Goal: Task Accomplishment & Management: Complete application form

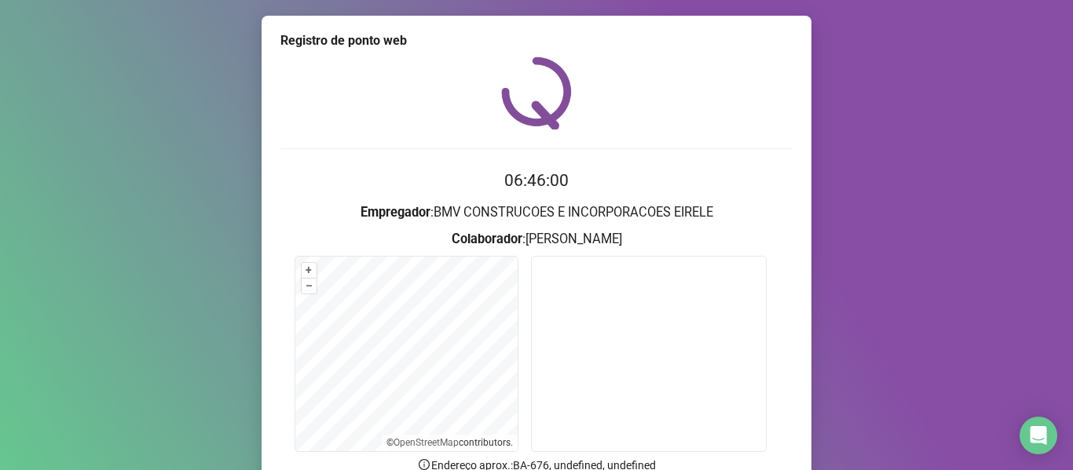
scroll to position [143, 0]
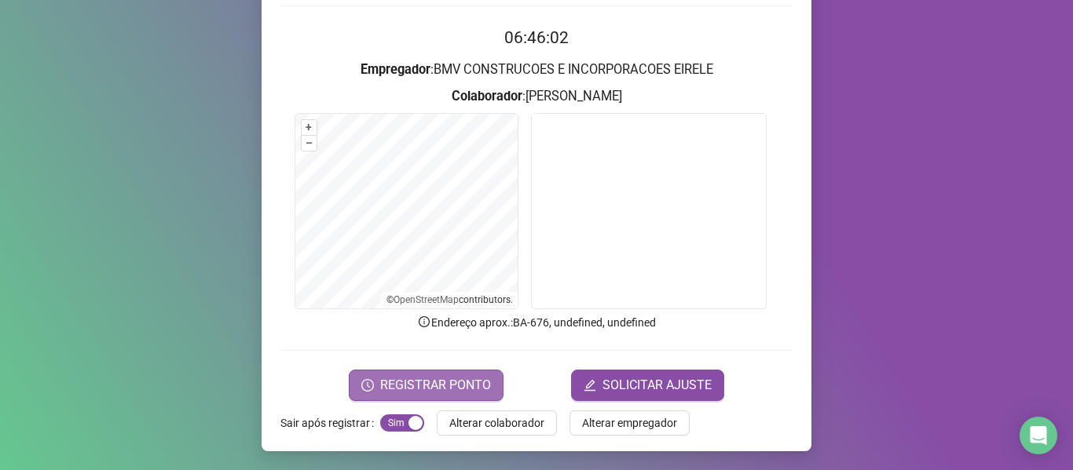
click at [374, 391] on button "REGISTRAR PONTO" at bounding box center [426, 385] width 155 height 31
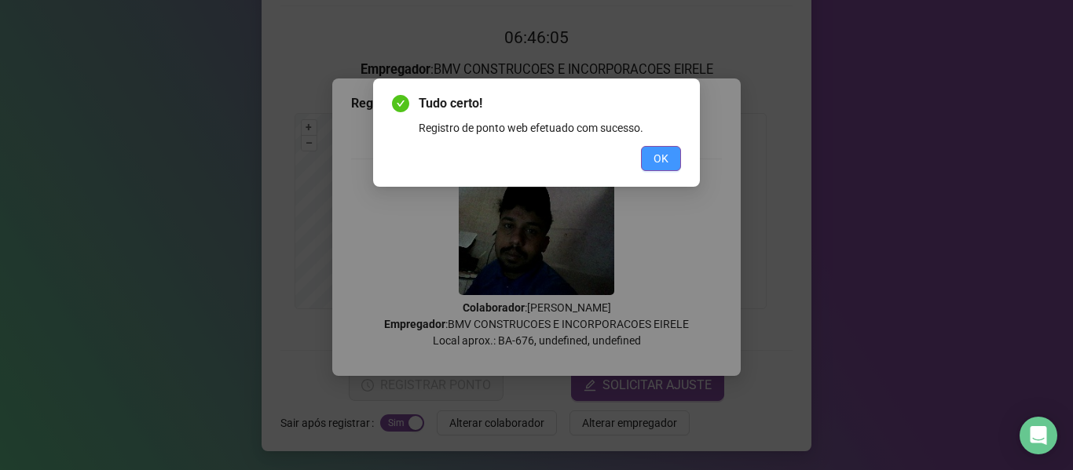
click at [657, 158] on span "OK" at bounding box center [660, 158] width 15 height 17
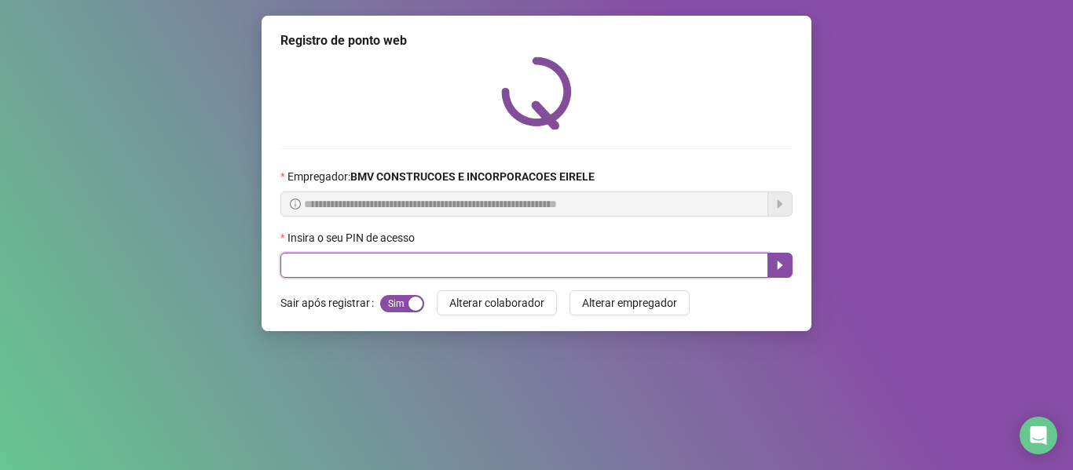
click at [328, 268] on input "text" at bounding box center [524, 265] width 488 height 25
type input "****"
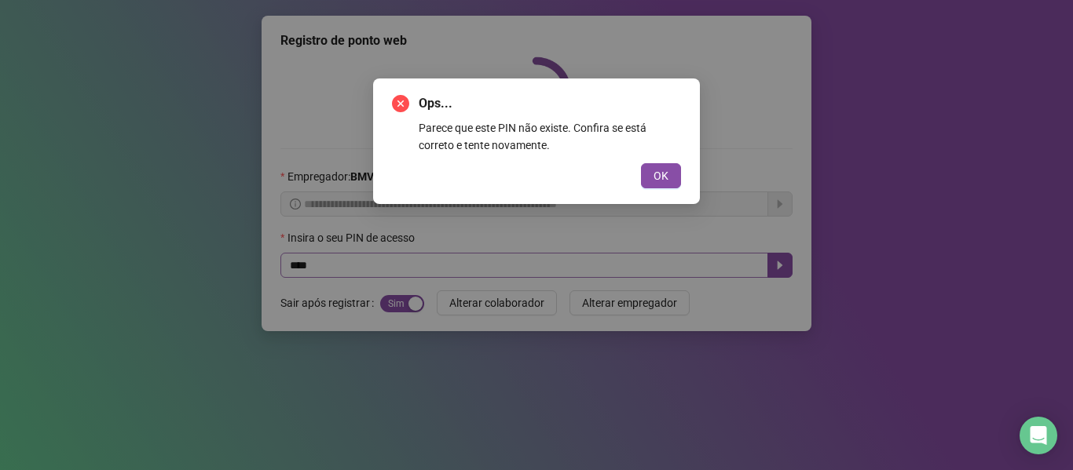
click at [641, 163] on button "OK" at bounding box center [661, 175] width 40 height 25
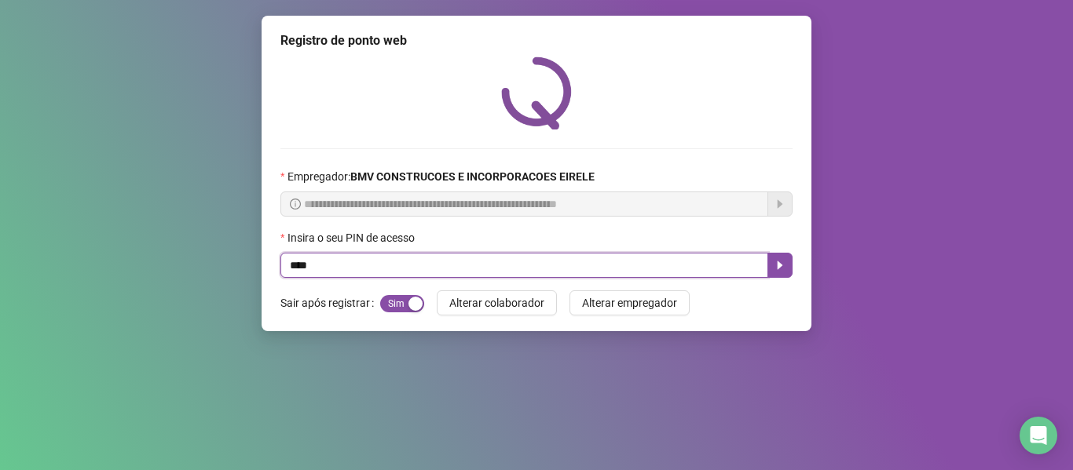
click at [330, 268] on input "****" at bounding box center [524, 265] width 488 height 25
type input "*****"
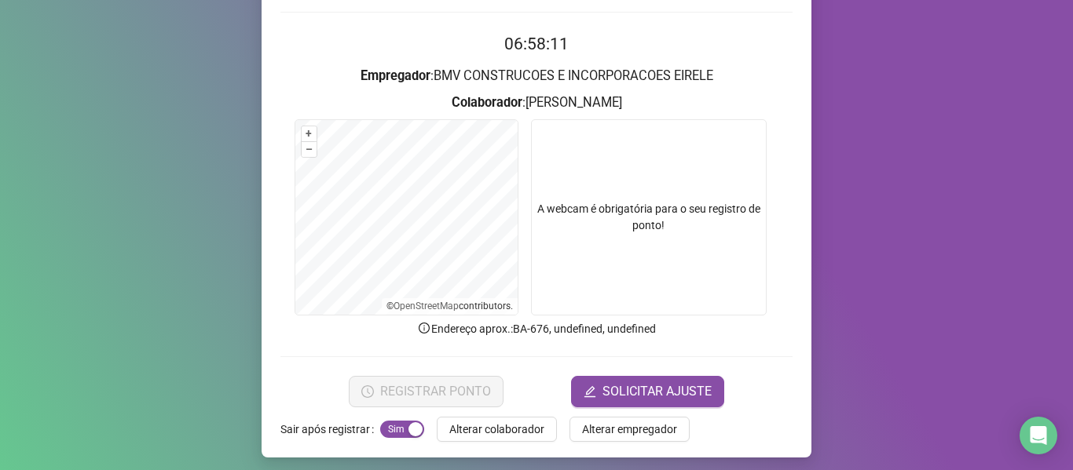
scroll to position [143, 0]
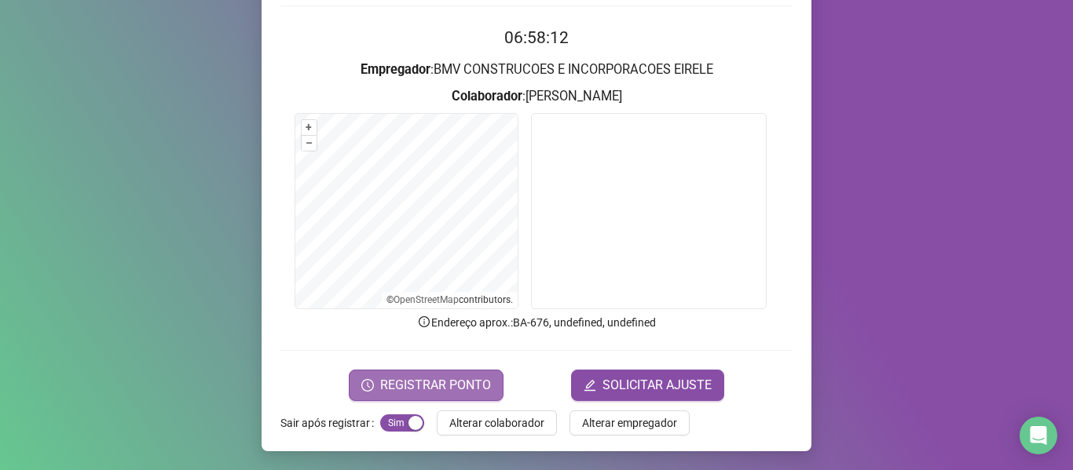
click at [433, 385] on span "REGISTRAR PONTO" at bounding box center [435, 385] width 111 height 19
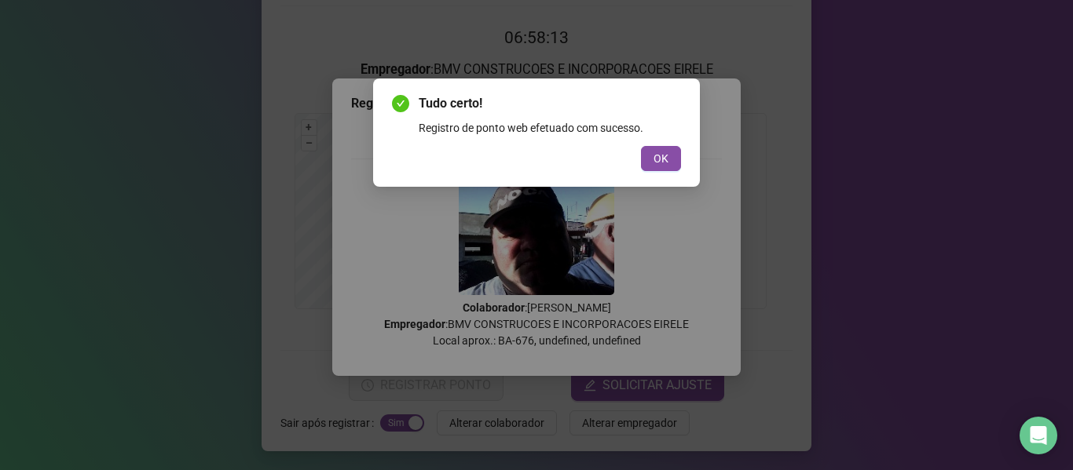
click at [682, 152] on div "Tudo certo! Registro de ponto web efetuado com sucesso. OK" at bounding box center [536, 133] width 327 height 108
click at [667, 157] on span "OK" at bounding box center [660, 158] width 15 height 17
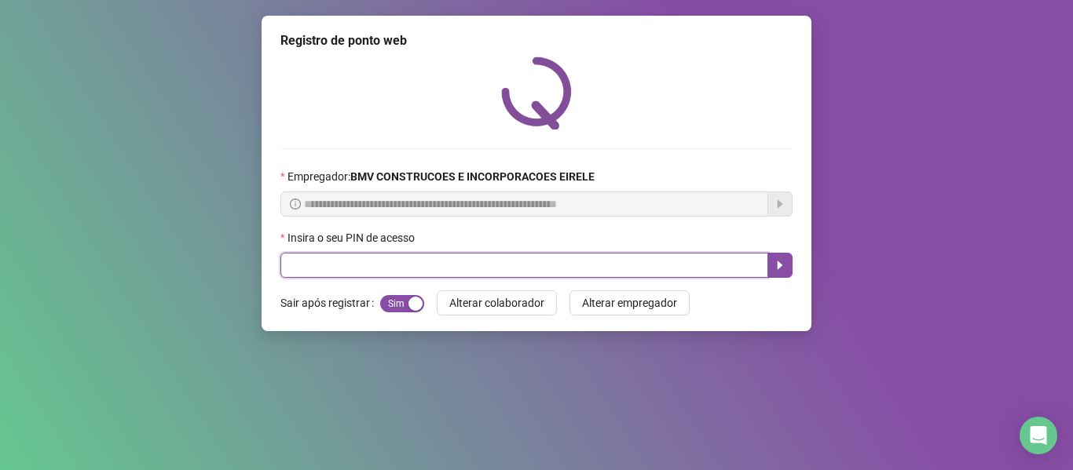
click at [653, 259] on input "text" at bounding box center [524, 265] width 488 height 25
type input "*****"
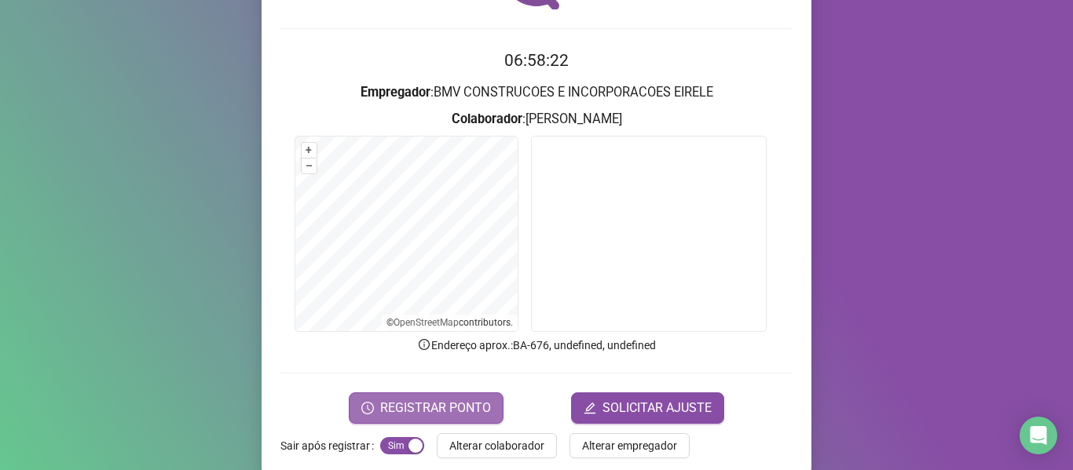
scroll to position [143, 0]
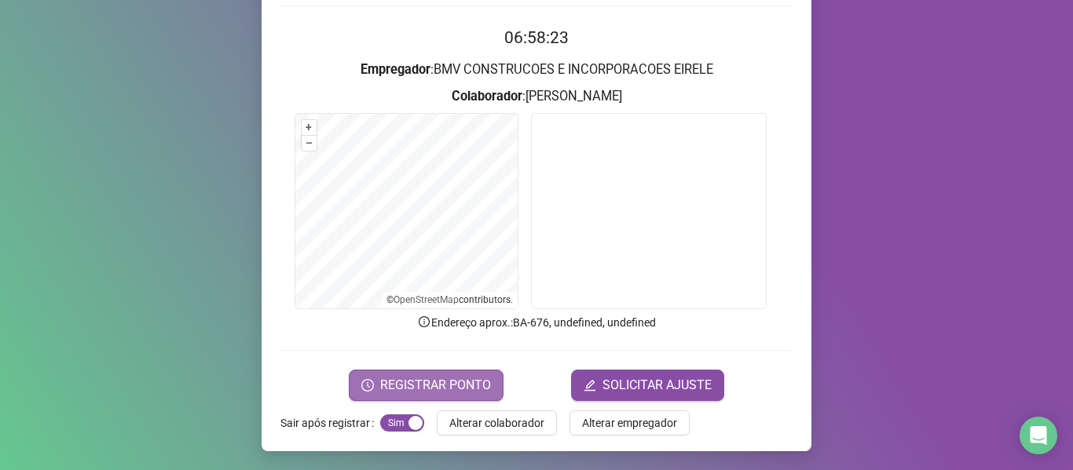
click at [445, 386] on span "REGISTRAR PONTO" at bounding box center [435, 385] width 111 height 19
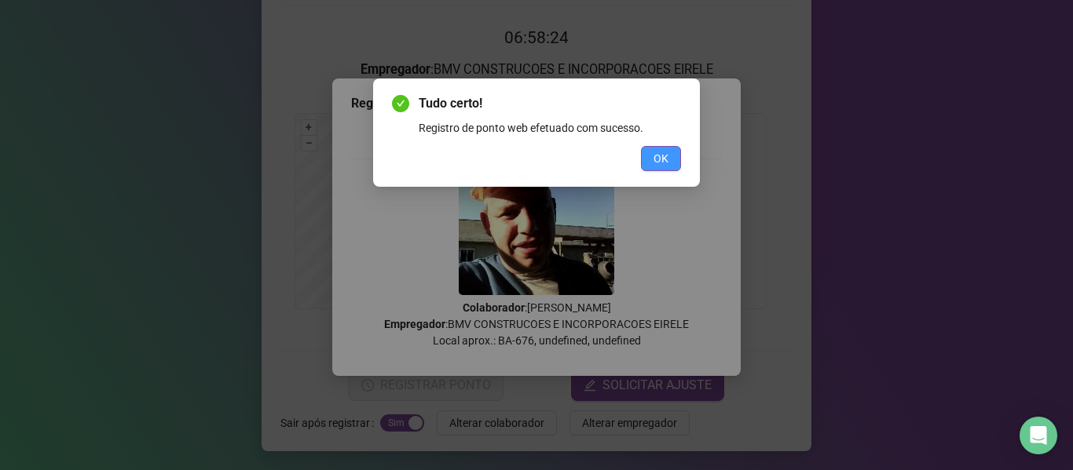
click at [649, 159] on button "OK" at bounding box center [661, 158] width 40 height 25
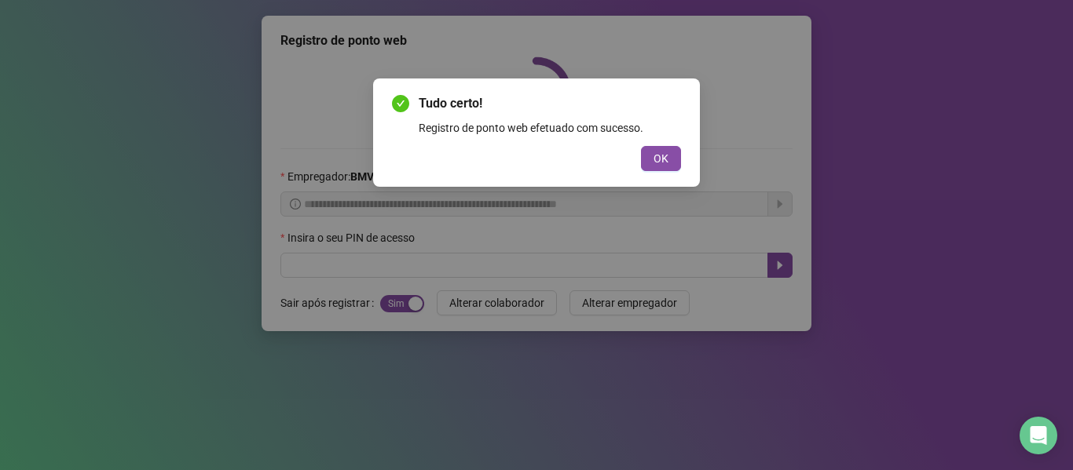
scroll to position [0, 0]
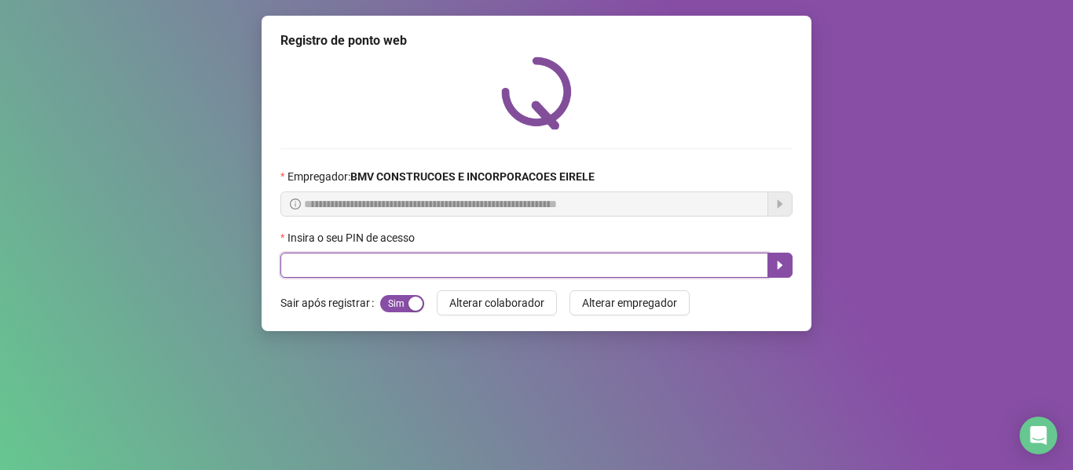
click at [615, 260] on input "text" at bounding box center [524, 265] width 488 height 25
type input "*****"
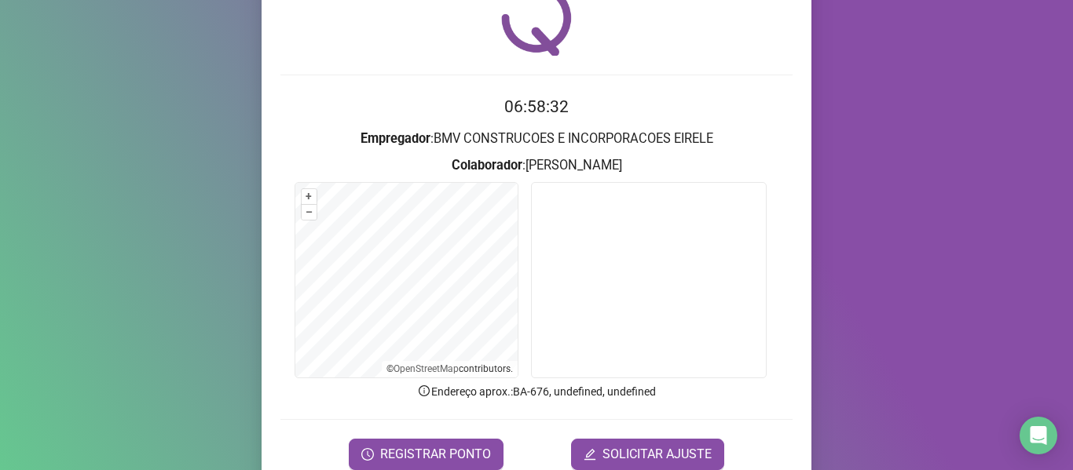
scroll to position [143, 0]
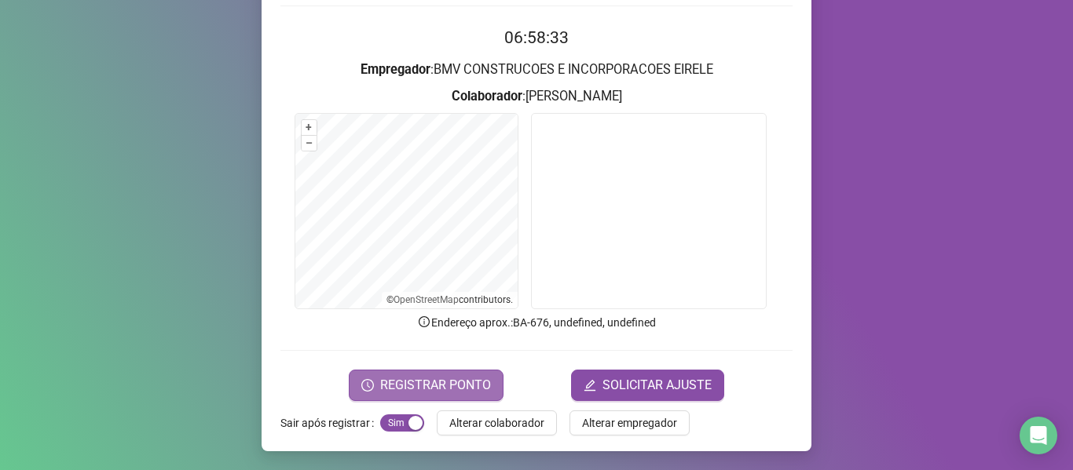
click at [426, 374] on button "REGISTRAR PONTO" at bounding box center [426, 385] width 155 height 31
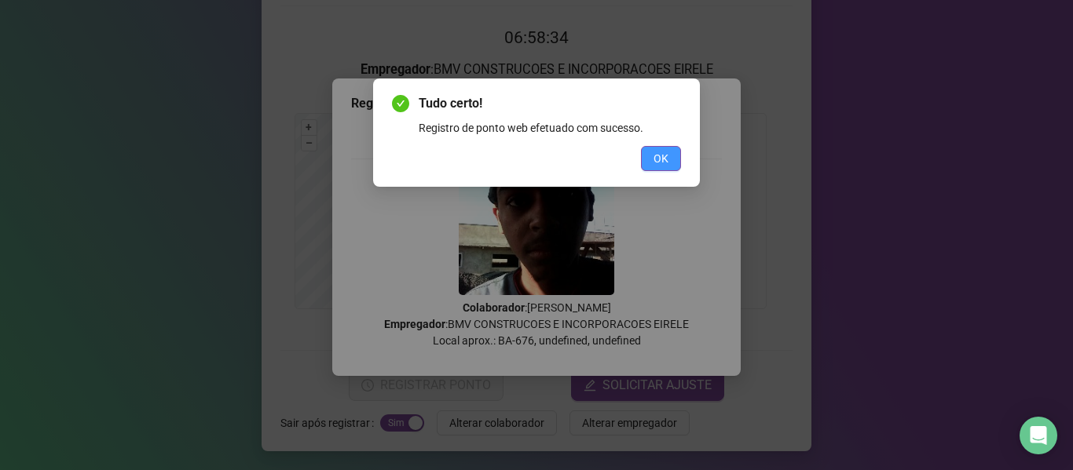
click at [649, 154] on button "OK" at bounding box center [661, 158] width 40 height 25
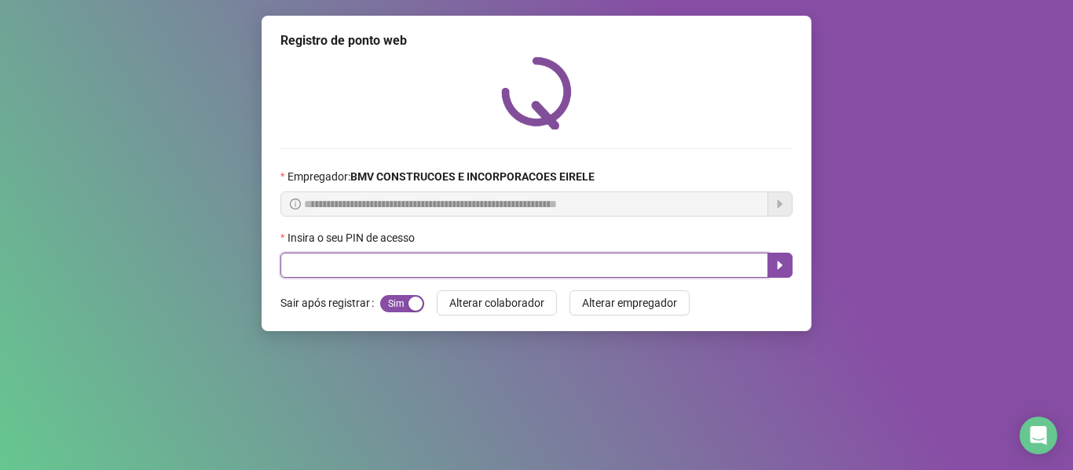
click at [633, 276] on input "text" at bounding box center [524, 265] width 488 height 25
type input "*****"
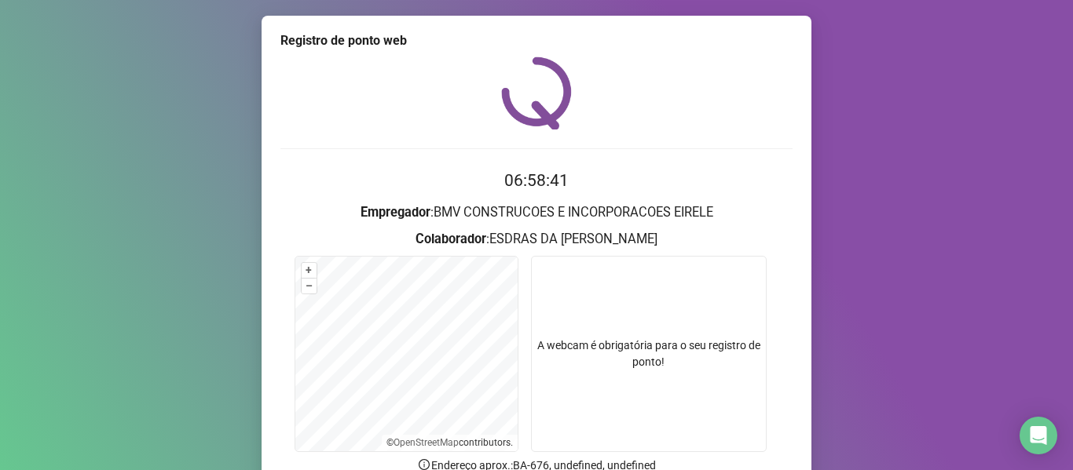
scroll to position [143, 0]
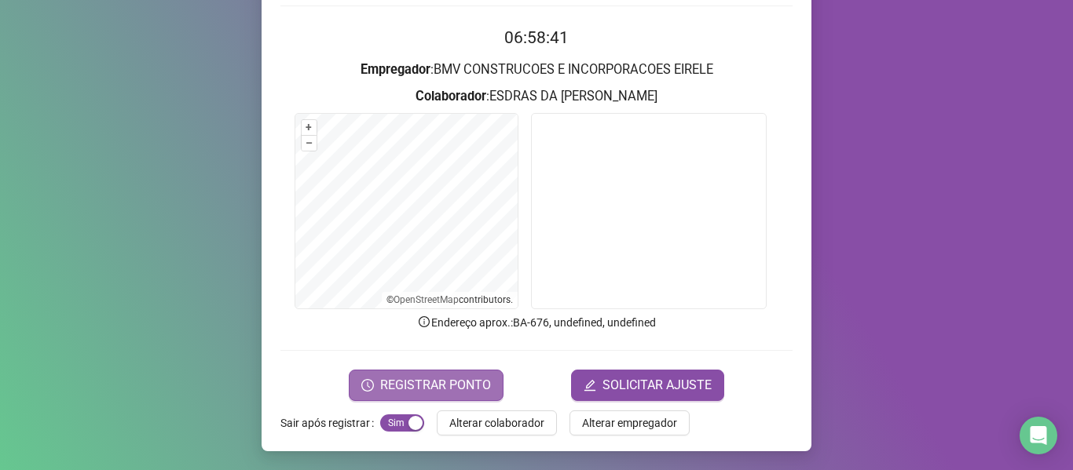
click at [451, 372] on button "REGISTRAR PONTO" at bounding box center [426, 385] width 155 height 31
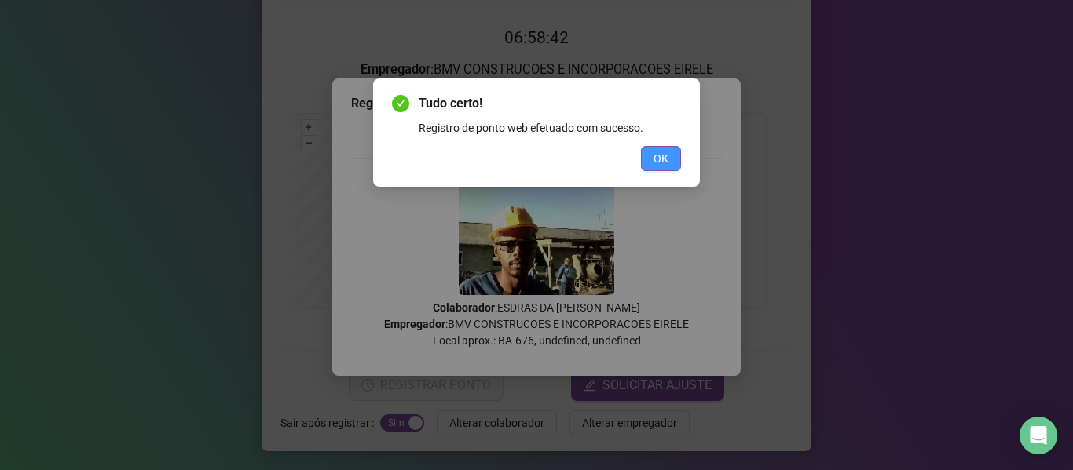
click at [673, 153] on button "OK" at bounding box center [661, 158] width 40 height 25
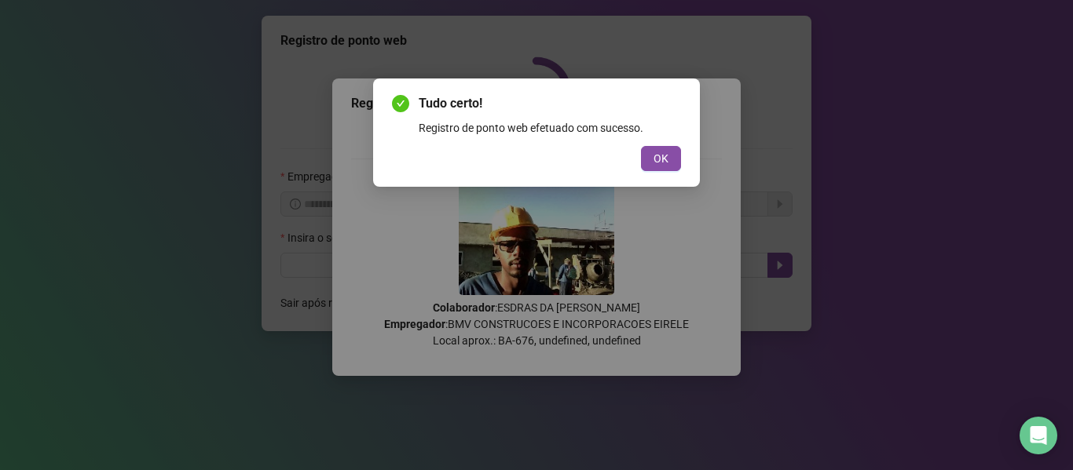
scroll to position [0, 0]
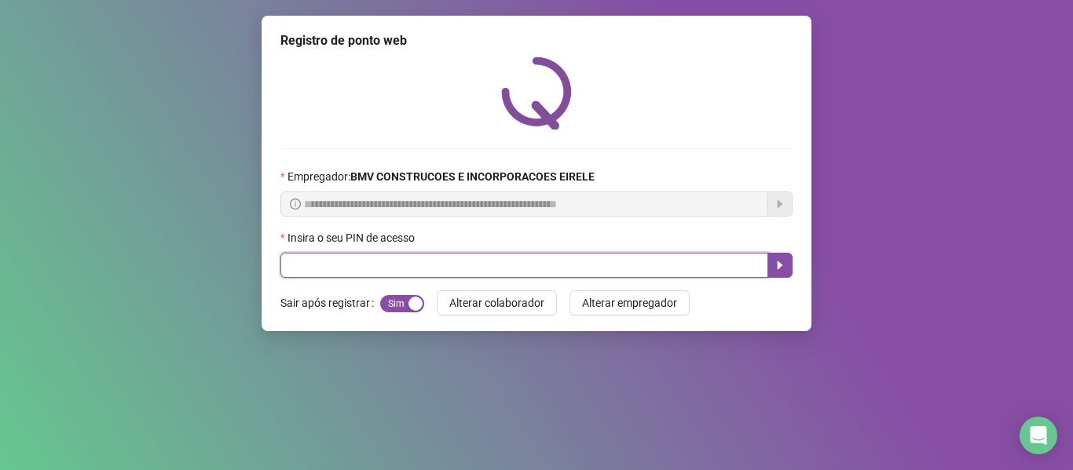
click at [666, 264] on input "text" at bounding box center [524, 265] width 488 height 25
type input "*****"
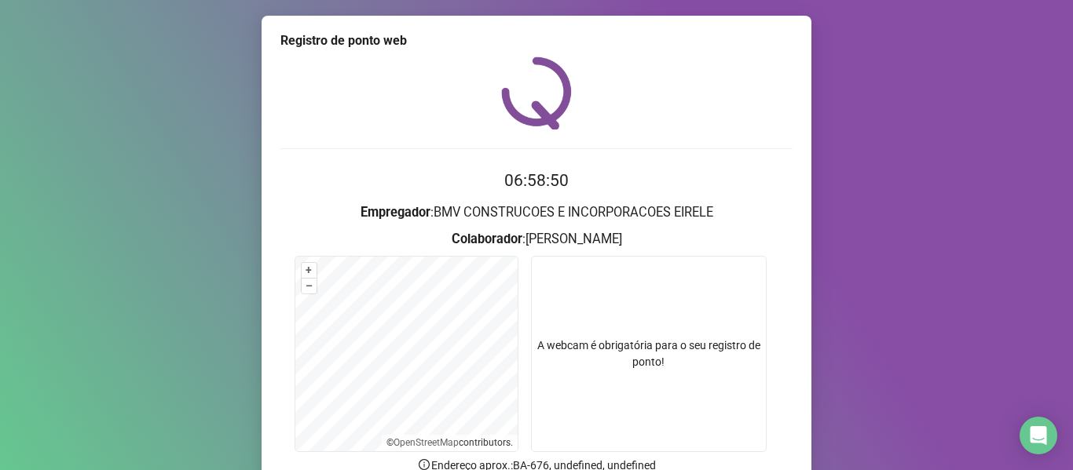
scroll to position [143, 0]
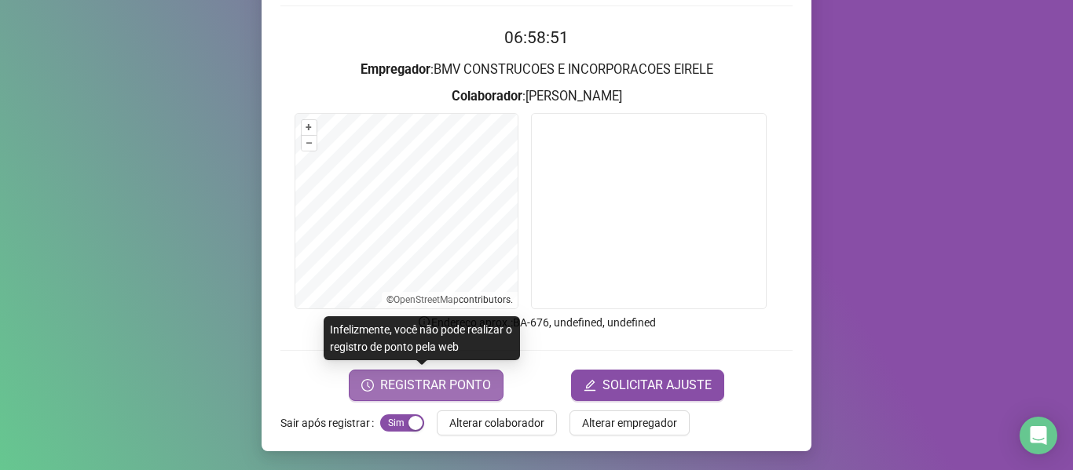
click at [432, 386] on span "REGISTRAR PONTO" at bounding box center [435, 385] width 111 height 19
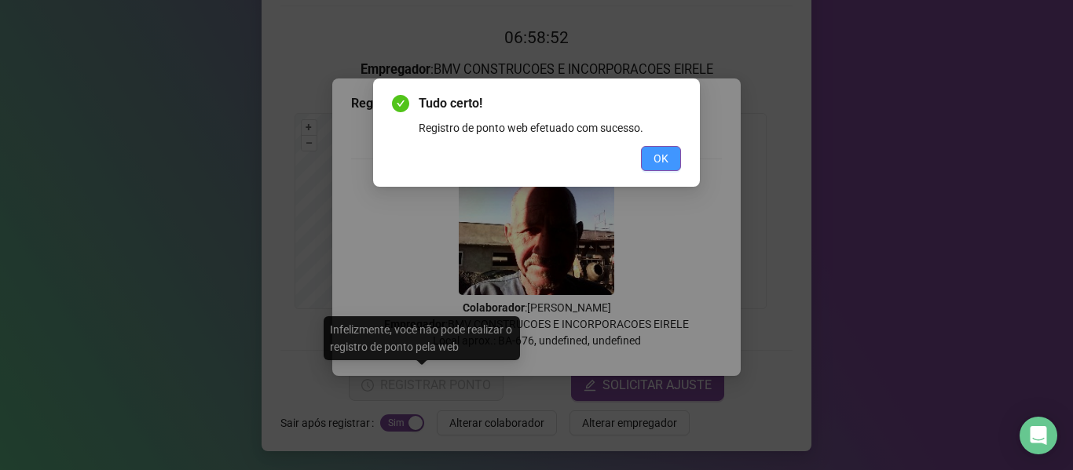
click at [677, 158] on button "OK" at bounding box center [661, 158] width 40 height 25
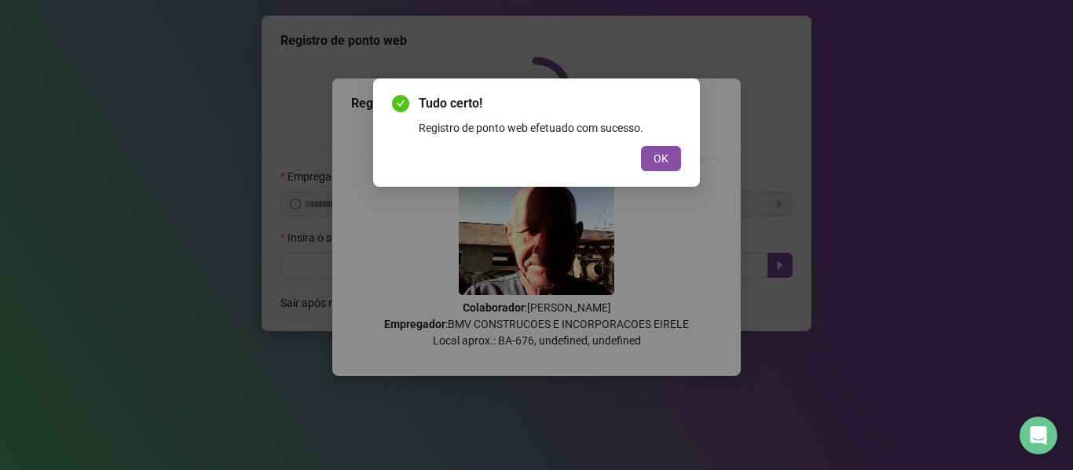
scroll to position [0, 0]
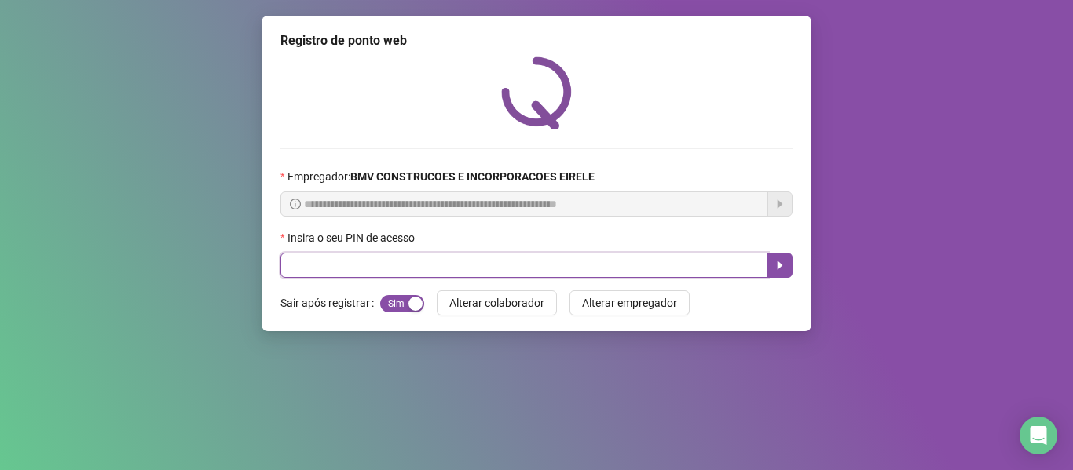
click at [712, 272] on input "text" at bounding box center [524, 265] width 488 height 25
type input "*****"
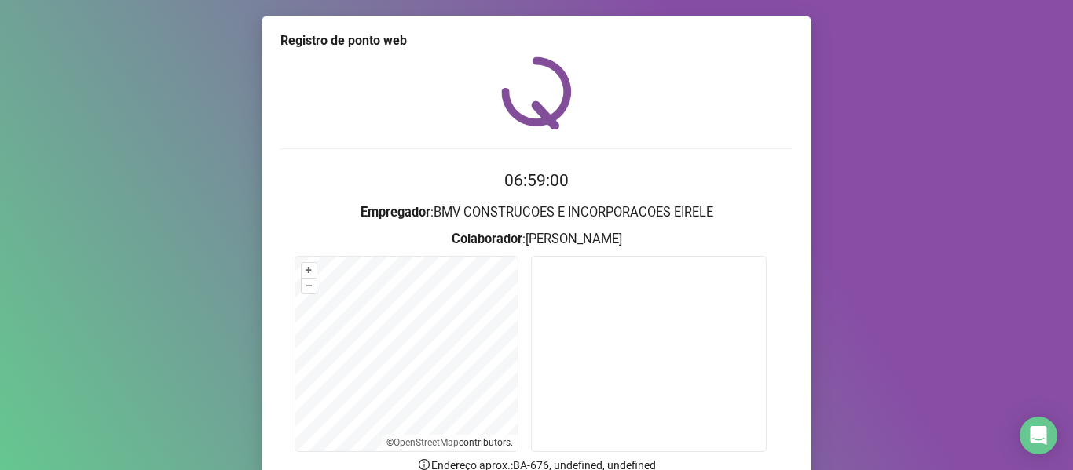
scroll to position [143, 0]
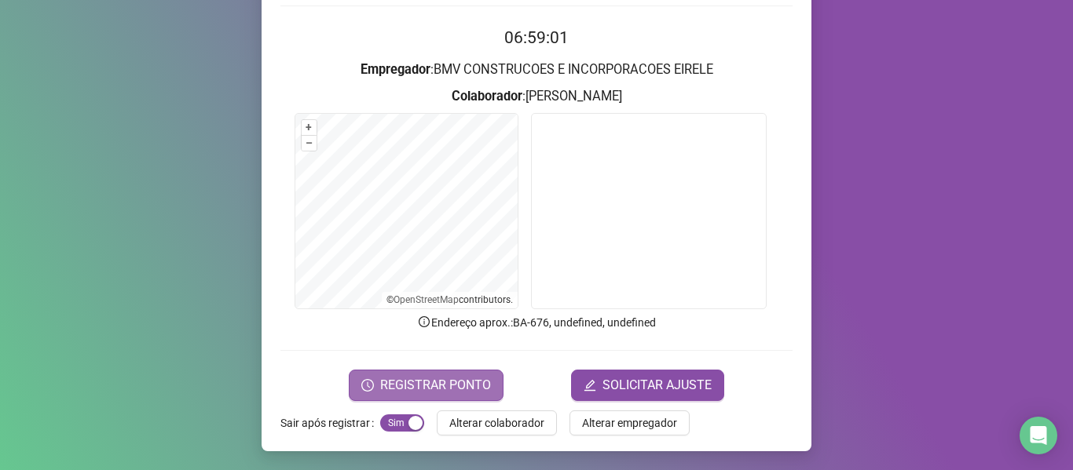
click at [437, 388] on span "REGISTRAR PONTO" at bounding box center [435, 385] width 111 height 19
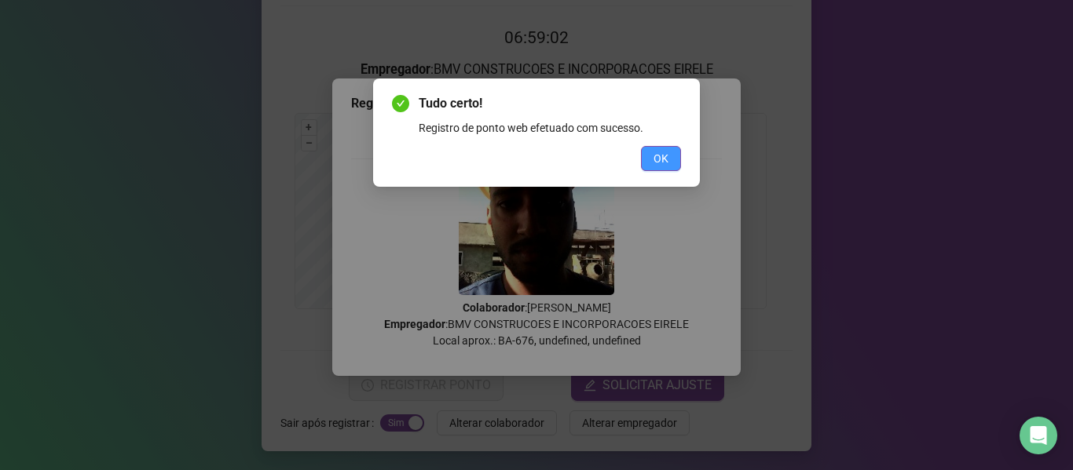
click at [653, 152] on span "OK" at bounding box center [660, 158] width 15 height 17
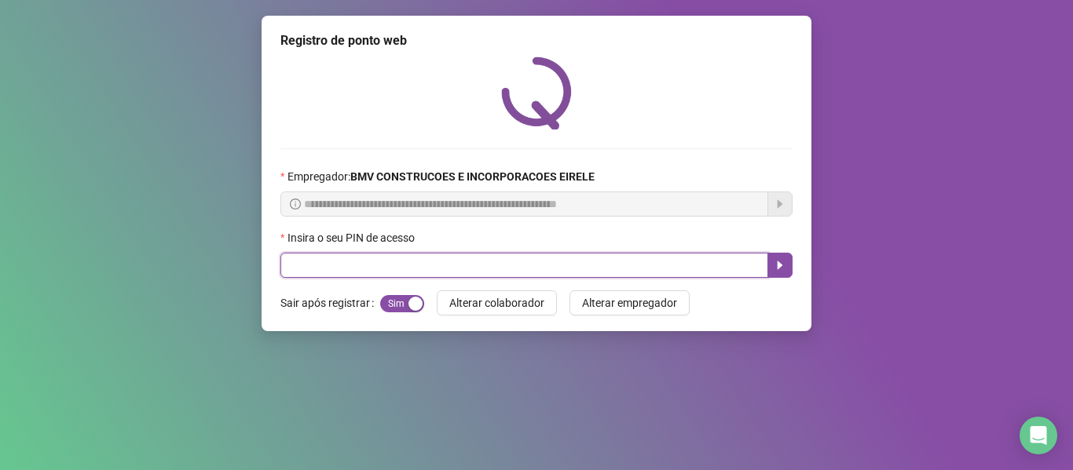
click at [689, 264] on input "text" at bounding box center [524, 265] width 488 height 25
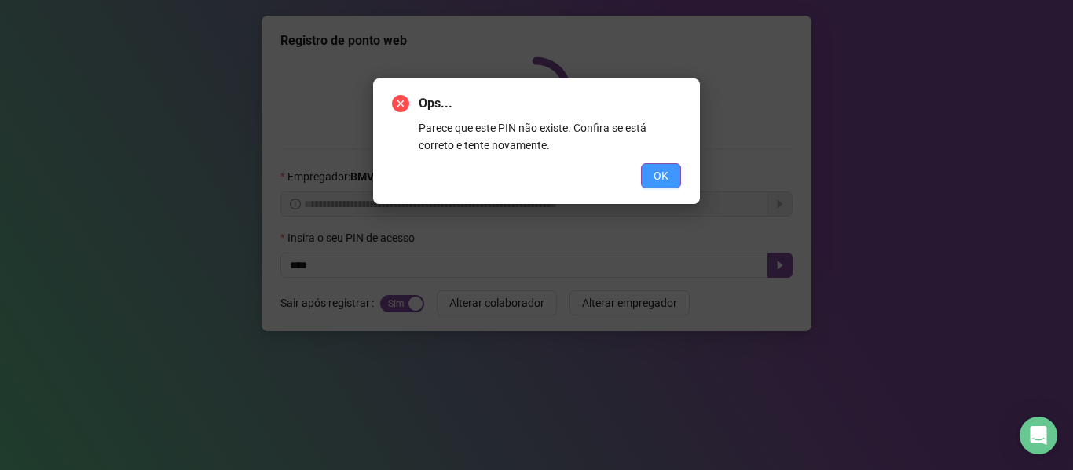
click at [671, 177] on button "OK" at bounding box center [661, 175] width 40 height 25
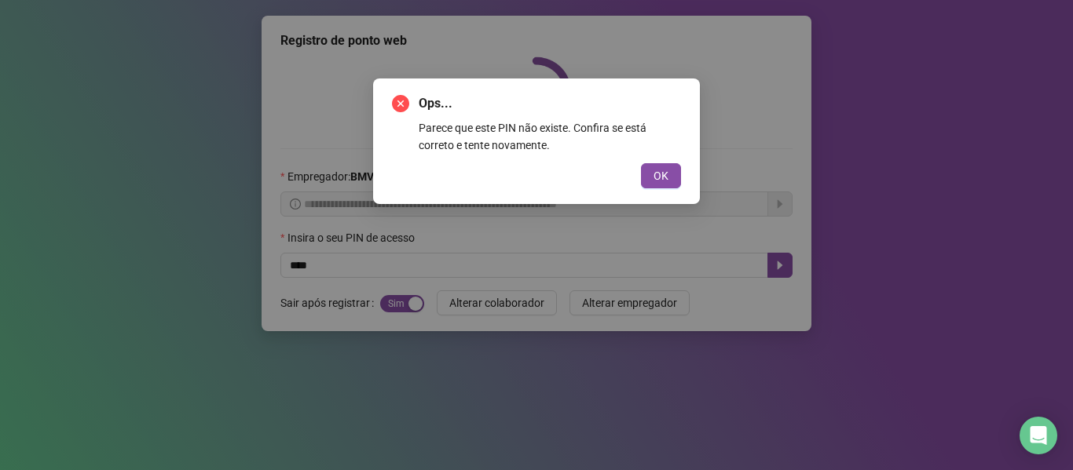
click at [655, 188] on div "Ops... Parece que este PIN não existe. Confira se está correto e tente novament…" at bounding box center [536, 142] width 327 height 126
click at [664, 181] on span "OK" at bounding box center [660, 175] width 15 height 17
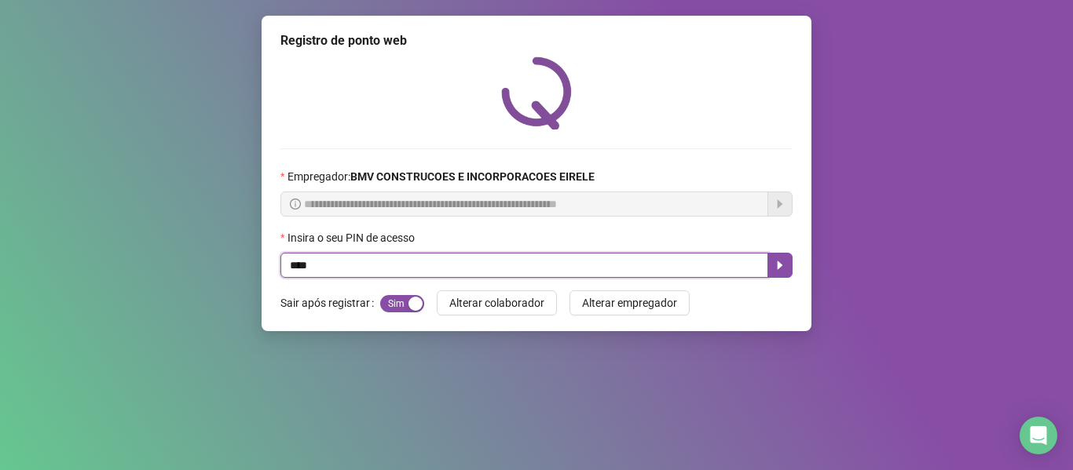
click at [655, 265] on input "****" at bounding box center [524, 265] width 488 height 25
type input "*****"
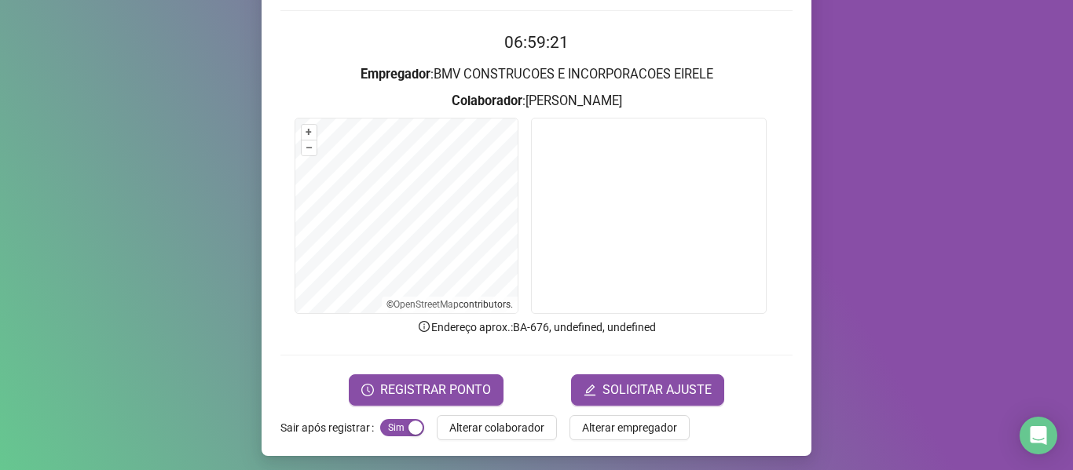
scroll to position [143, 0]
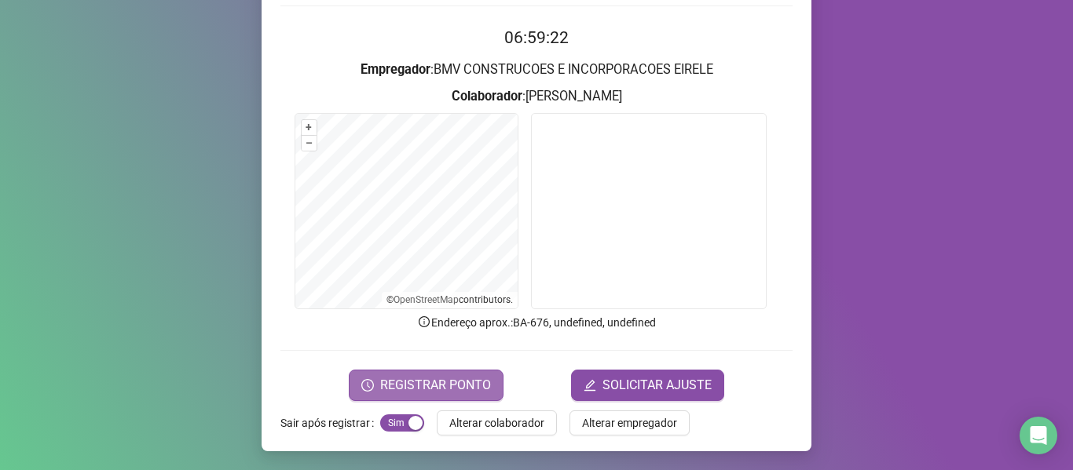
click at [432, 382] on span "REGISTRAR PONTO" at bounding box center [435, 385] width 111 height 19
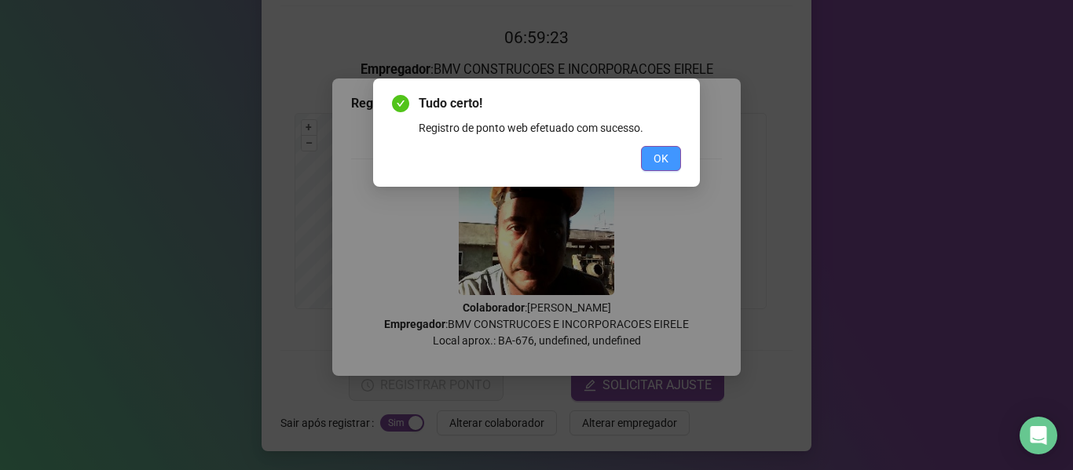
click at [663, 163] on span "OK" at bounding box center [660, 158] width 15 height 17
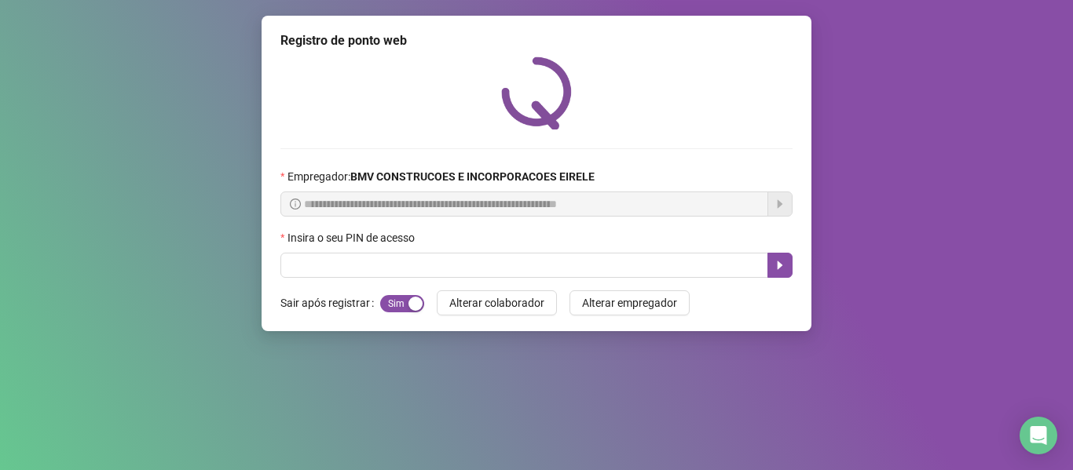
scroll to position [0, 0]
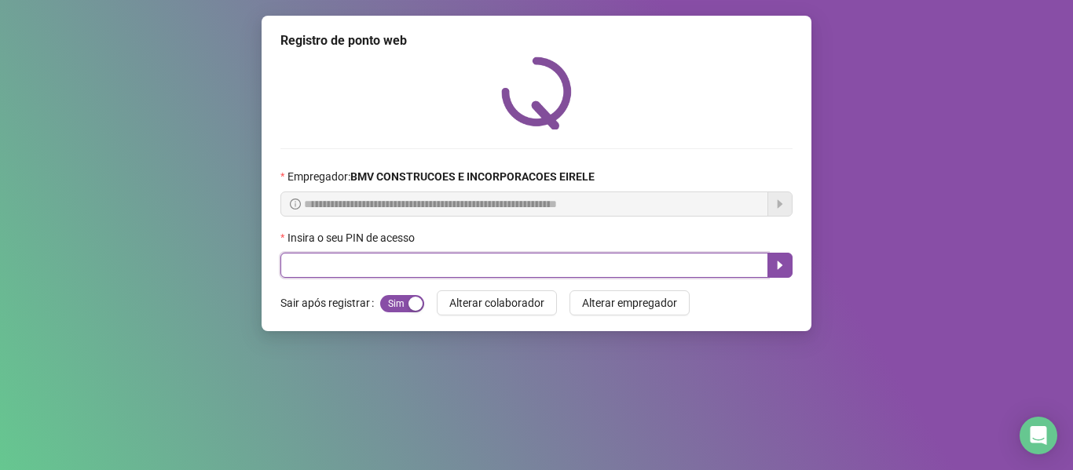
click at [675, 254] on input "text" at bounding box center [524, 265] width 488 height 25
type input "*****"
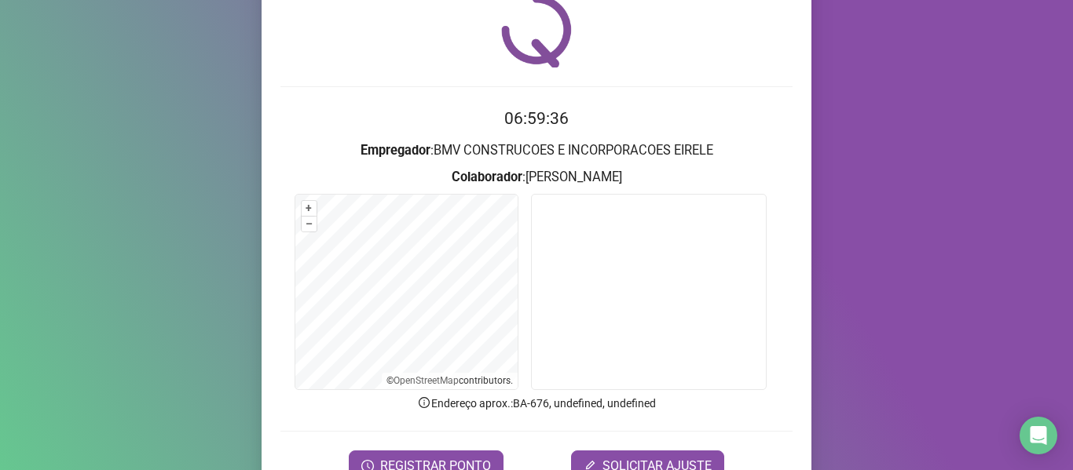
scroll to position [143, 0]
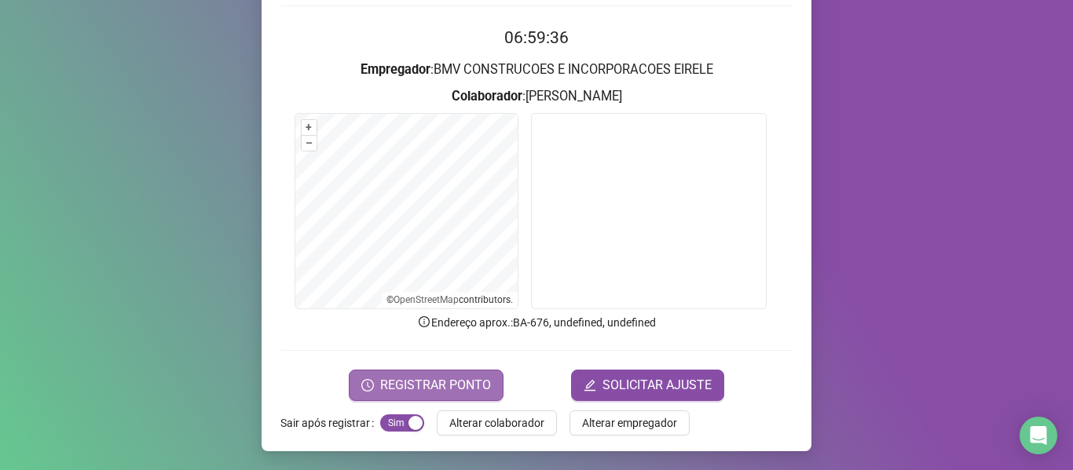
click at [380, 388] on span "REGISTRAR PONTO" at bounding box center [435, 385] width 111 height 19
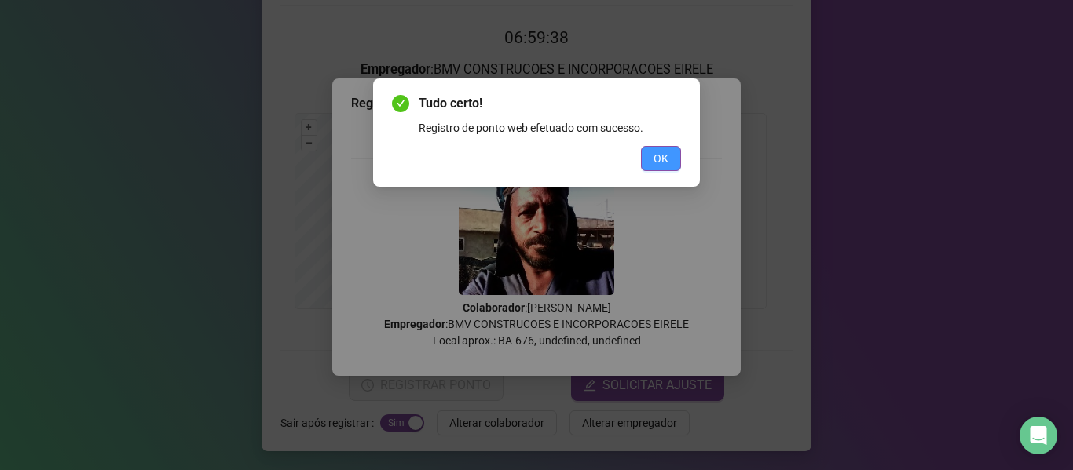
click at [658, 148] on button "OK" at bounding box center [661, 158] width 40 height 25
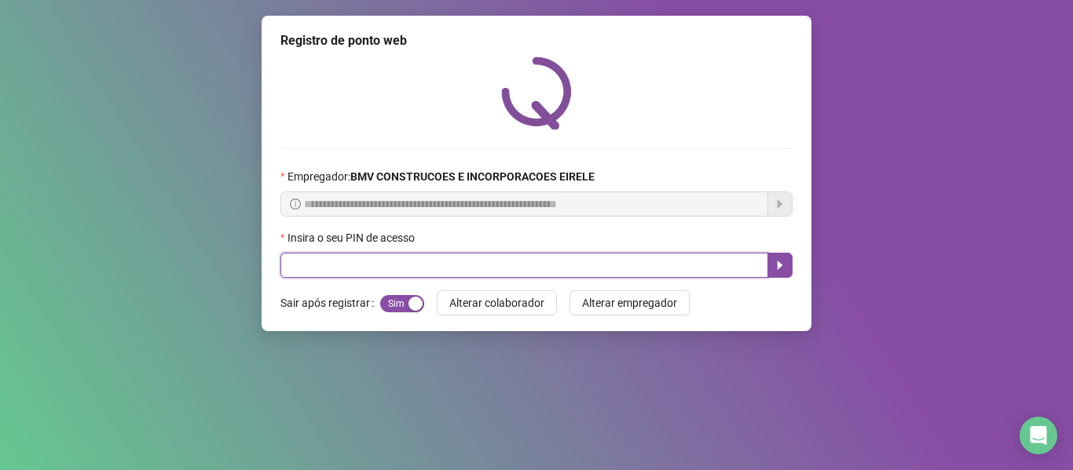
click at [682, 266] on input "text" at bounding box center [524, 265] width 488 height 25
type input "*****"
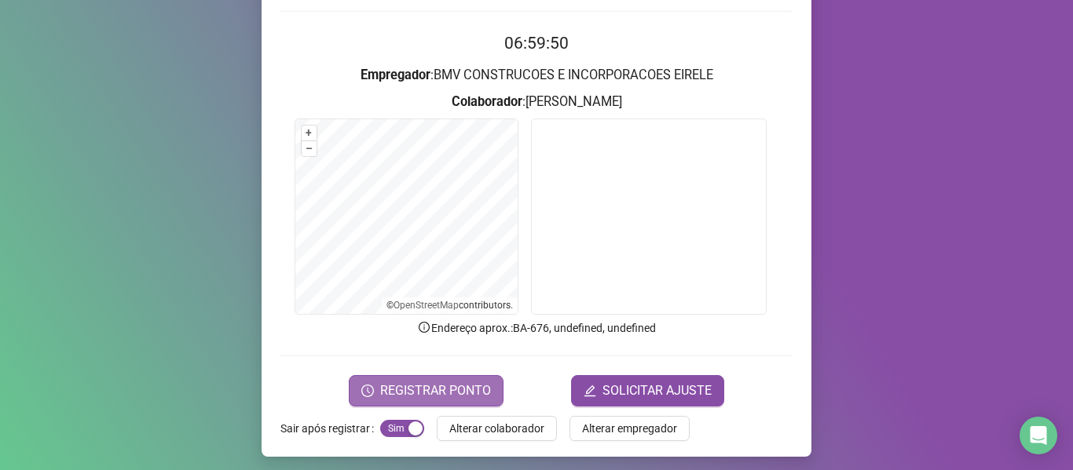
scroll to position [143, 0]
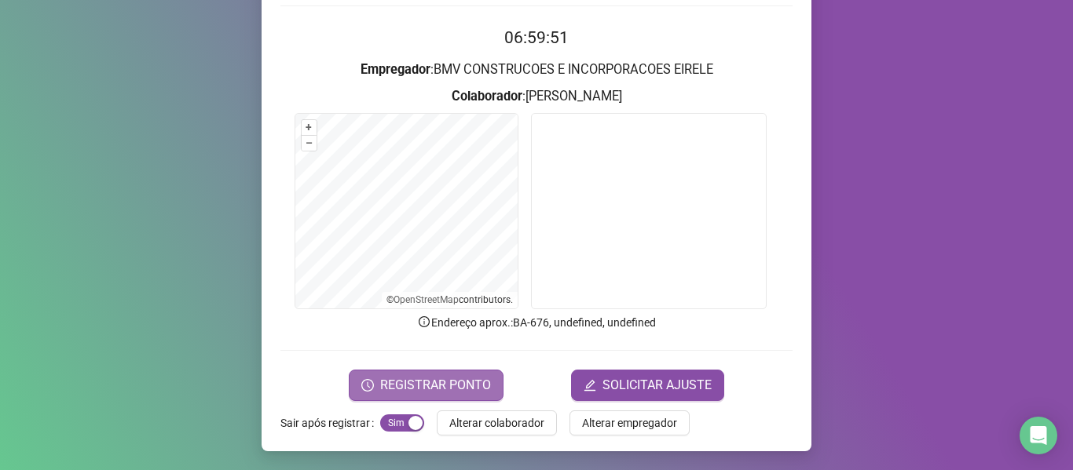
click at [400, 382] on span "REGISTRAR PONTO" at bounding box center [435, 385] width 111 height 19
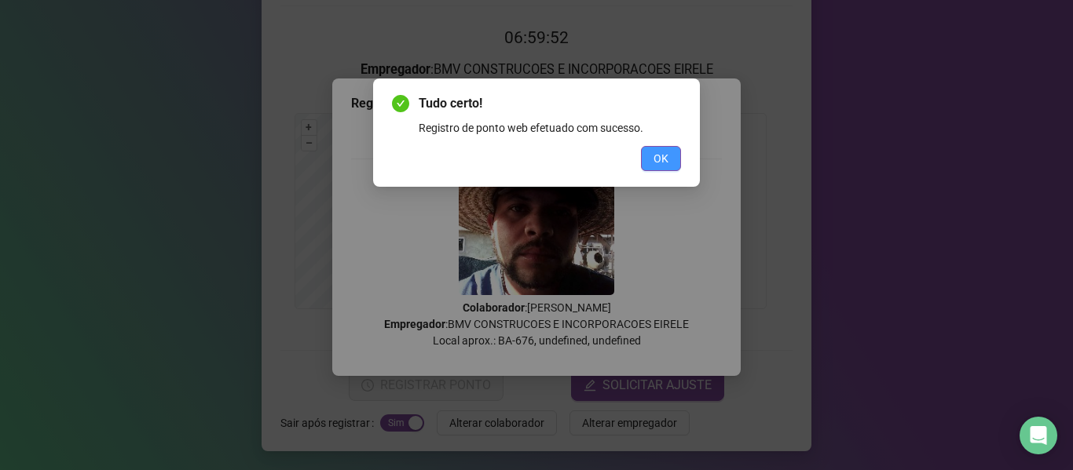
click at [658, 155] on span "OK" at bounding box center [660, 158] width 15 height 17
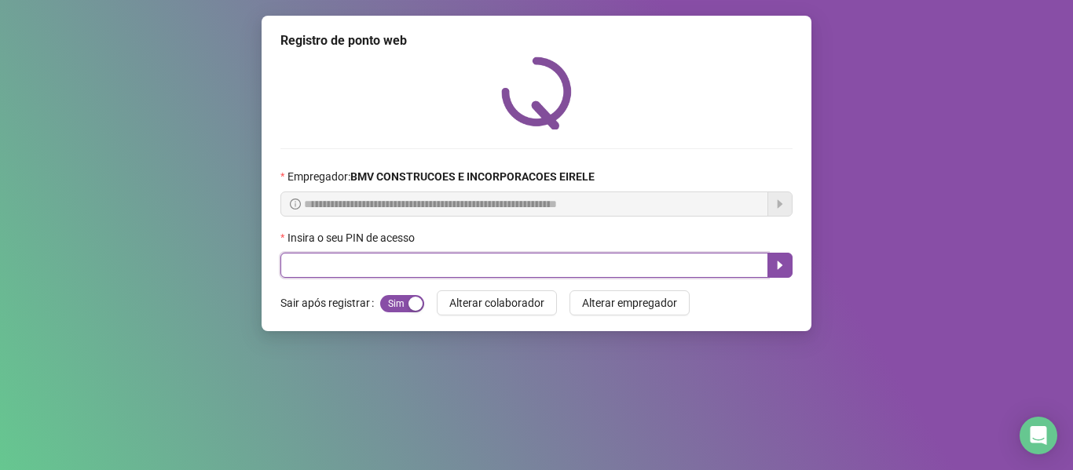
click at [655, 264] on input "text" at bounding box center [524, 265] width 488 height 25
type input "*****"
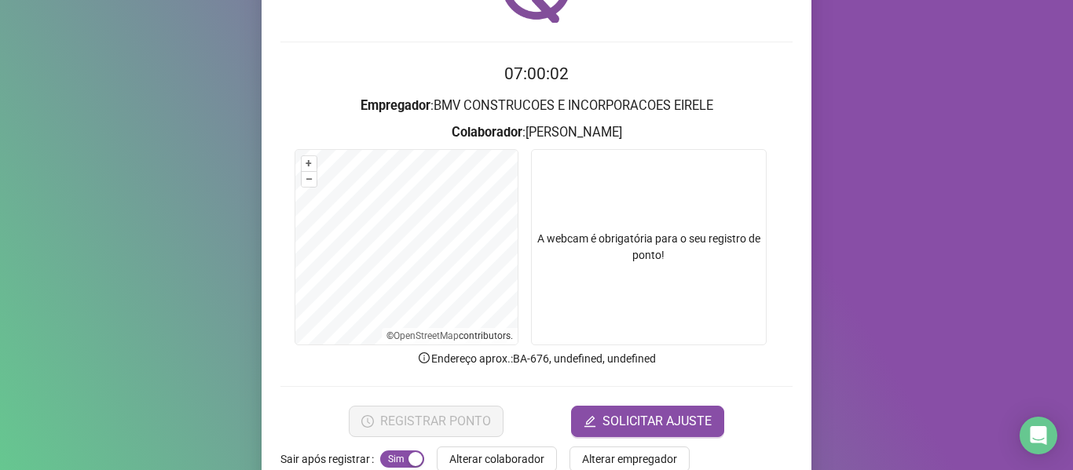
scroll to position [143, 0]
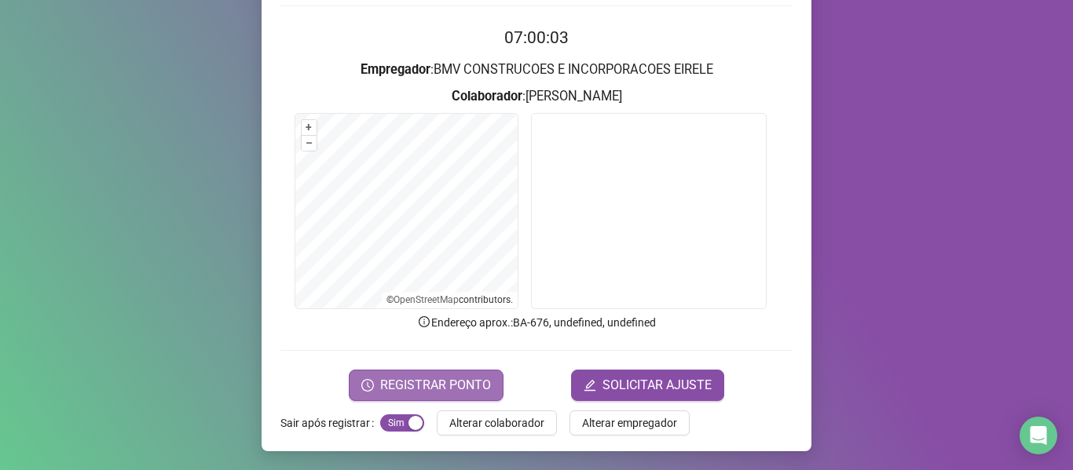
click at [422, 378] on span "REGISTRAR PONTO" at bounding box center [435, 385] width 111 height 19
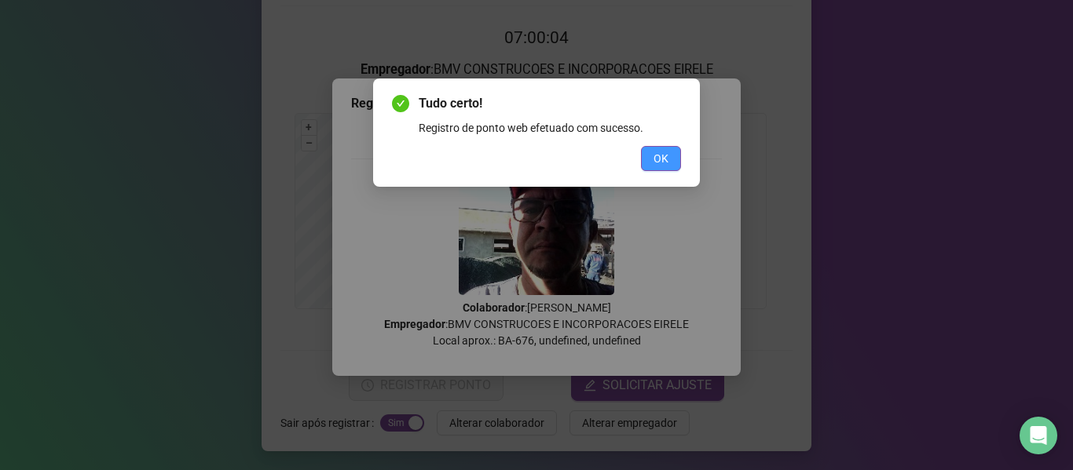
click at [677, 148] on button "OK" at bounding box center [661, 158] width 40 height 25
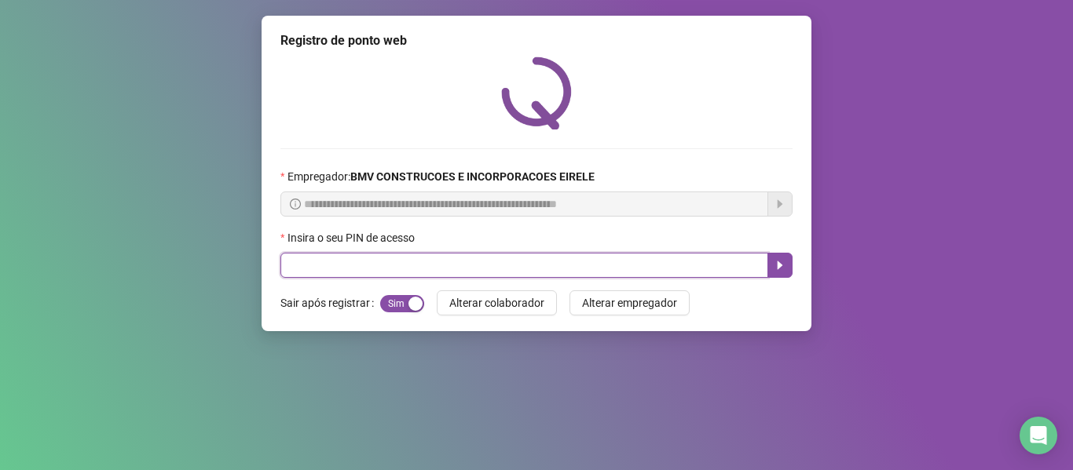
click at [741, 276] on input "text" at bounding box center [524, 265] width 488 height 25
type input "*****"
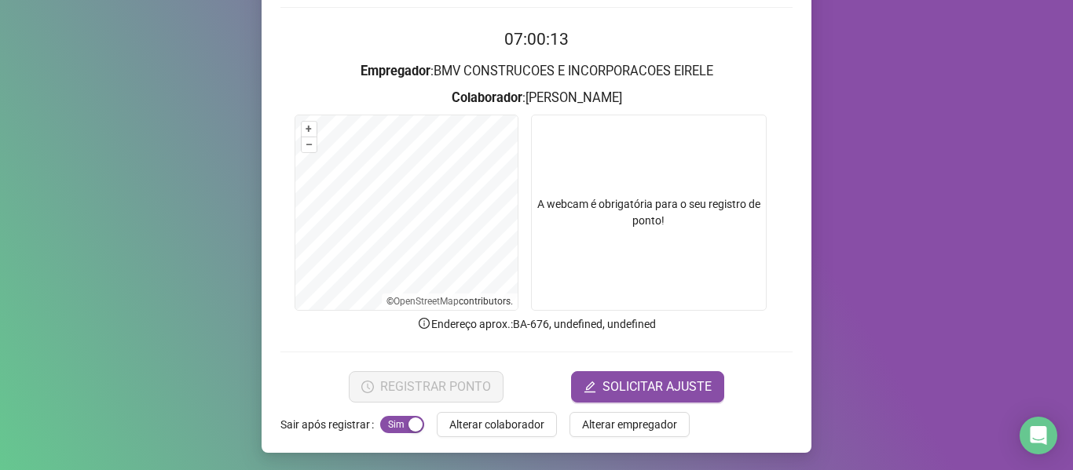
scroll to position [143, 0]
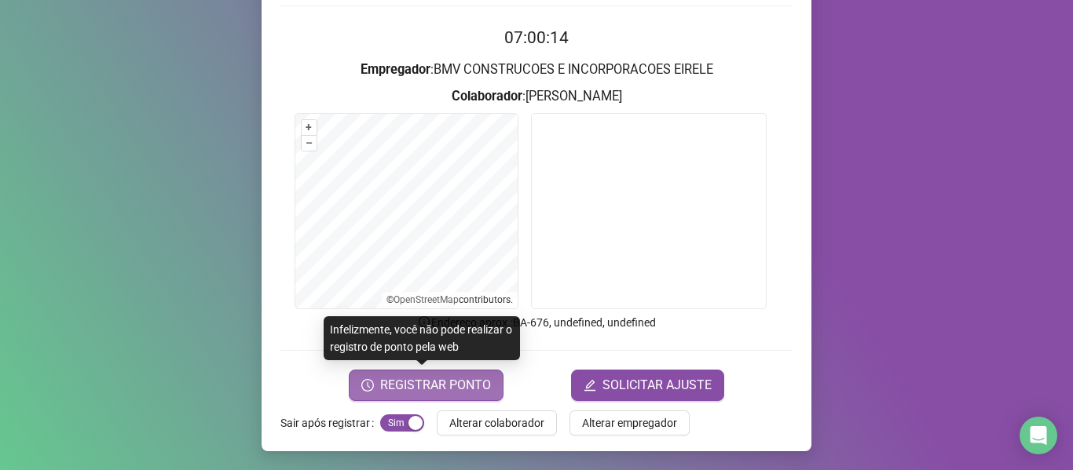
click at [399, 389] on span "REGISTRAR PONTO" at bounding box center [435, 385] width 111 height 19
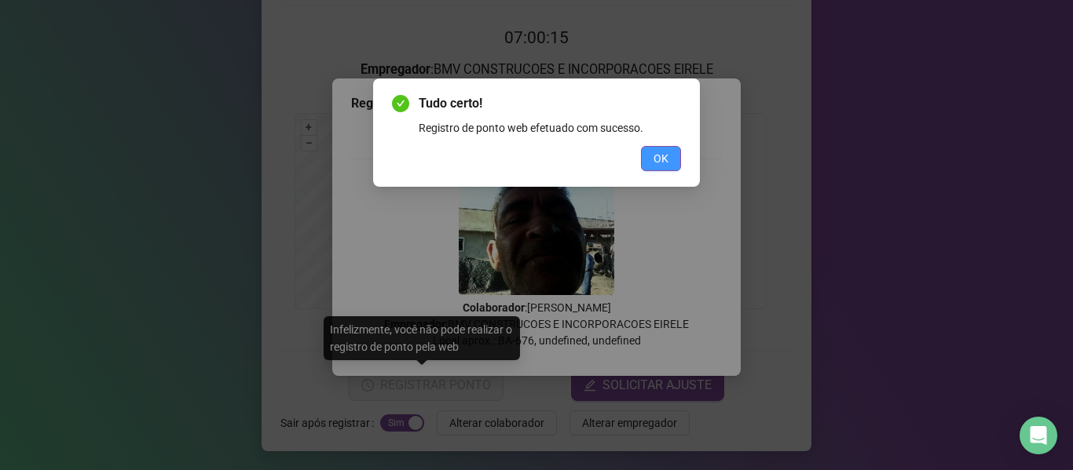
click at [658, 157] on span "OK" at bounding box center [660, 158] width 15 height 17
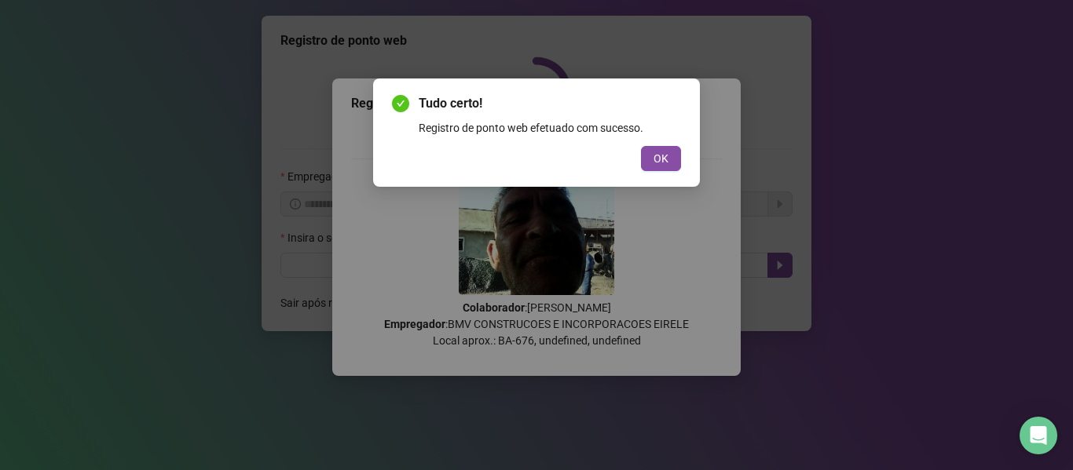
scroll to position [0, 0]
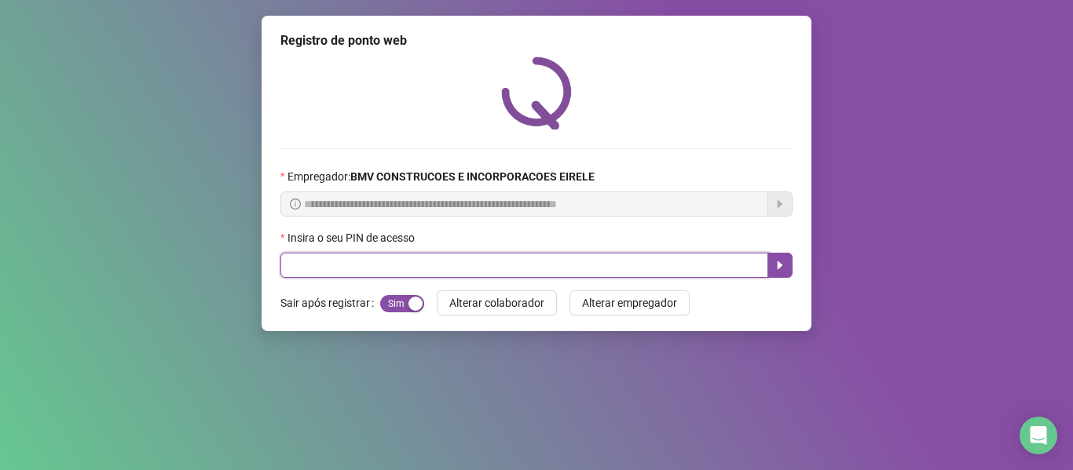
click at [657, 263] on input "text" at bounding box center [524, 265] width 488 height 25
type input "*****"
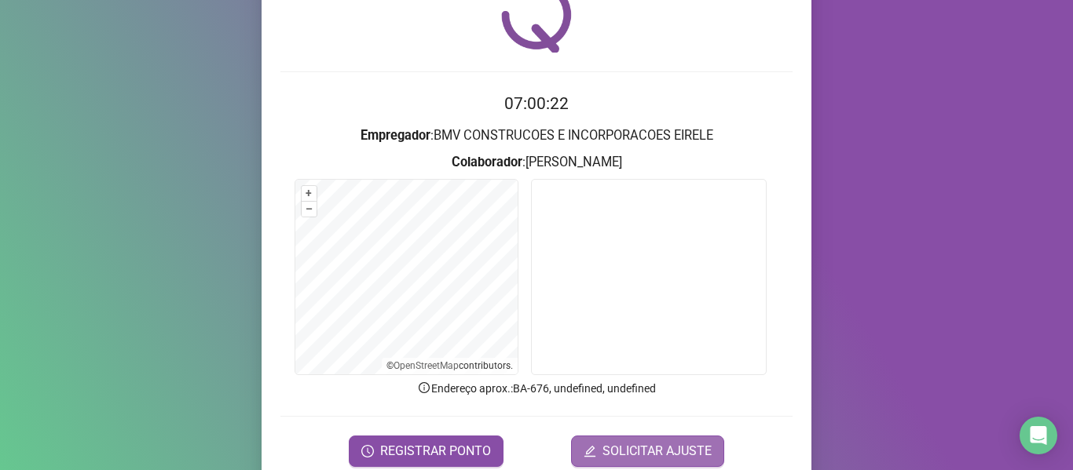
scroll to position [143, 0]
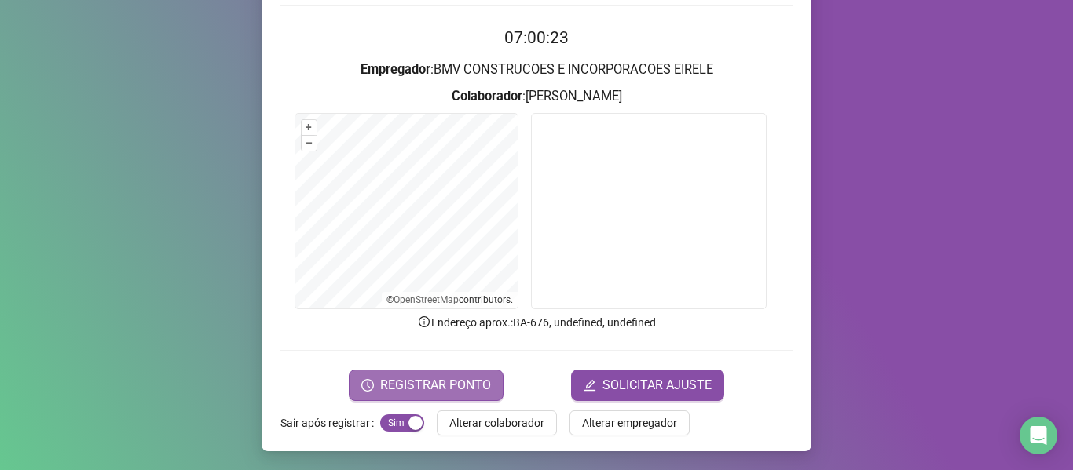
click at [437, 393] on span "REGISTRAR PONTO" at bounding box center [435, 385] width 111 height 19
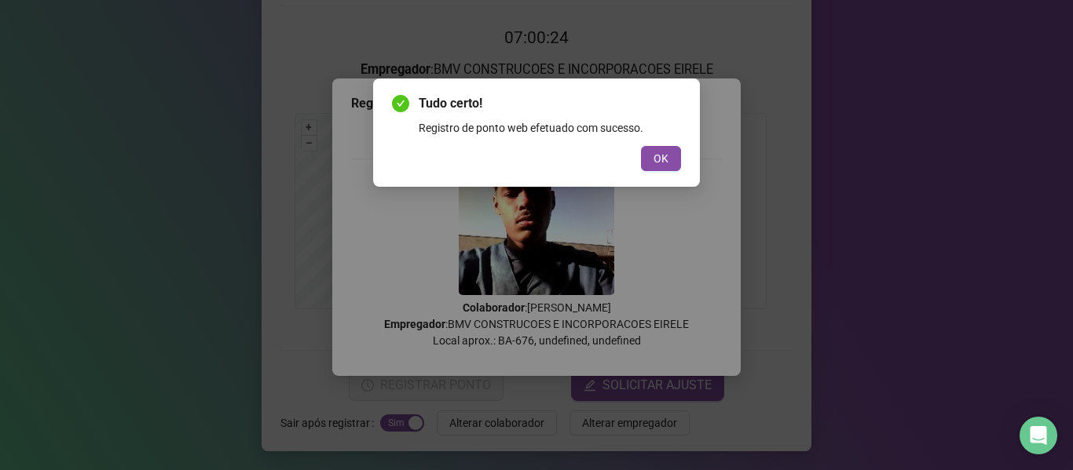
click at [662, 145] on div "Tudo certo! Registro de ponto web efetuado com sucesso. OK" at bounding box center [536, 132] width 289 height 77
click at [662, 160] on span "OK" at bounding box center [660, 158] width 15 height 17
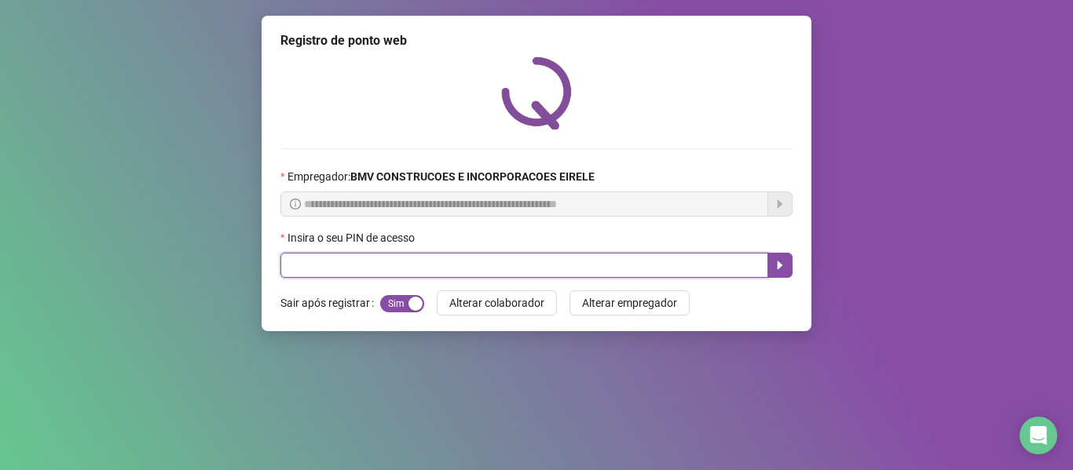
click at [702, 264] on input "text" at bounding box center [524, 265] width 488 height 25
type input "*****"
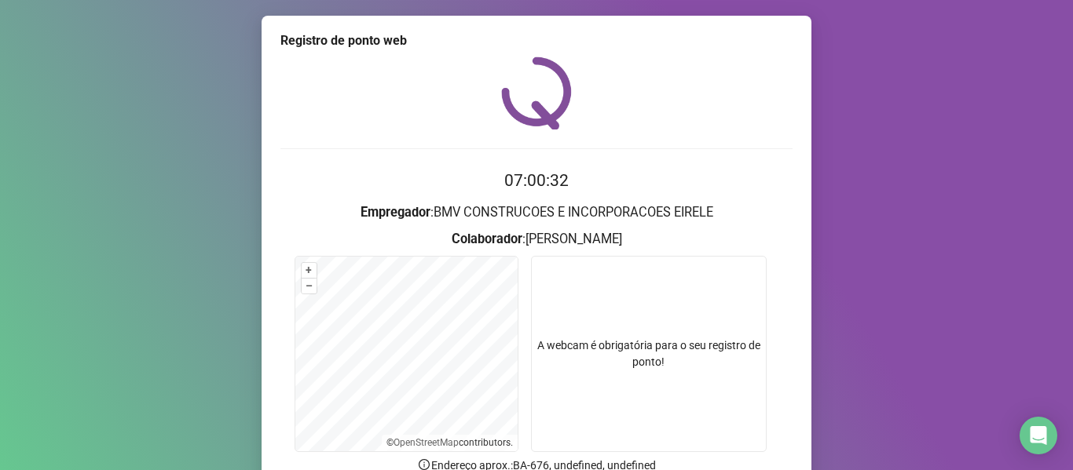
scroll to position [143, 0]
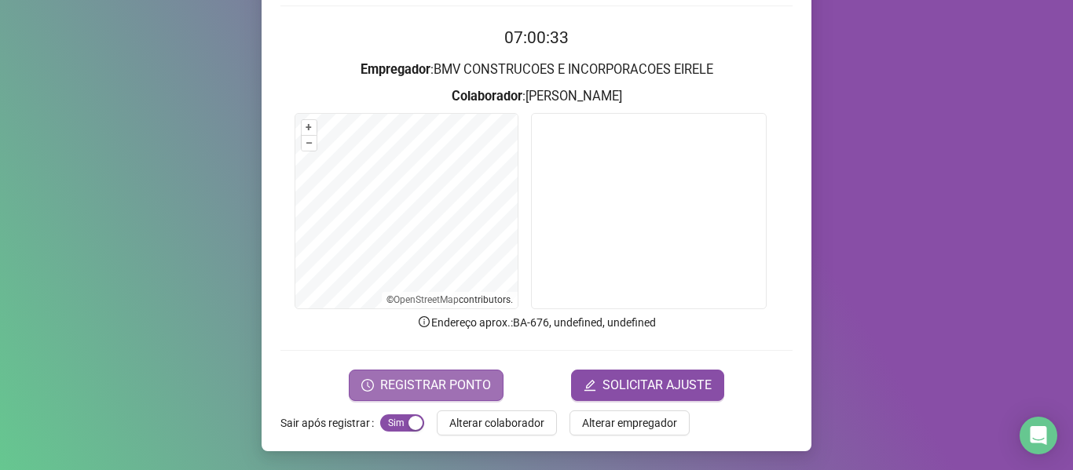
click at [423, 377] on span "REGISTRAR PONTO" at bounding box center [435, 385] width 111 height 19
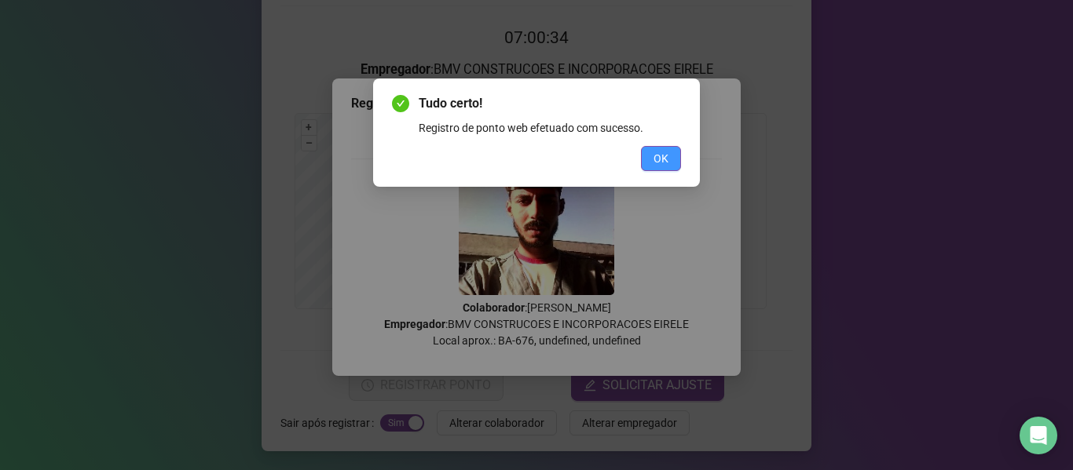
click at [670, 159] on button "OK" at bounding box center [661, 158] width 40 height 25
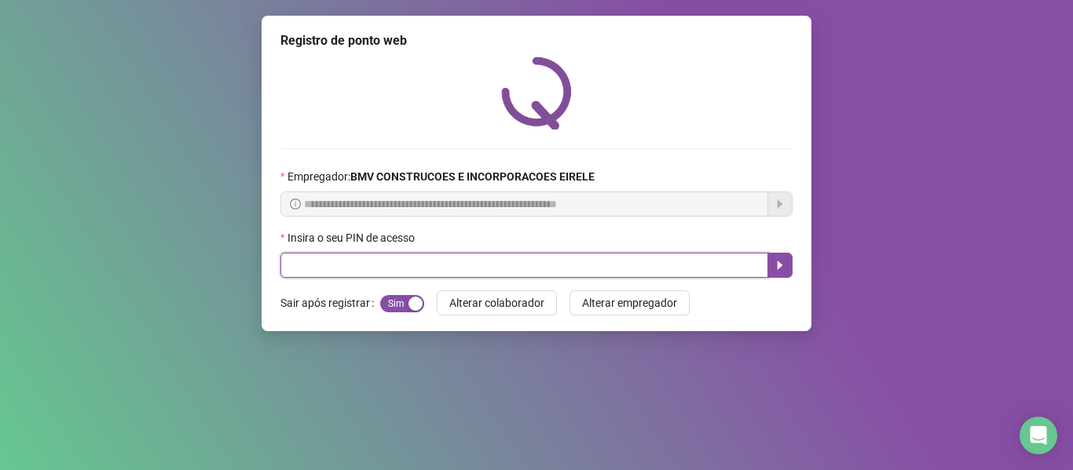
click at [699, 253] on input "text" at bounding box center [524, 265] width 488 height 25
type input "*****"
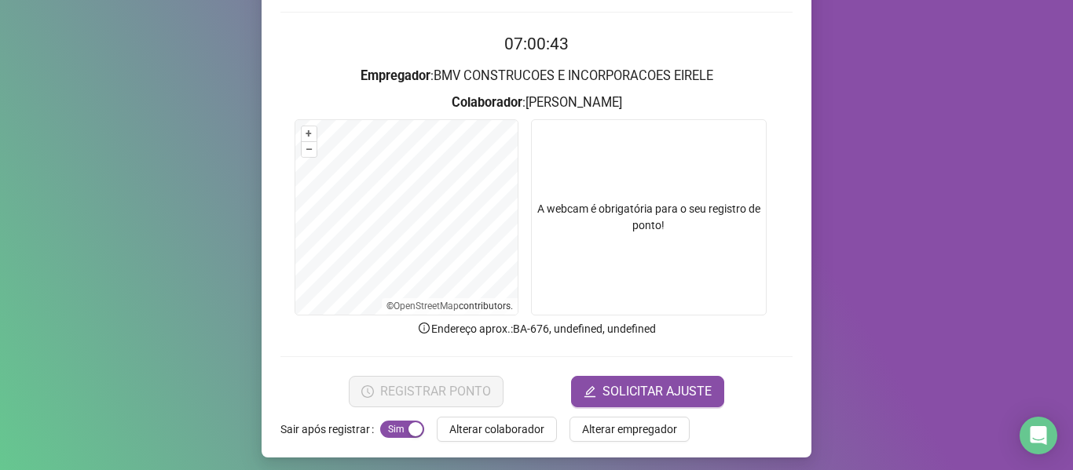
scroll to position [143, 0]
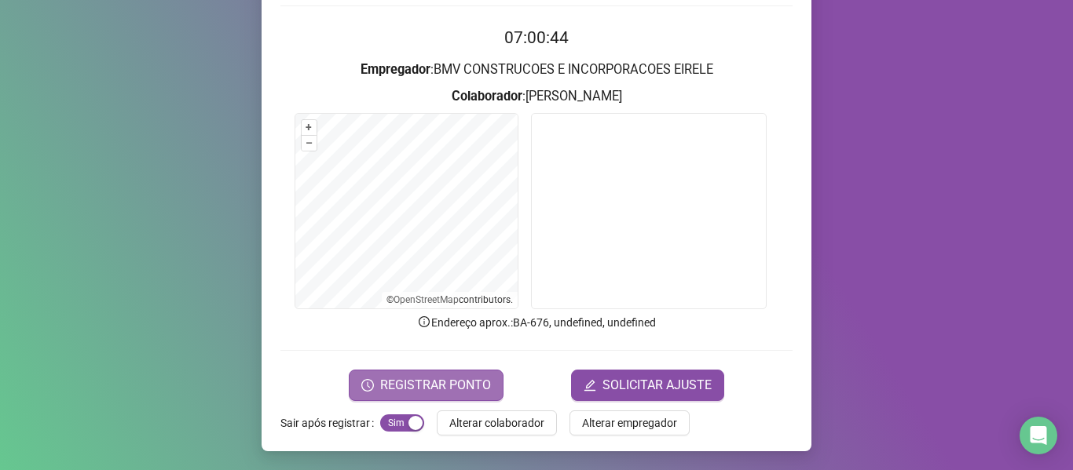
click at [408, 375] on button "REGISTRAR PONTO" at bounding box center [426, 385] width 155 height 31
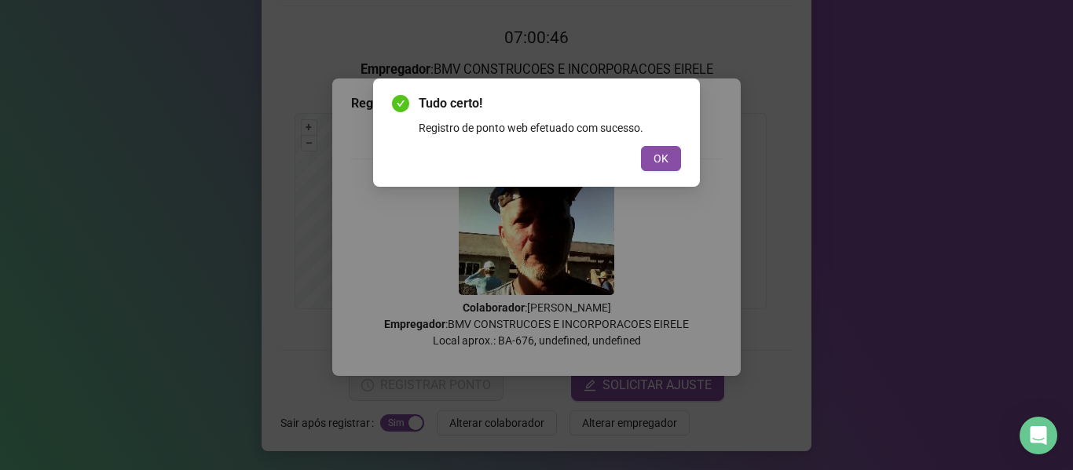
click at [656, 161] on span "OK" at bounding box center [660, 158] width 15 height 17
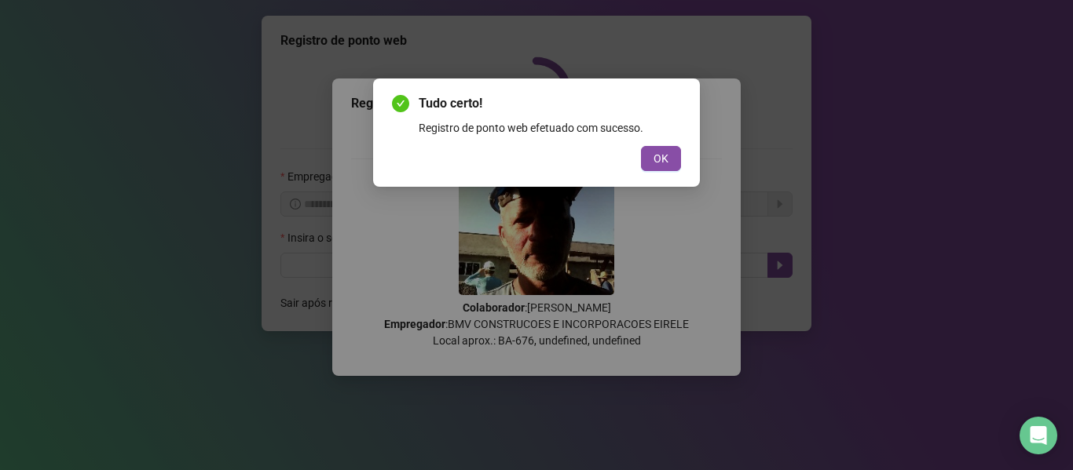
scroll to position [0, 0]
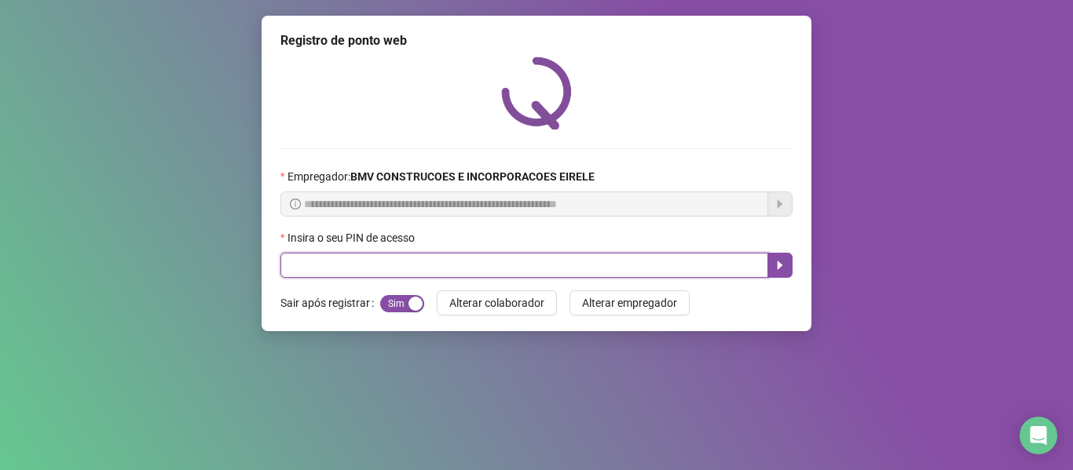
click at [619, 261] on input "text" at bounding box center [524, 265] width 488 height 25
type input "*****"
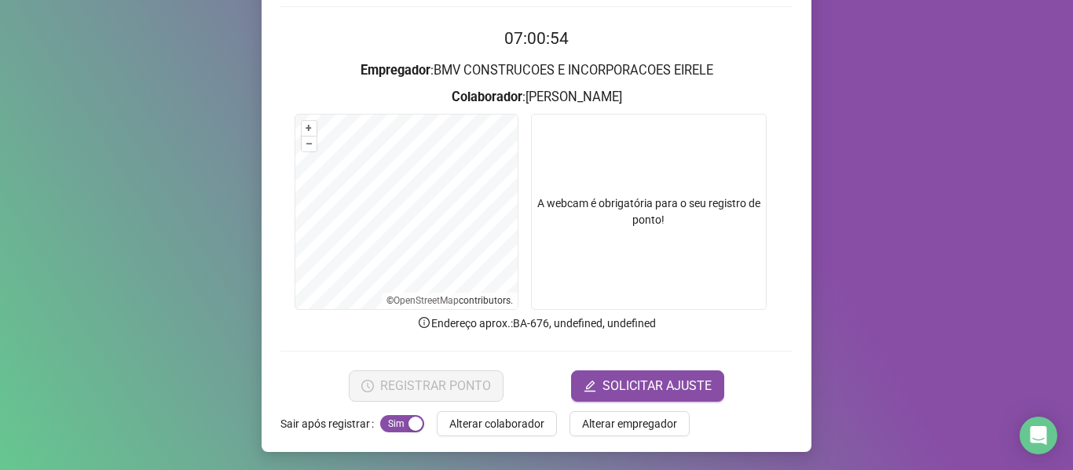
scroll to position [143, 0]
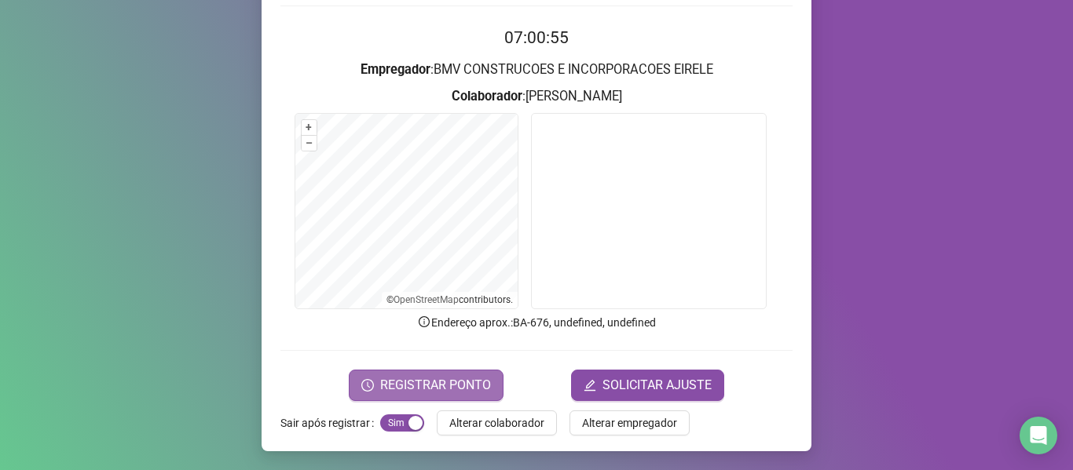
click at [407, 378] on span "REGISTRAR PONTO" at bounding box center [435, 385] width 111 height 19
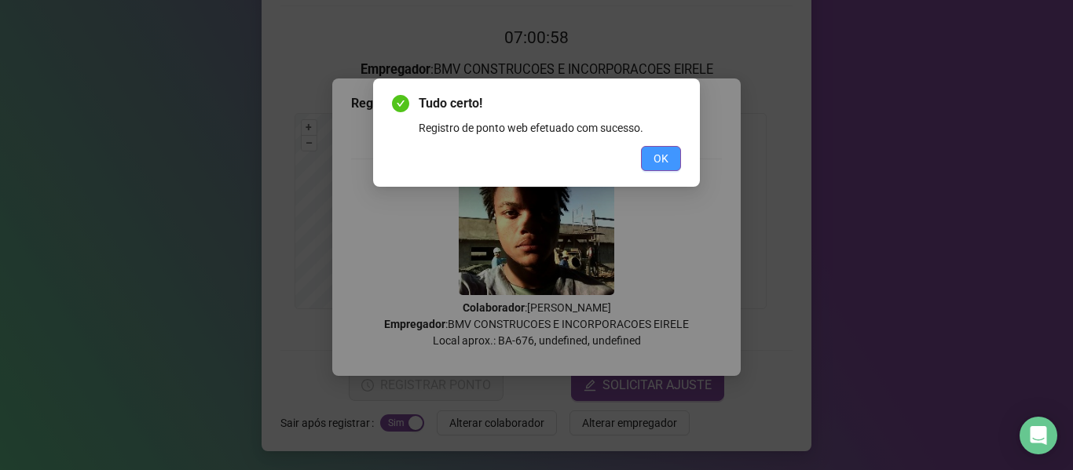
click at [660, 163] on span "OK" at bounding box center [660, 158] width 15 height 17
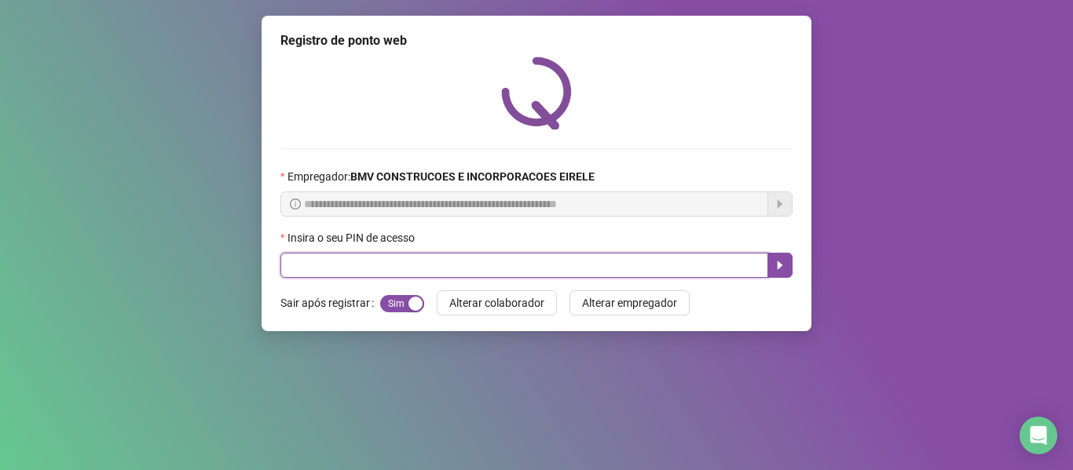
click at [604, 255] on input "text" at bounding box center [524, 265] width 488 height 25
type input "*****"
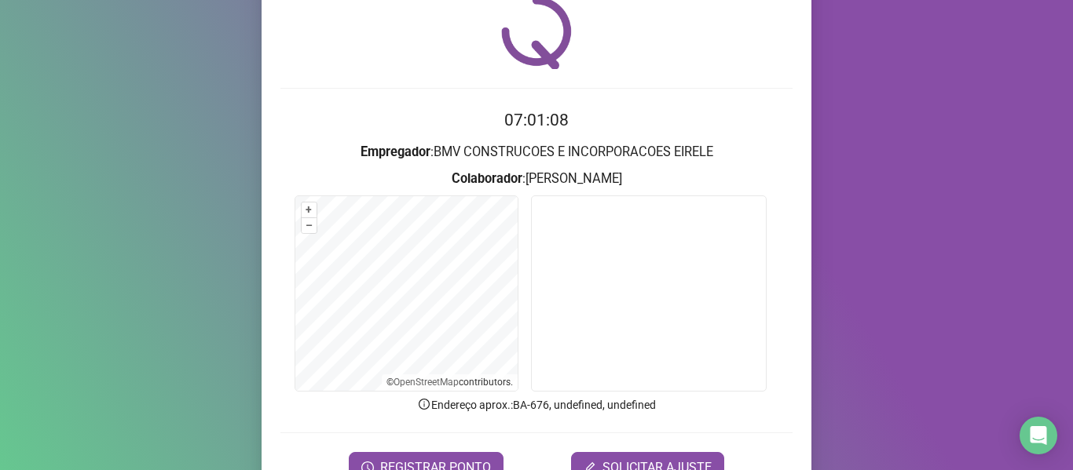
scroll to position [143, 0]
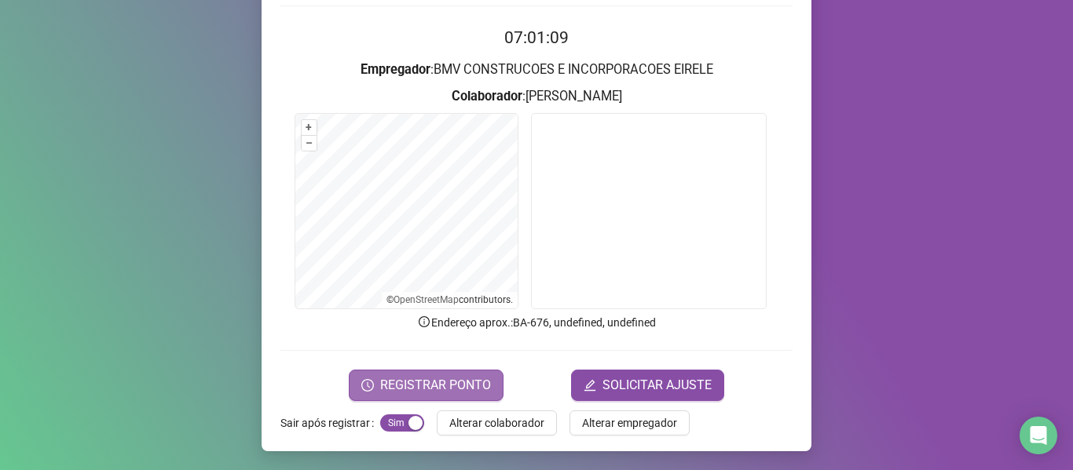
click at [412, 376] on span "REGISTRAR PONTO" at bounding box center [435, 385] width 111 height 19
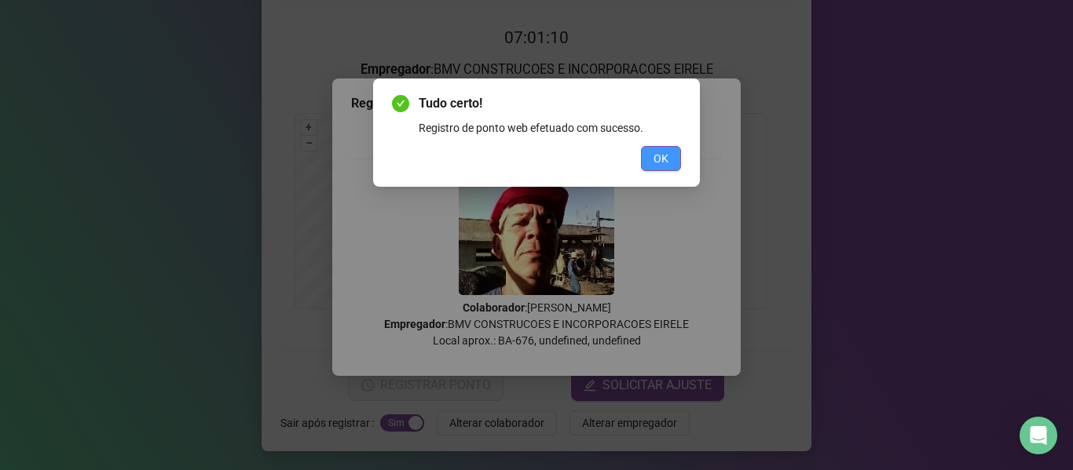
click at [659, 147] on button "OK" at bounding box center [661, 158] width 40 height 25
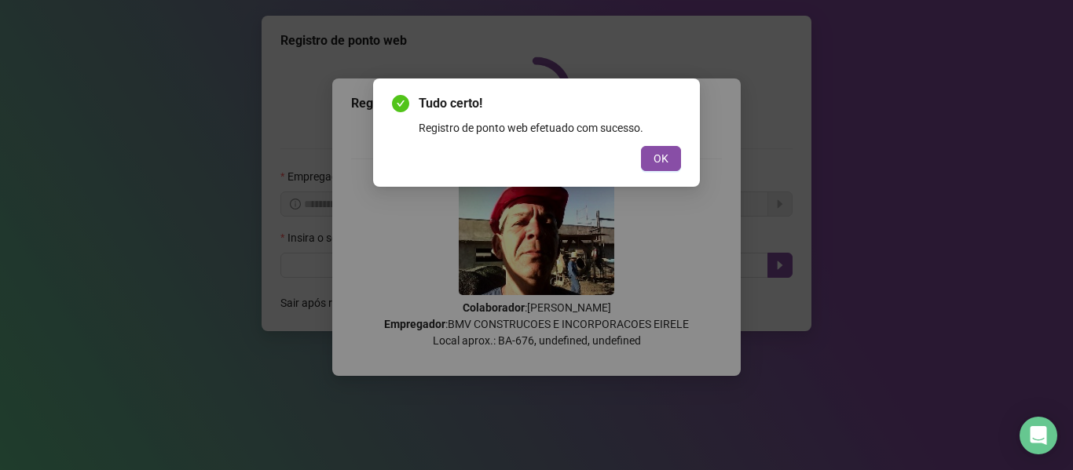
scroll to position [0, 0]
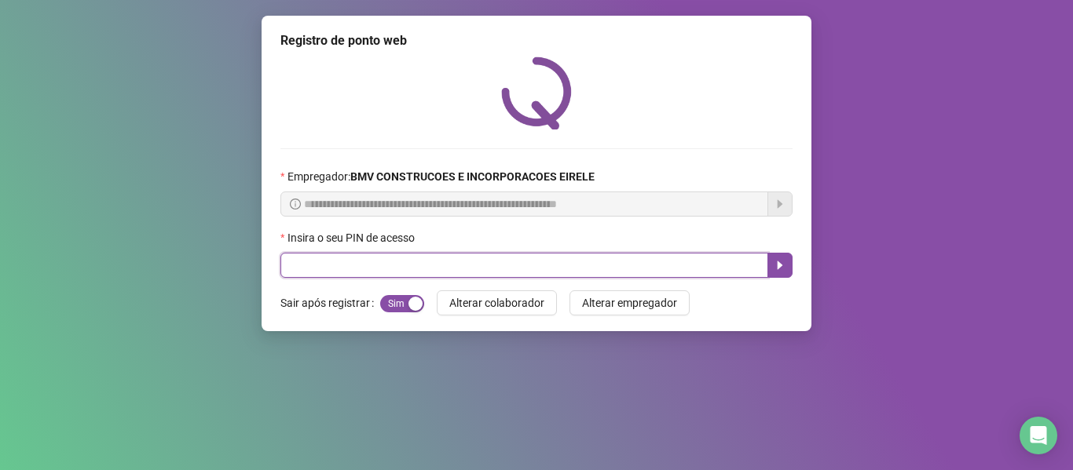
click at [685, 260] on input "text" at bounding box center [524, 265] width 488 height 25
type input "*****"
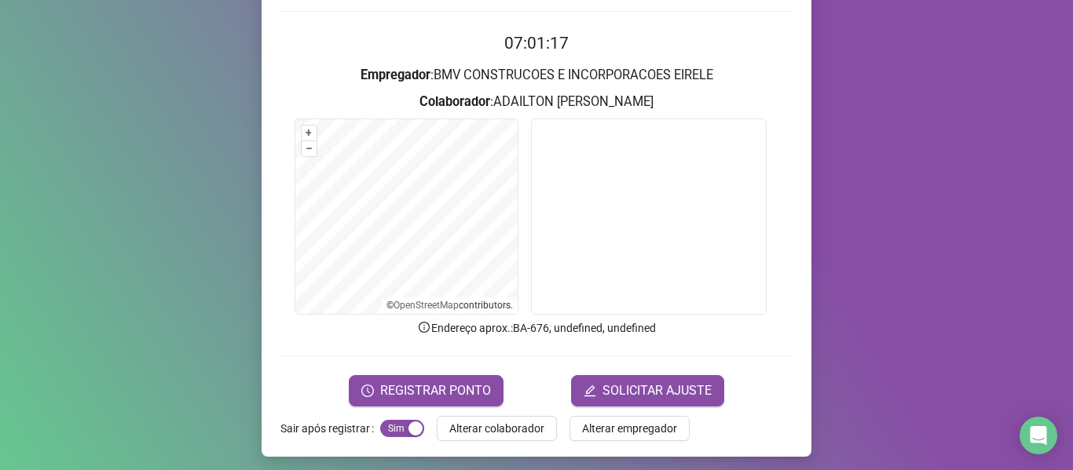
scroll to position [143, 0]
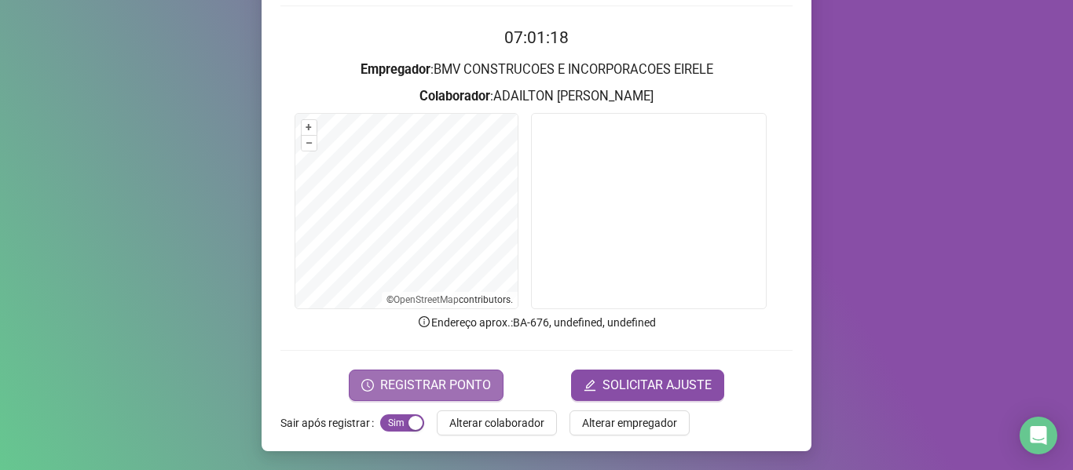
click at [406, 384] on span "REGISTRAR PONTO" at bounding box center [435, 385] width 111 height 19
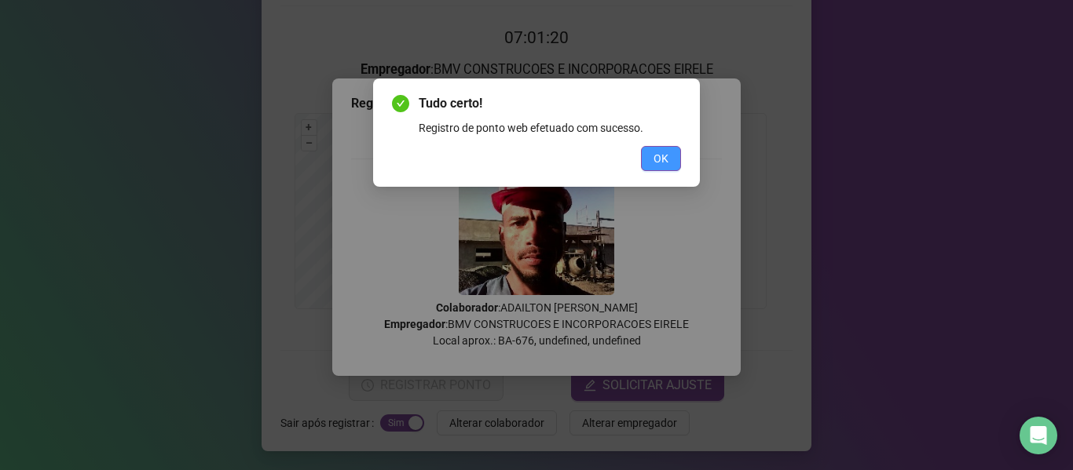
click at [660, 151] on span "OK" at bounding box center [660, 158] width 15 height 17
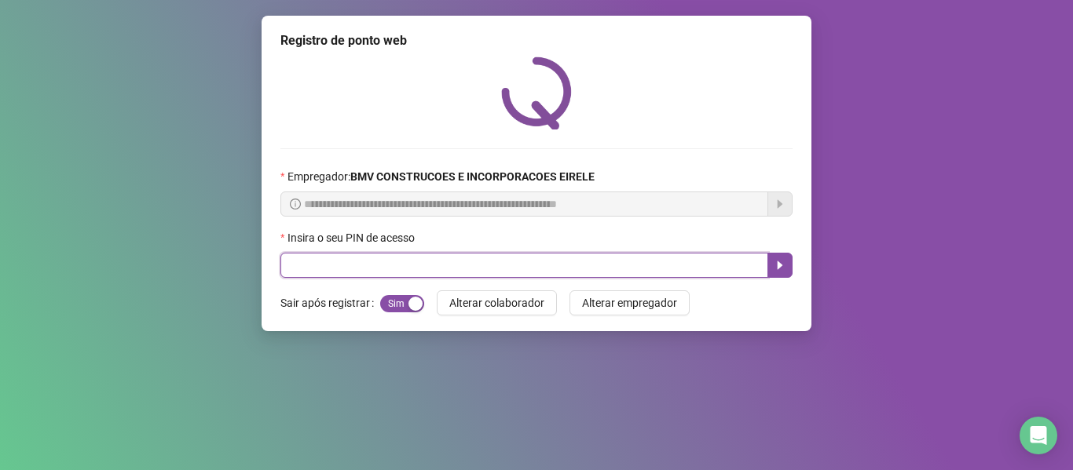
click at [552, 270] on input "text" at bounding box center [524, 265] width 488 height 25
type input "*****"
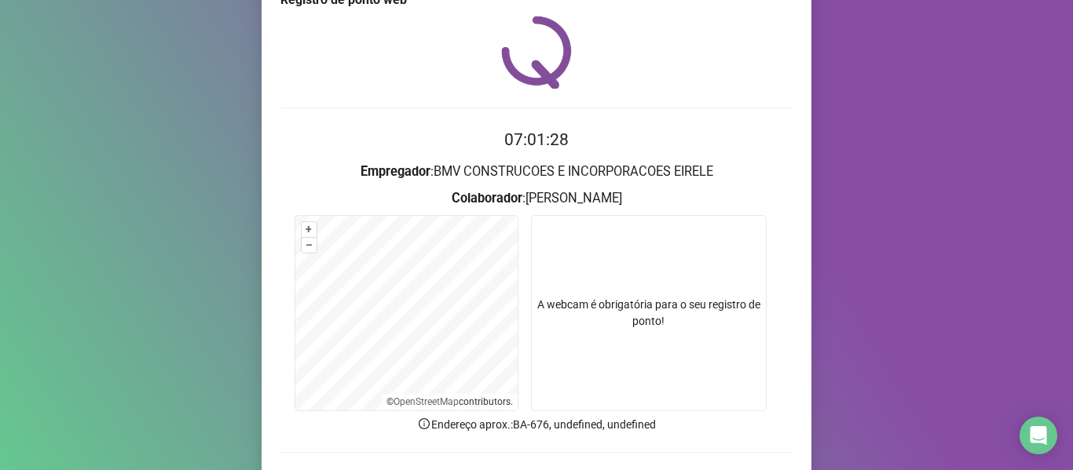
scroll to position [143, 0]
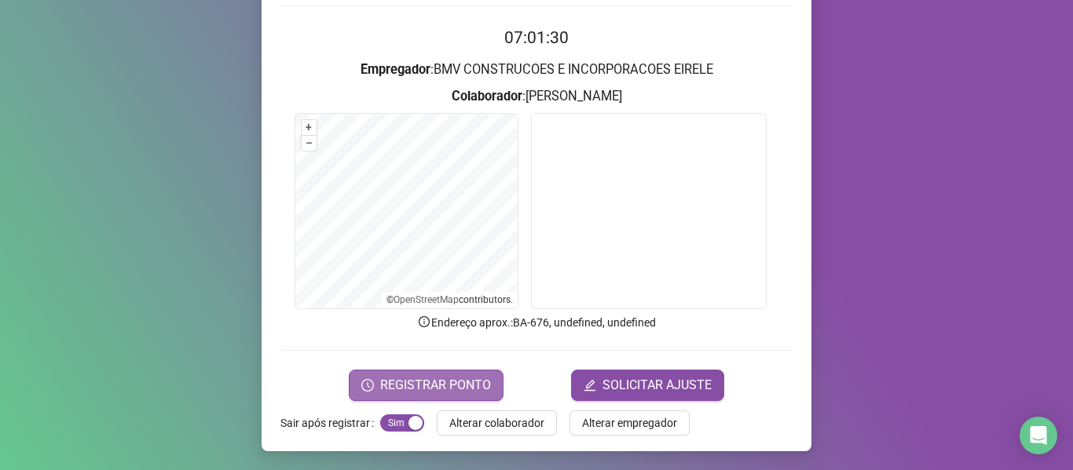
click at [450, 381] on span "REGISTRAR PONTO" at bounding box center [435, 385] width 111 height 19
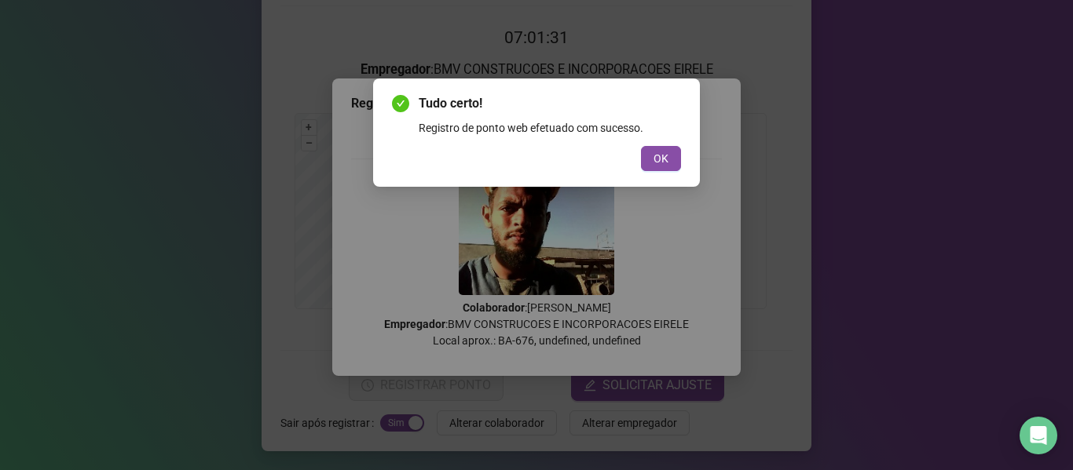
click at [681, 152] on div "Tudo certo! Registro de ponto web efetuado com sucesso. OK" at bounding box center [536, 133] width 327 height 108
click at [669, 155] on button "OK" at bounding box center [661, 158] width 40 height 25
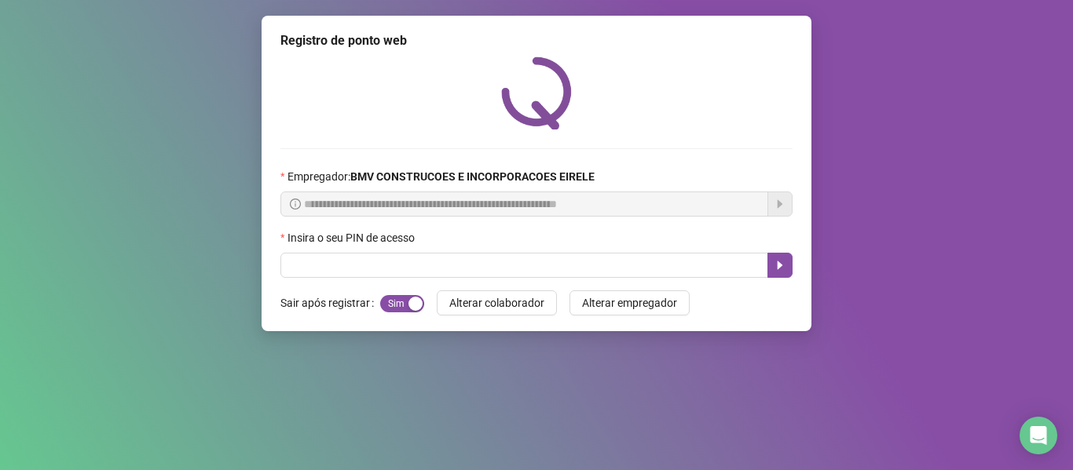
click at [632, 252] on div "Insira o seu PIN de acesso" at bounding box center [536, 241] width 512 height 24
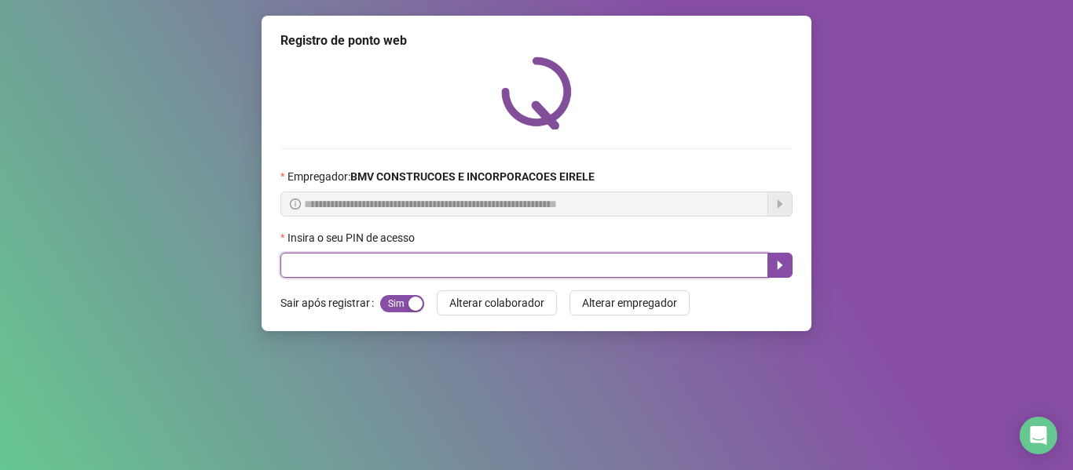
click at [613, 259] on input "text" at bounding box center [524, 265] width 488 height 25
type input "*****"
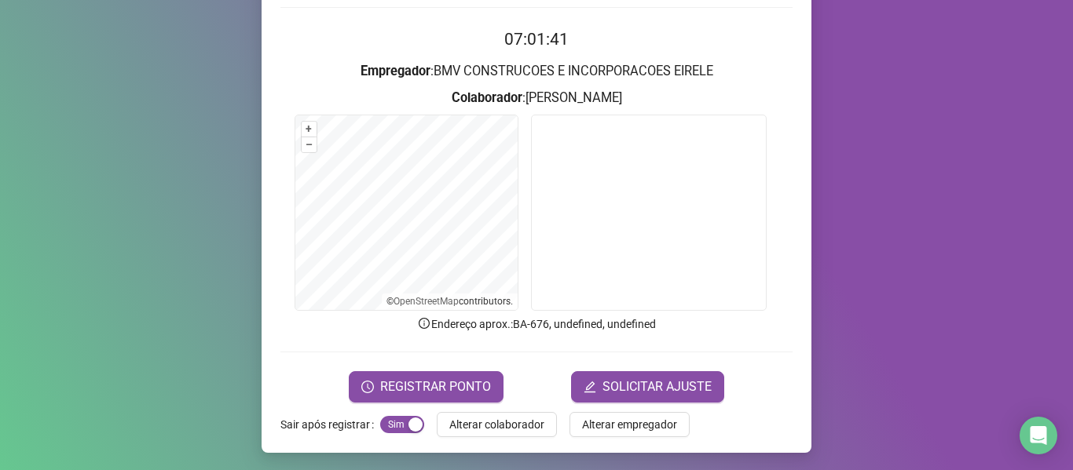
scroll to position [143, 0]
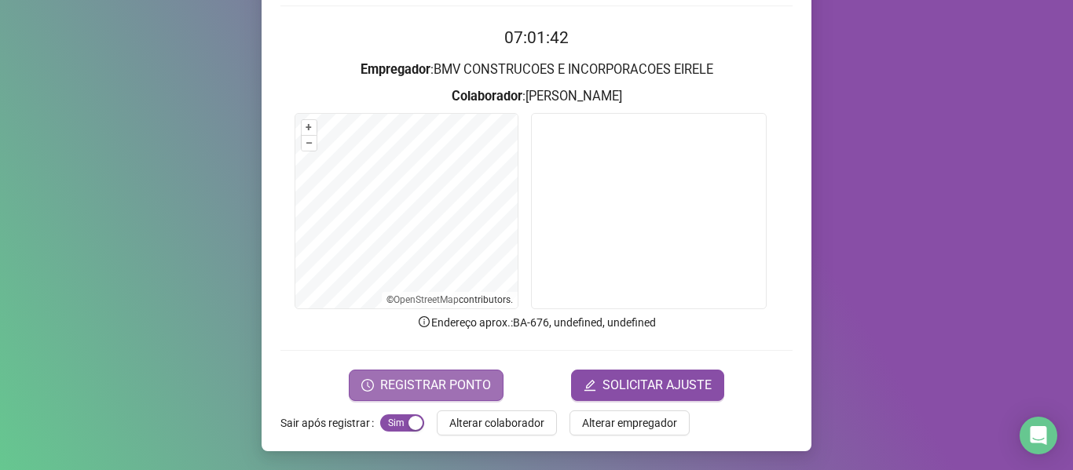
click at [400, 380] on span "REGISTRAR PONTO" at bounding box center [435, 385] width 111 height 19
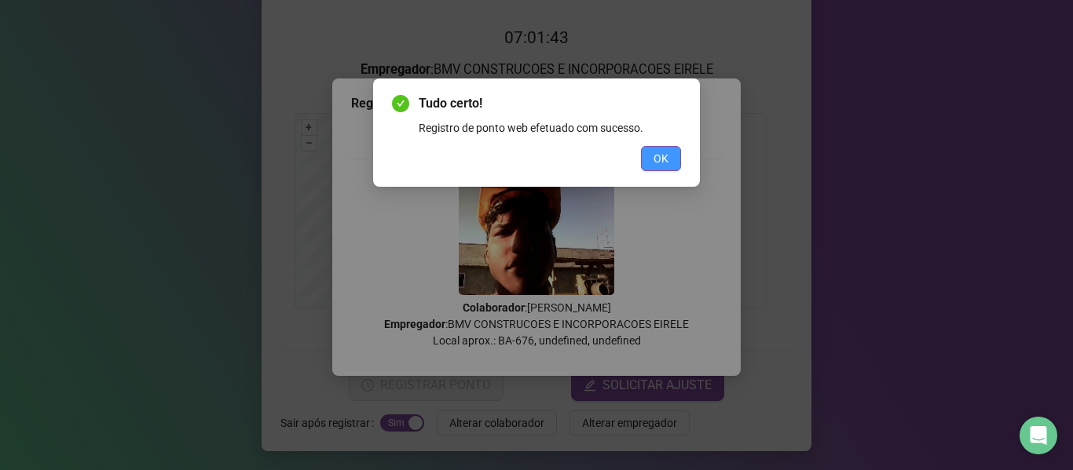
click at [656, 165] on span "OK" at bounding box center [660, 158] width 15 height 17
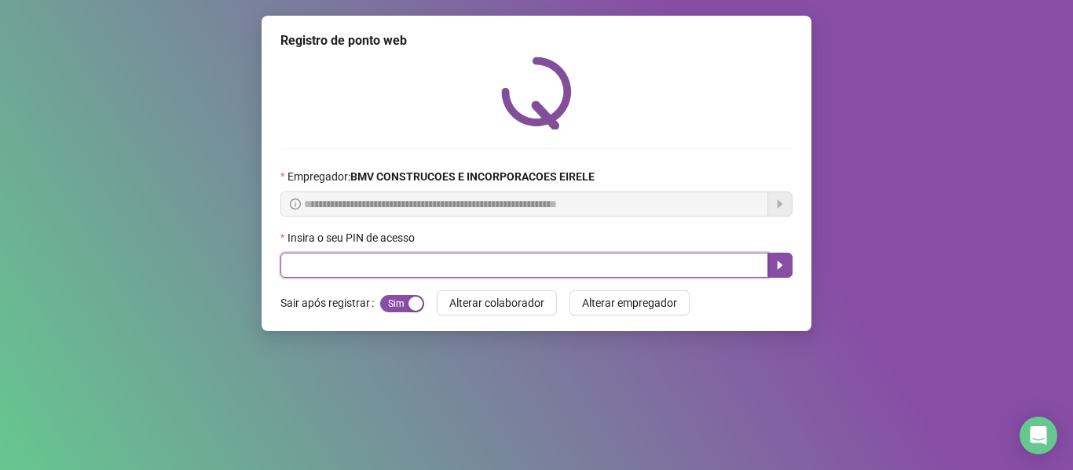
click at [648, 265] on input "text" at bounding box center [524, 265] width 488 height 25
type input "*****"
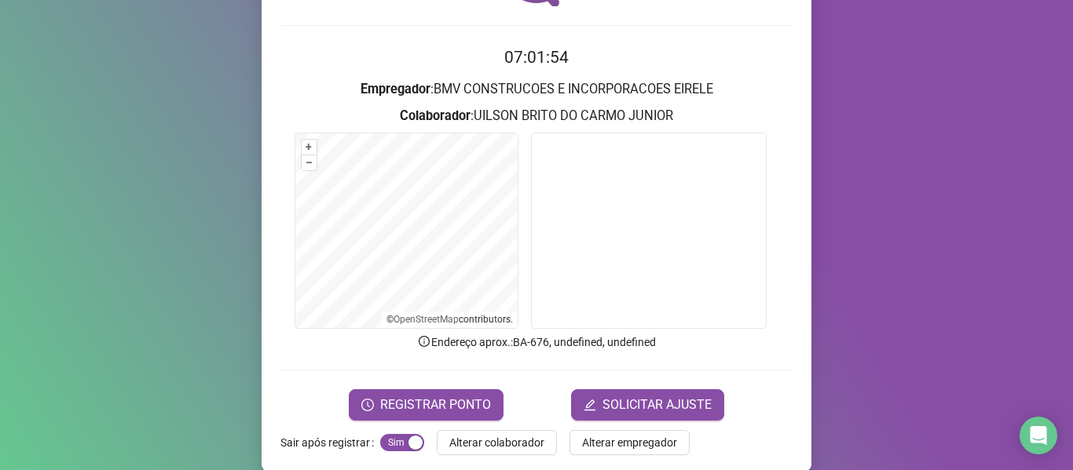
scroll to position [143, 0]
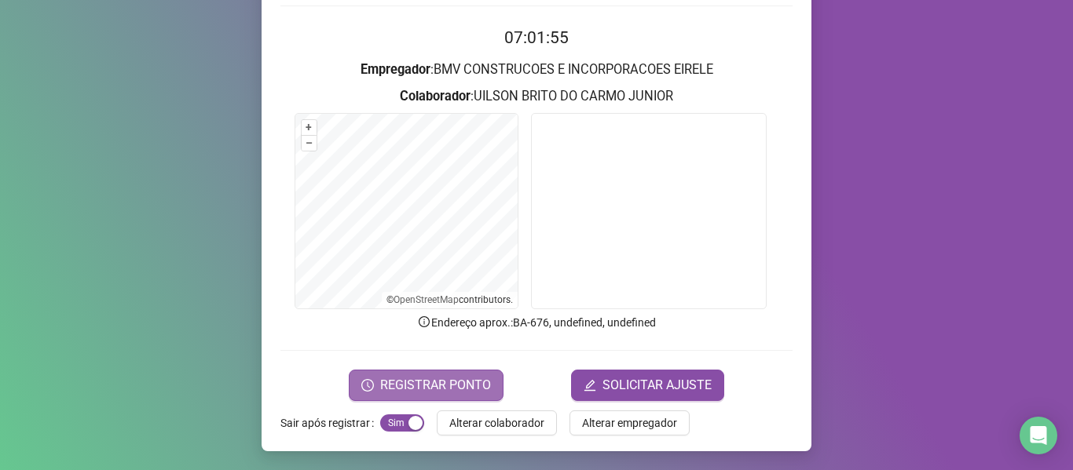
click at [437, 373] on button "REGISTRAR PONTO" at bounding box center [426, 385] width 155 height 31
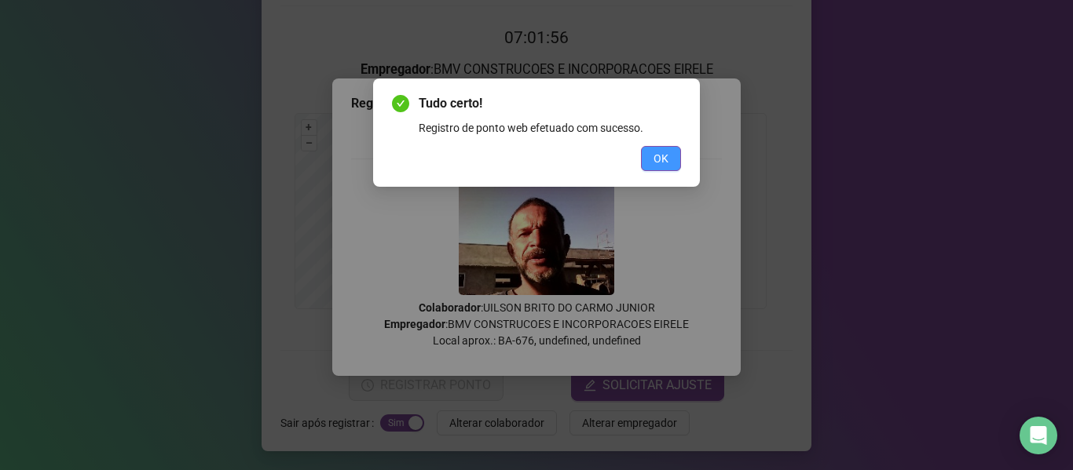
click at [658, 158] on span "OK" at bounding box center [660, 158] width 15 height 17
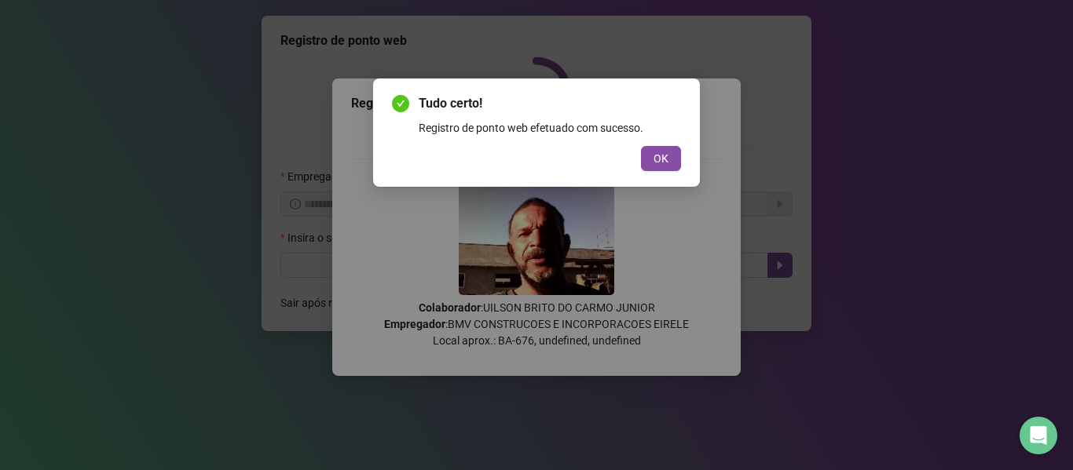
scroll to position [0, 0]
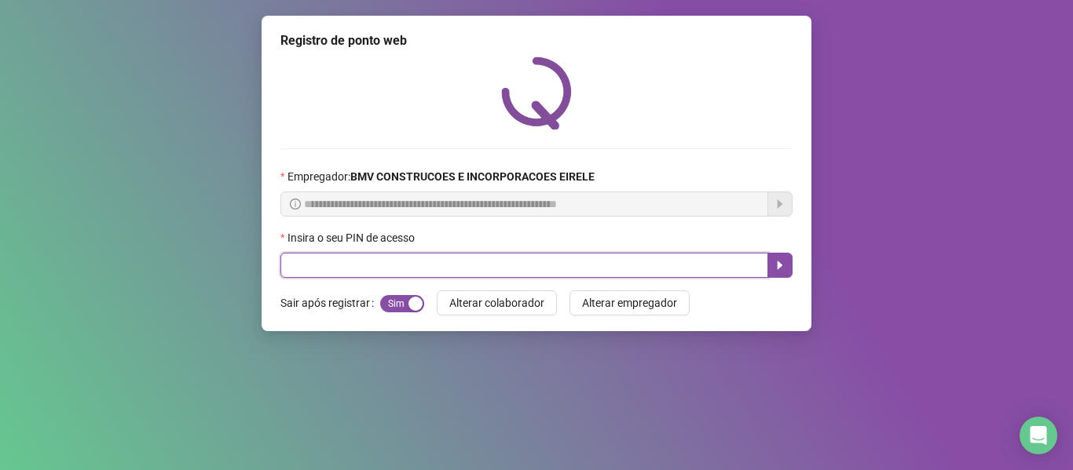
click at [599, 258] on input "text" at bounding box center [524, 265] width 488 height 25
type input "*****"
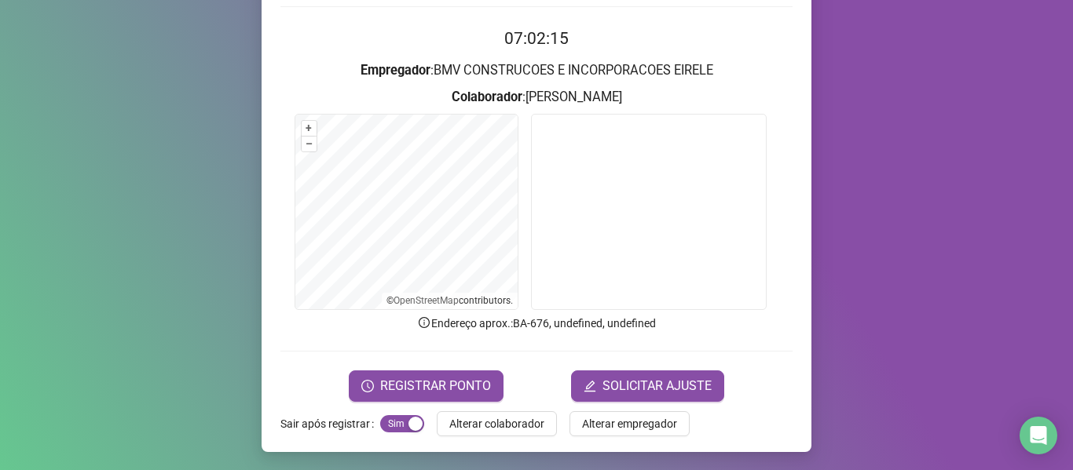
scroll to position [143, 0]
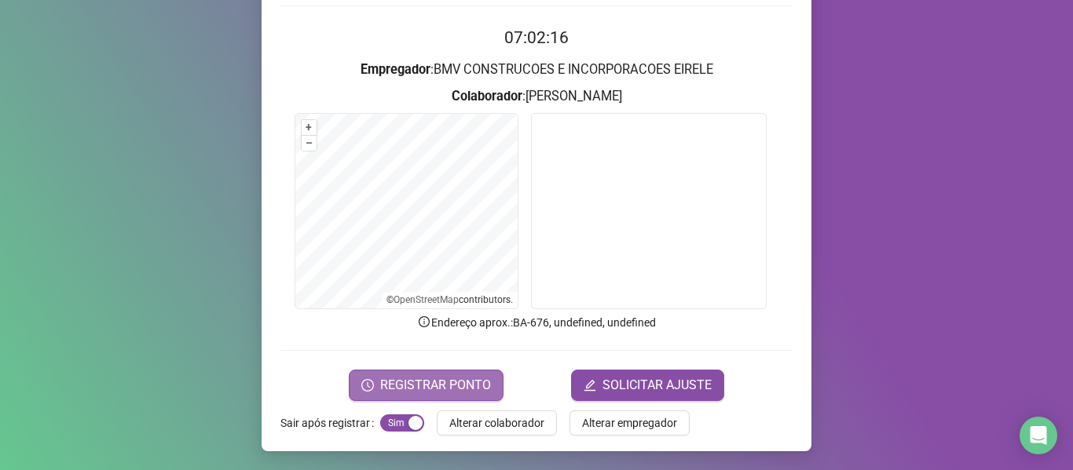
click at [380, 379] on span "REGISTRAR PONTO" at bounding box center [435, 385] width 111 height 19
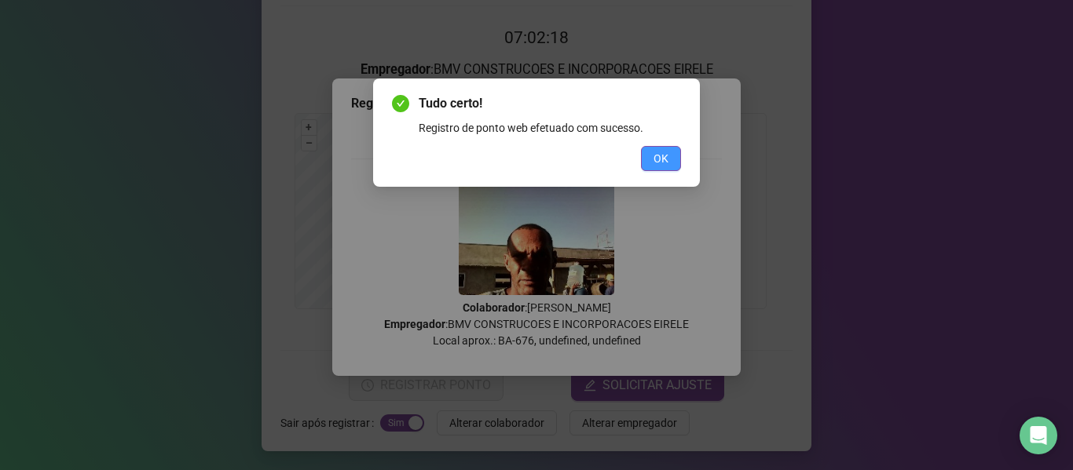
click at [657, 159] on span "OK" at bounding box center [660, 158] width 15 height 17
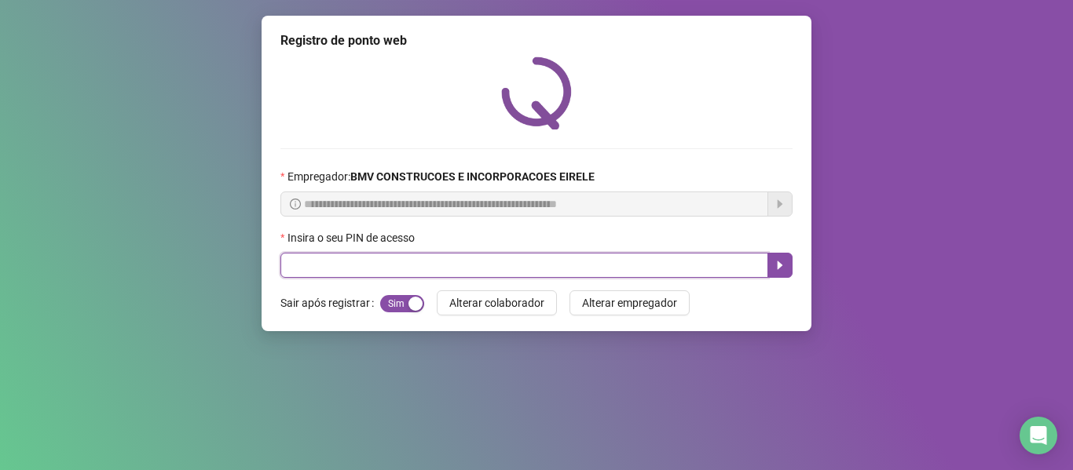
click at [572, 258] on input "text" at bounding box center [524, 265] width 488 height 25
type input "*****"
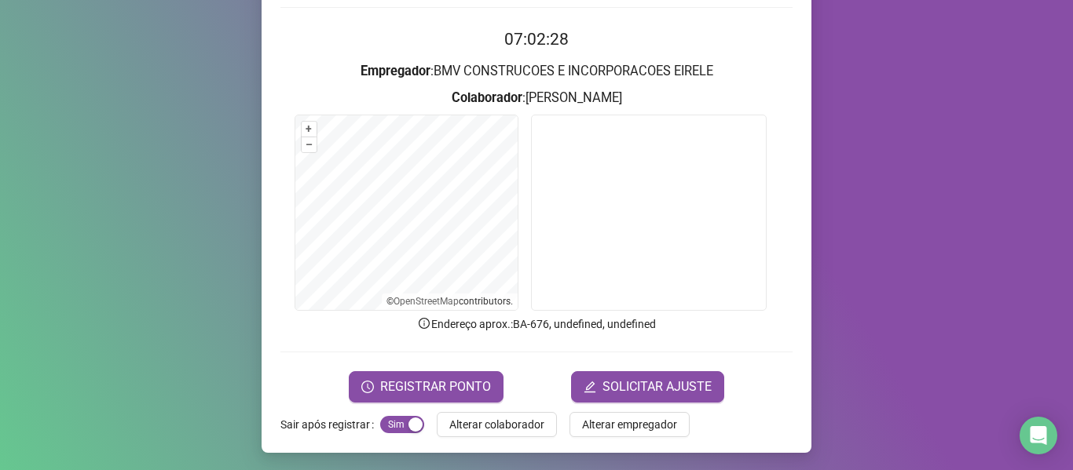
scroll to position [143, 0]
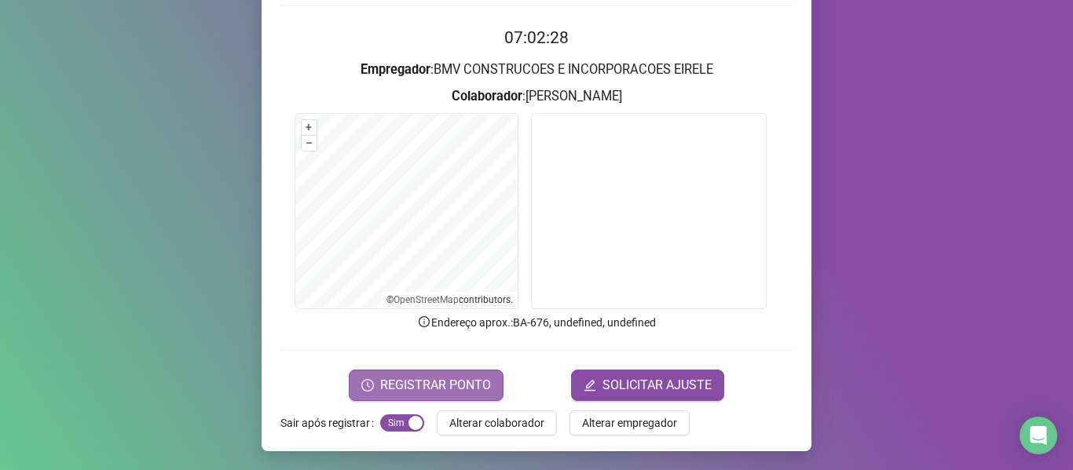
click at [418, 388] on span "REGISTRAR PONTO" at bounding box center [435, 385] width 111 height 19
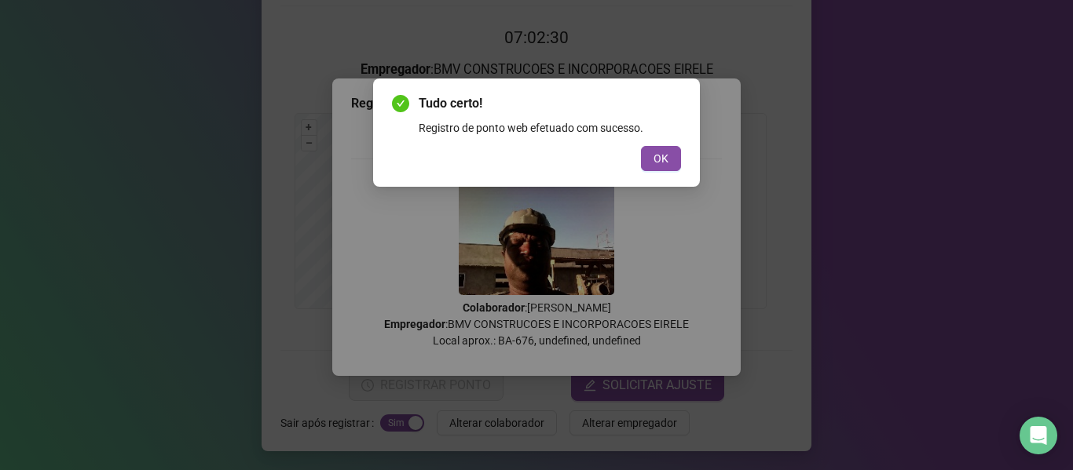
click at [654, 159] on span "OK" at bounding box center [660, 158] width 15 height 17
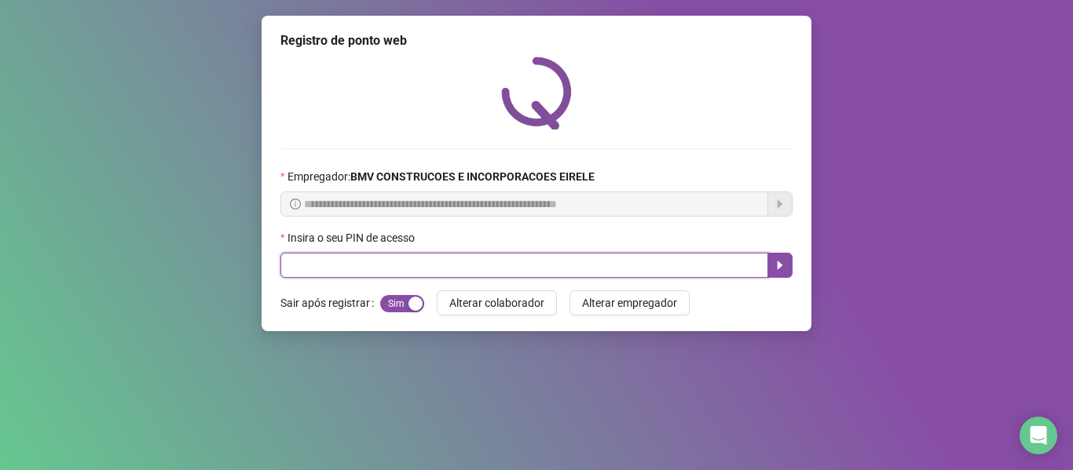
click at [699, 271] on input "text" at bounding box center [524, 265] width 488 height 25
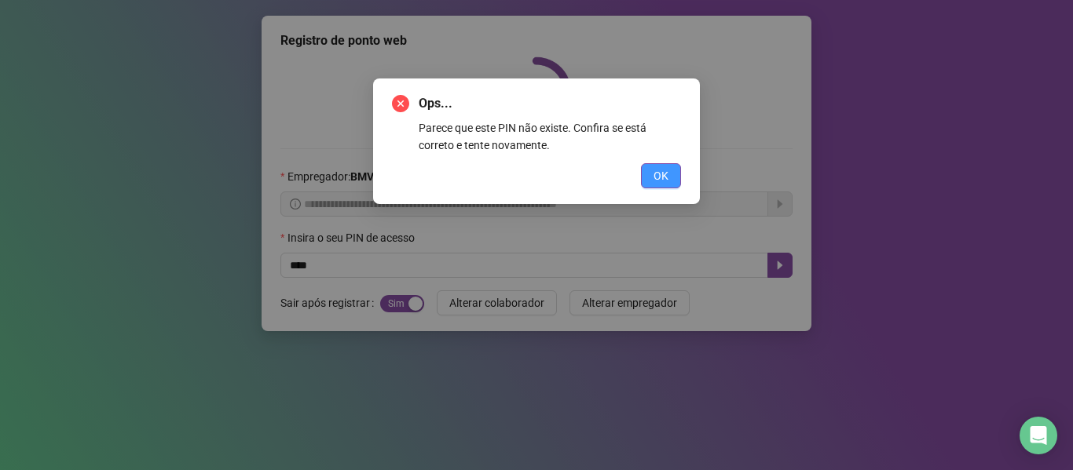
click at [641, 169] on button "OK" at bounding box center [661, 175] width 40 height 25
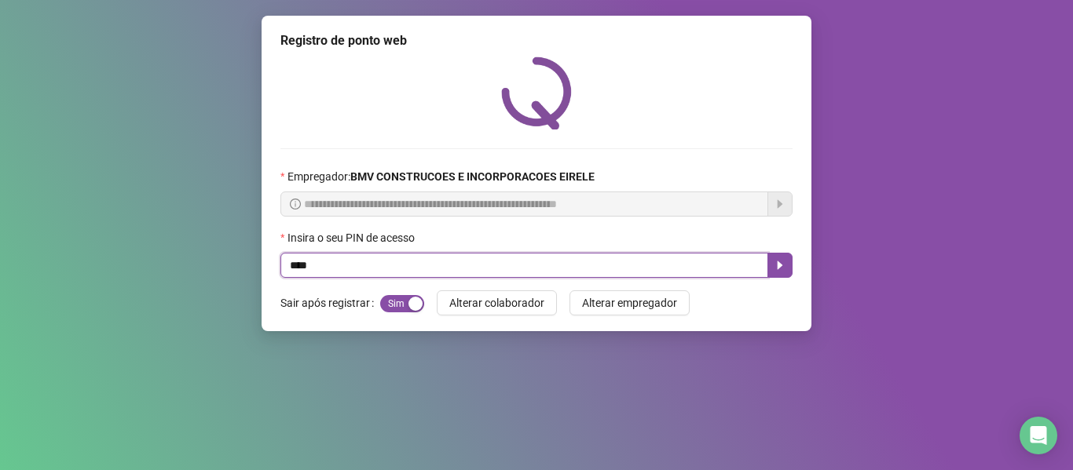
click at [668, 259] on input "****" at bounding box center [524, 265] width 488 height 25
type input "*****"
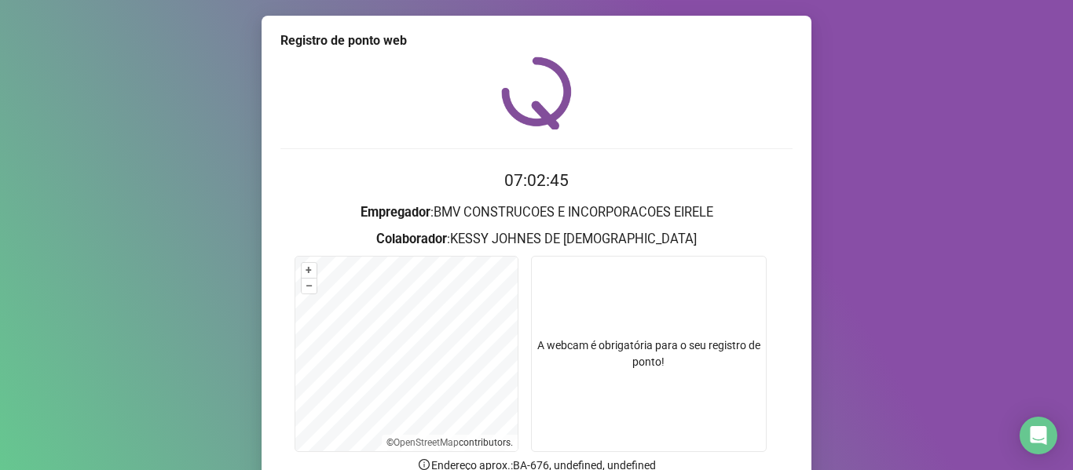
scroll to position [143, 0]
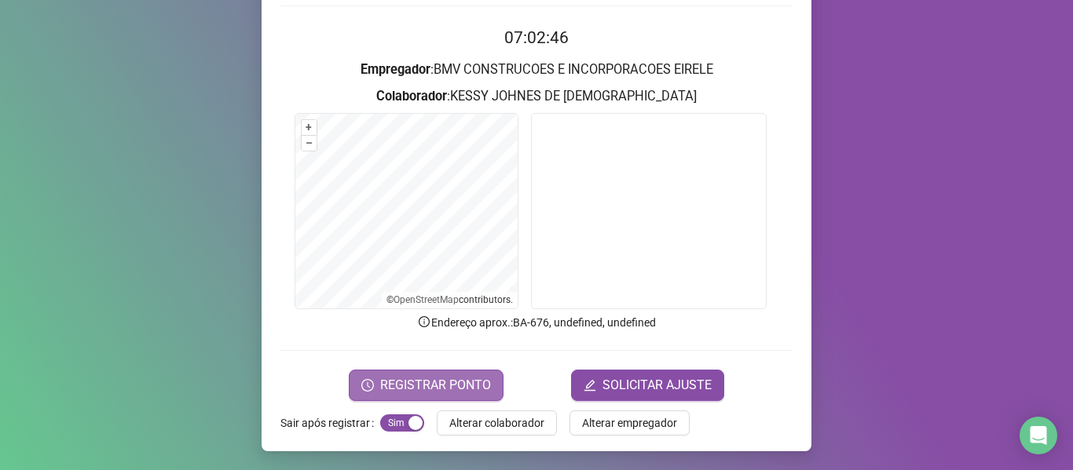
click at [367, 386] on icon "clock-circle" at bounding box center [368, 384] width 3 height 5
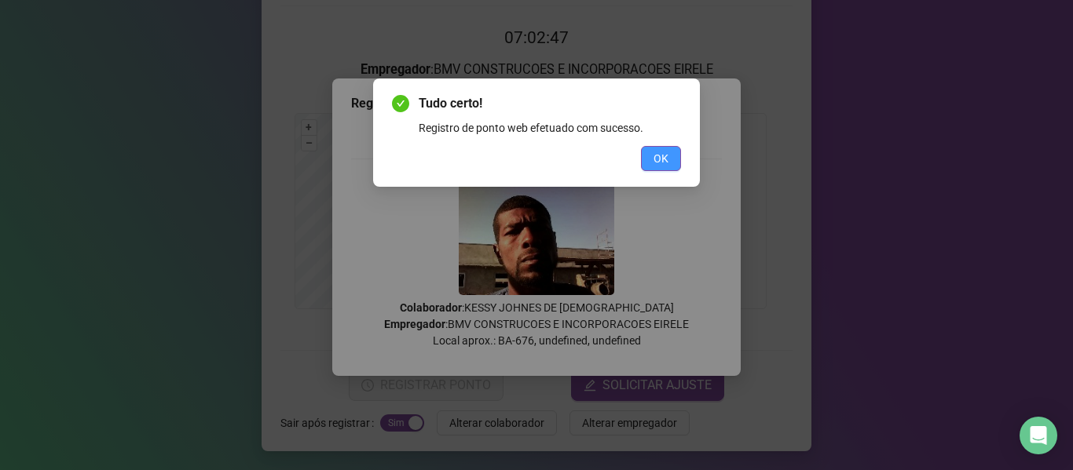
click at [667, 148] on button "OK" at bounding box center [661, 158] width 40 height 25
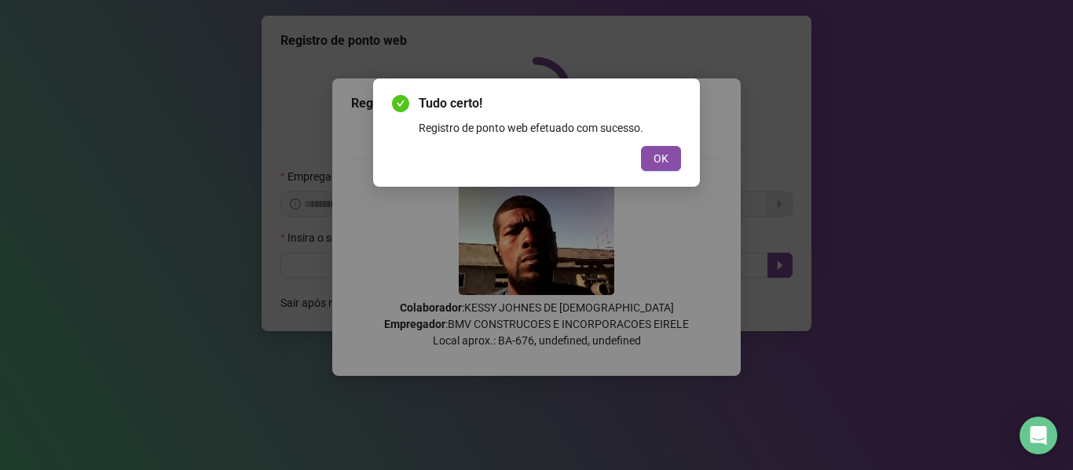
scroll to position [0, 0]
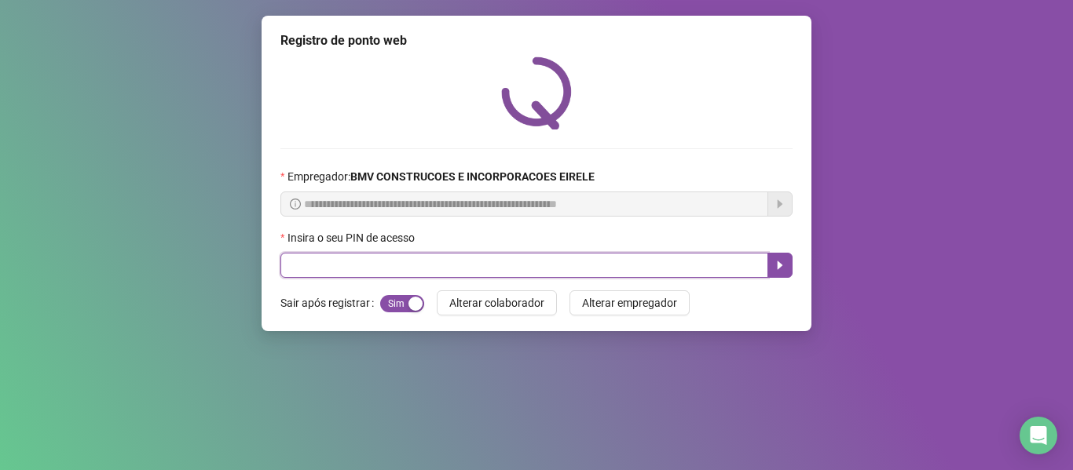
click at [648, 265] on input "text" at bounding box center [524, 265] width 488 height 25
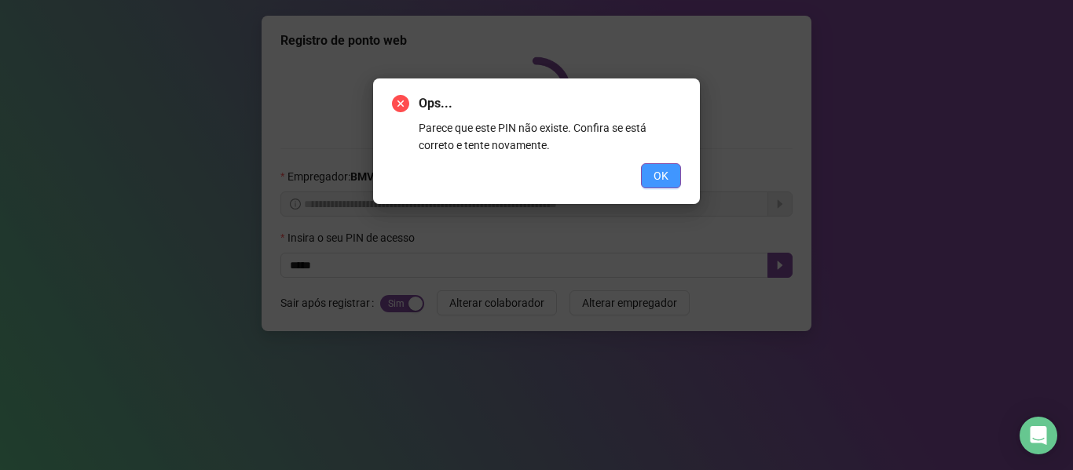
click at [649, 170] on button "OK" at bounding box center [661, 175] width 40 height 25
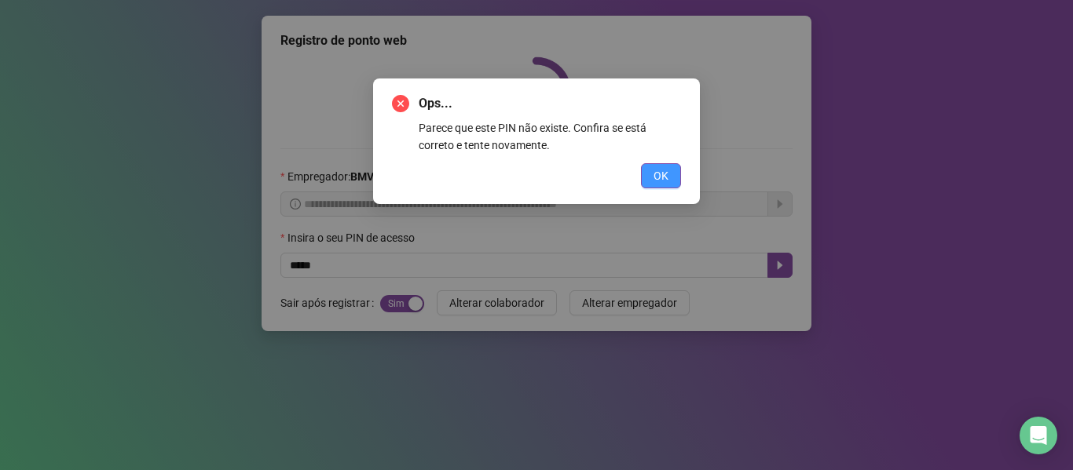
click at [655, 179] on span "OK" at bounding box center [660, 175] width 15 height 17
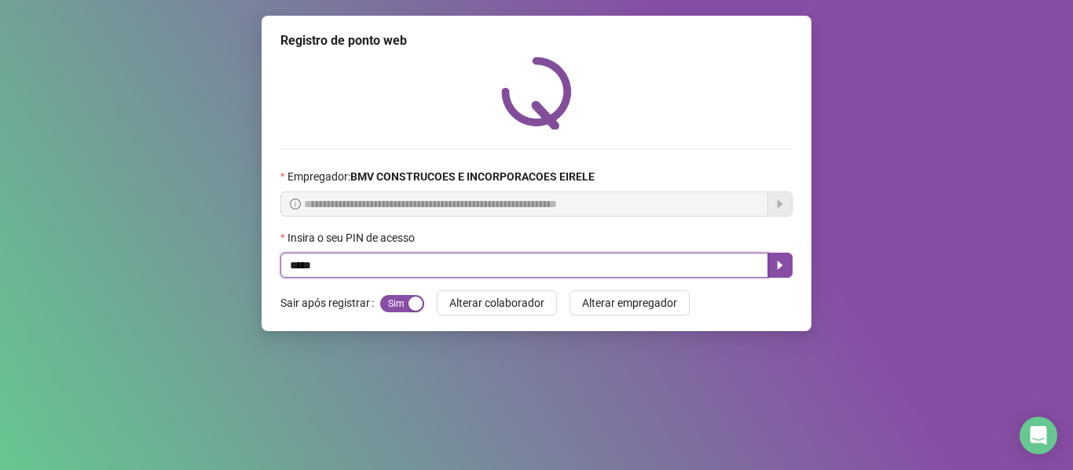
click at [639, 266] on input "*****" at bounding box center [524, 265] width 488 height 25
type input "*****"
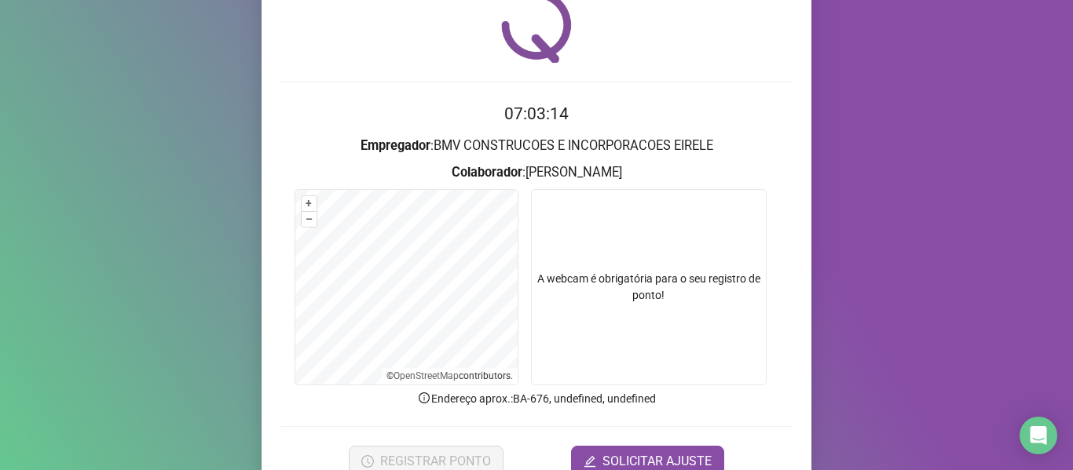
scroll to position [143, 0]
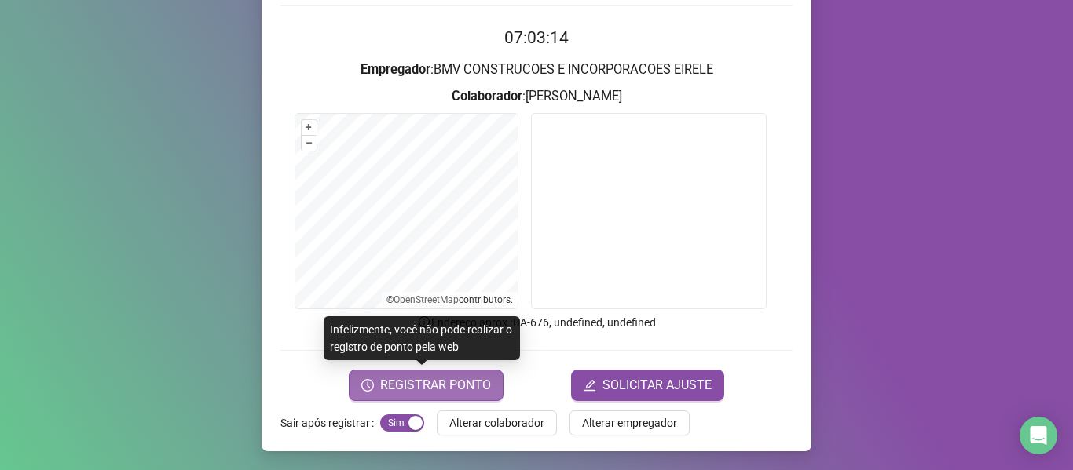
click at [458, 381] on span "REGISTRAR PONTO" at bounding box center [435, 385] width 111 height 19
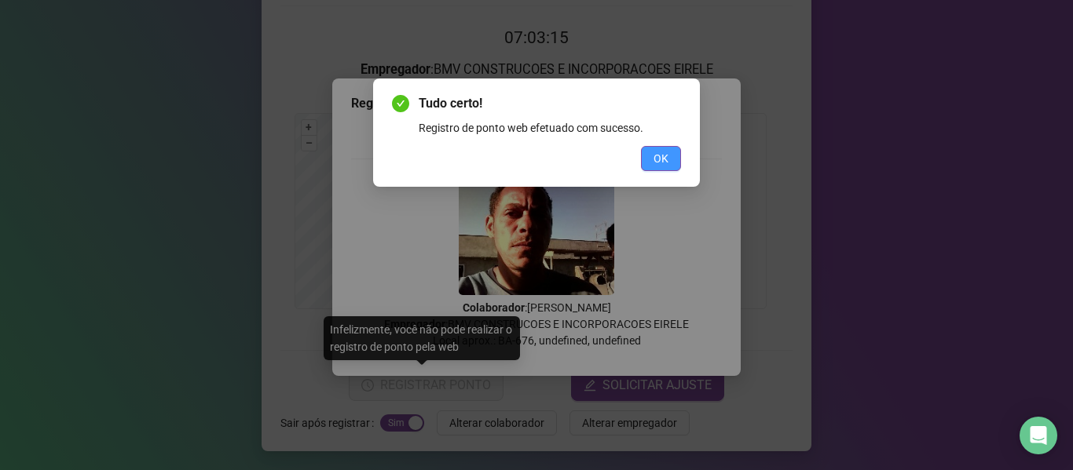
click at [658, 161] on span "OK" at bounding box center [660, 158] width 15 height 17
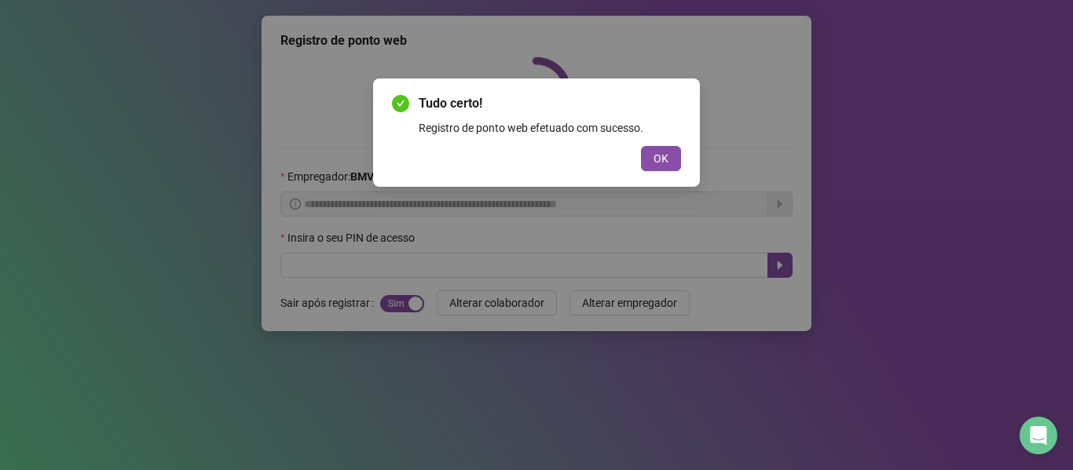
scroll to position [0, 0]
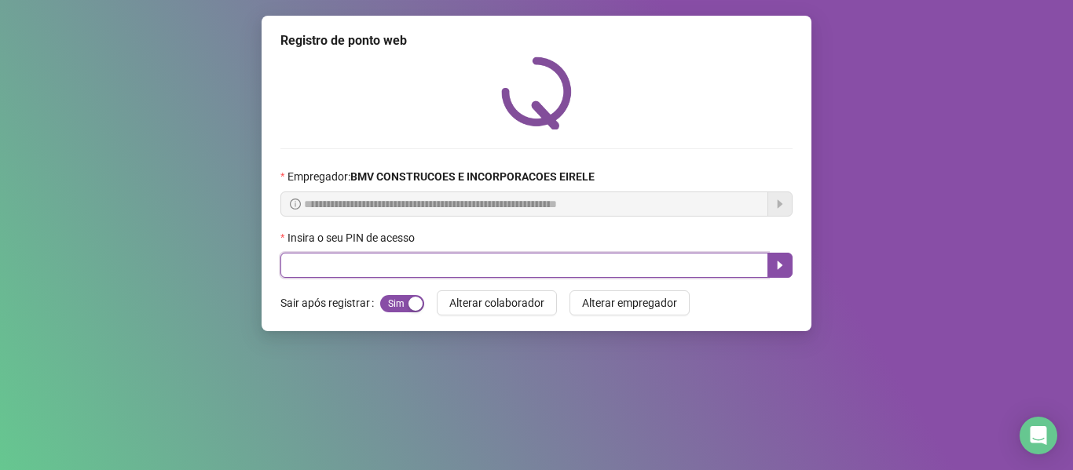
click at [683, 271] on input "text" at bounding box center [524, 265] width 488 height 25
type input "*****"
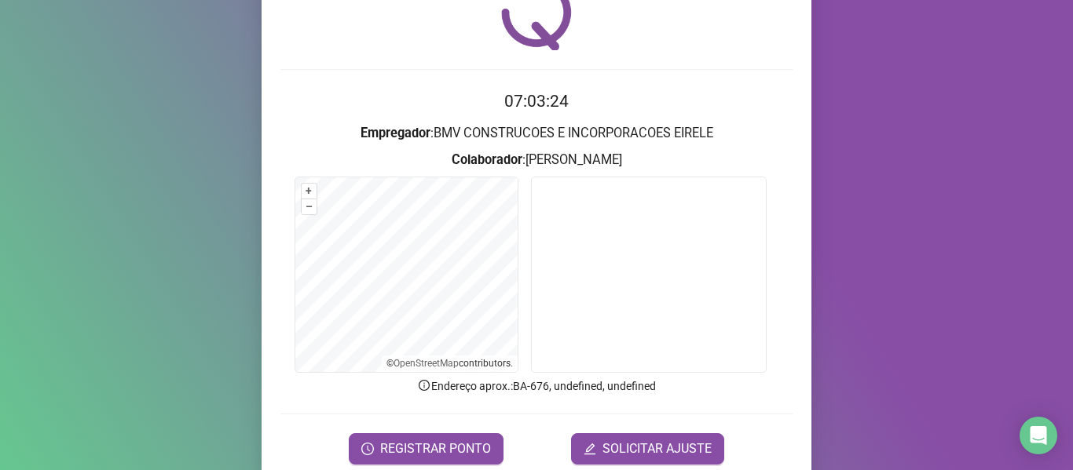
scroll to position [143, 0]
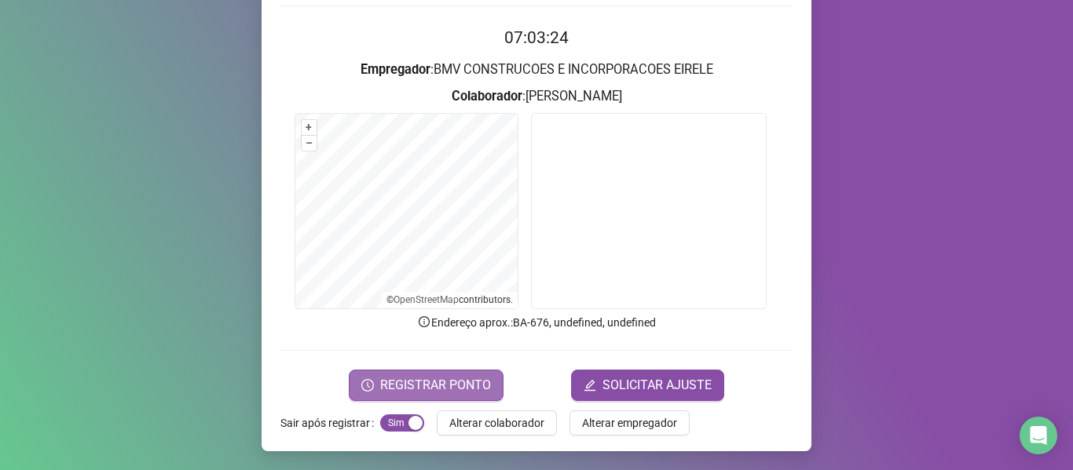
click at [415, 380] on span "REGISTRAR PONTO" at bounding box center [435, 385] width 111 height 19
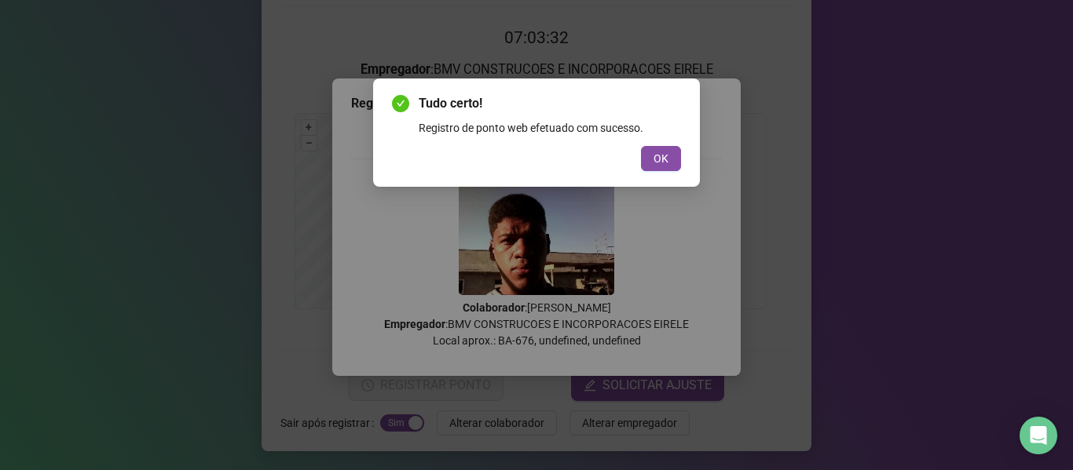
click at [663, 159] on span "OK" at bounding box center [660, 158] width 15 height 17
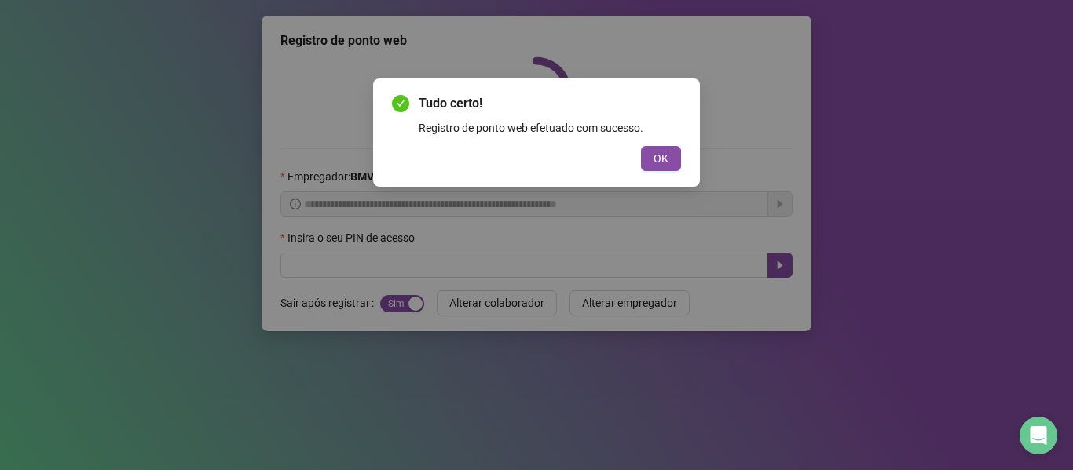
scroll to position [0, 0]
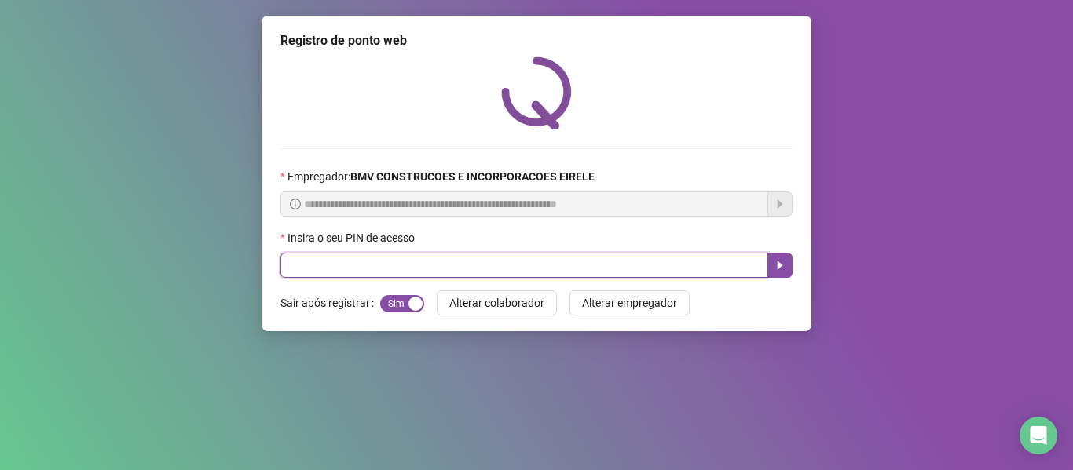
click at [624, 254] on input "text" at bounding box center [524, 265] width 488 height 25
type input "*****"
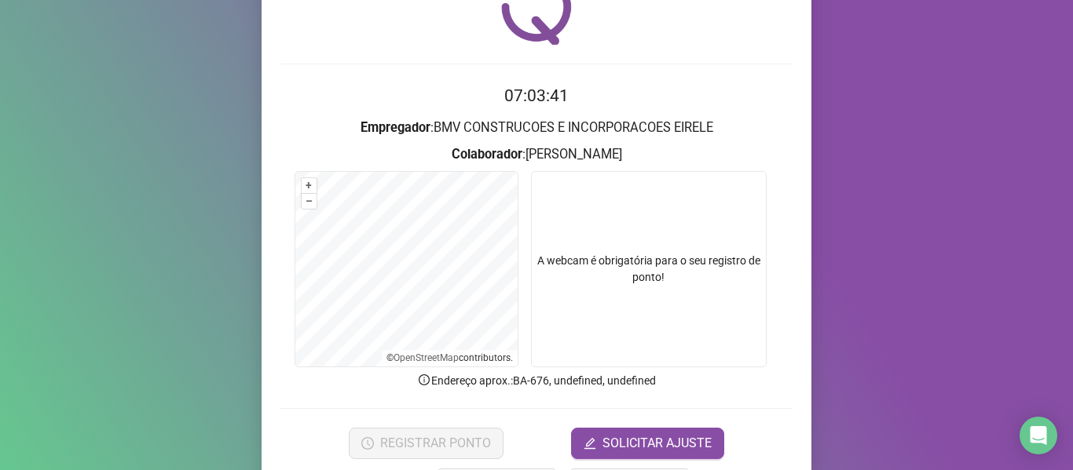
scroll to position [143, 0]
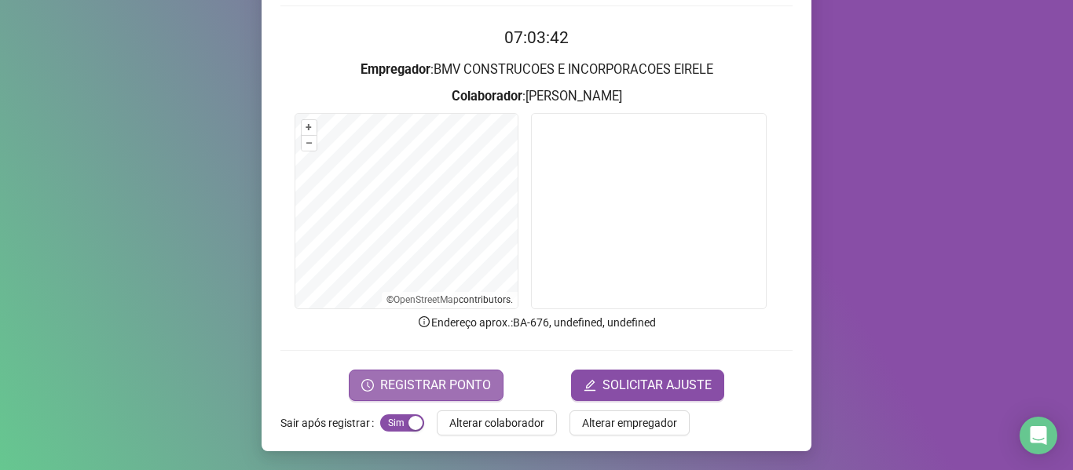
click at [460, 377] on span "REGISTRAR PONTO" at bounding box center [435, 385] width 111 height 19
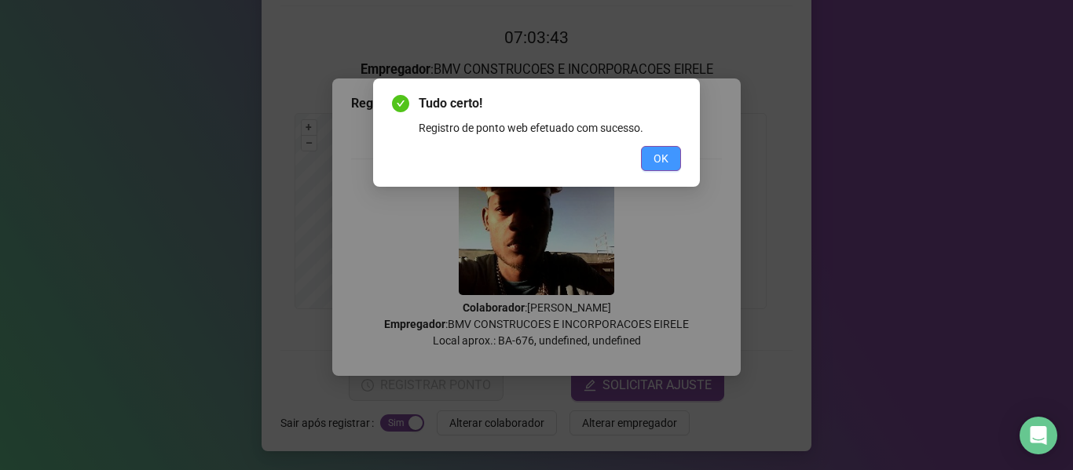
click at [654, 156] on span "OK" at bounding box center [660, 158] width 15 height 17
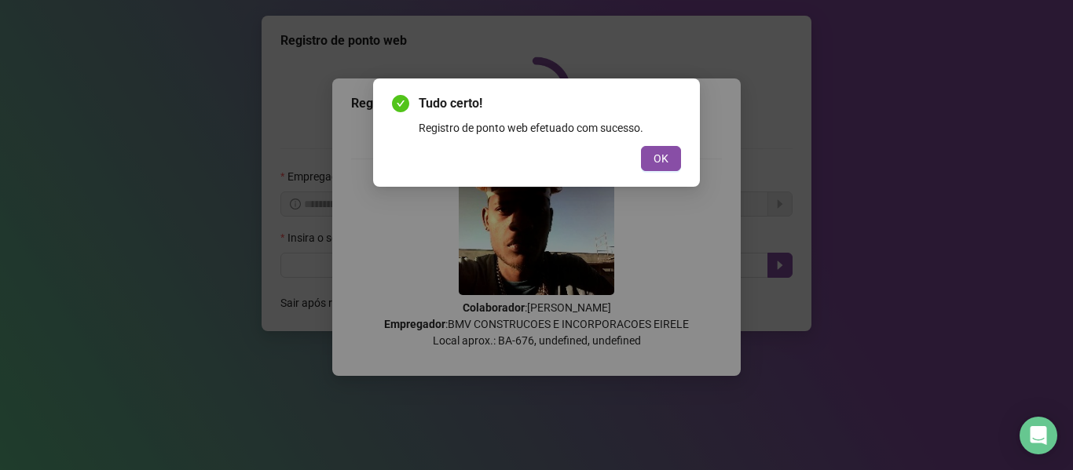
scroll to position [0, 0]
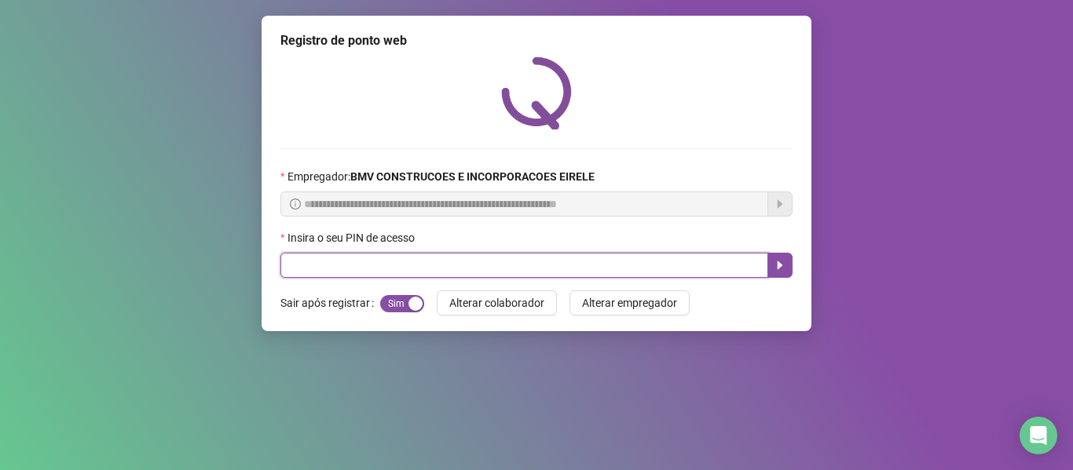
click at [699, 269] on input "text" at bounding box center [524, 265] width 488 height 25
type input "*****"
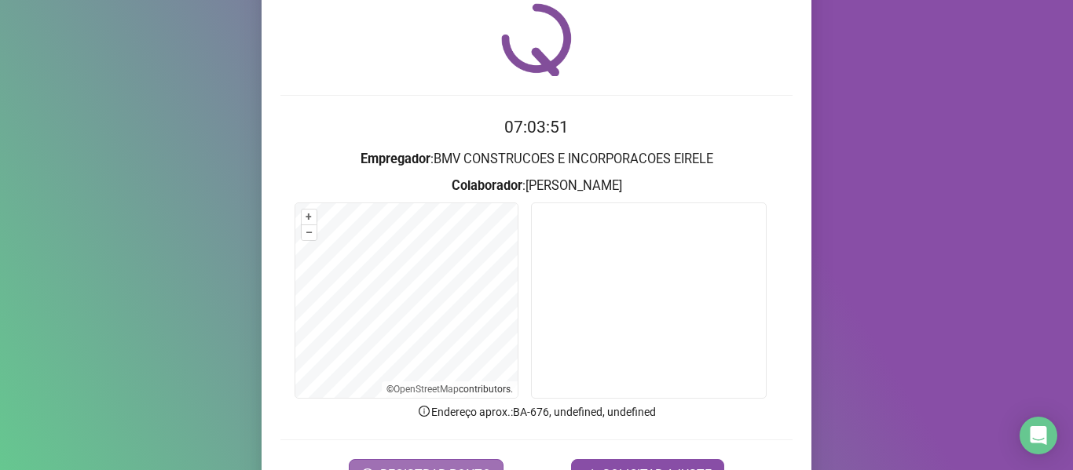
scroll to position [143, 0]
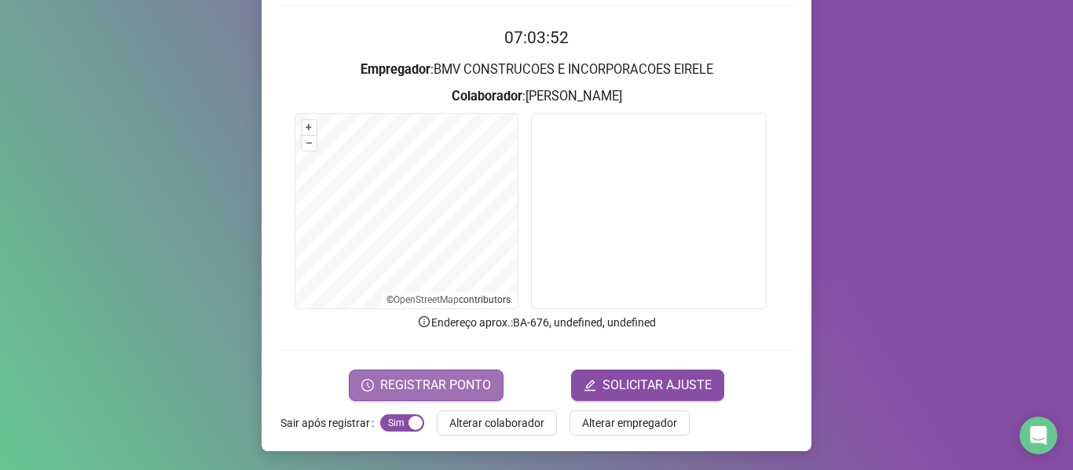
click at [394, 384] on span "REGISTRAR PONTO" at bounding box center [435, 385] width 111 height 19
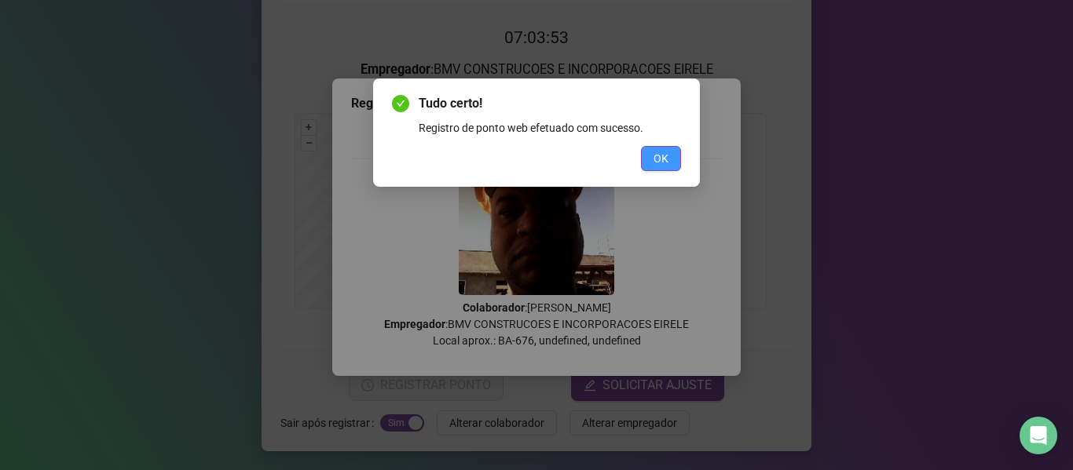
click at [645, 157] on button "OK" at bounding box center [661, 158] width 40 height 25
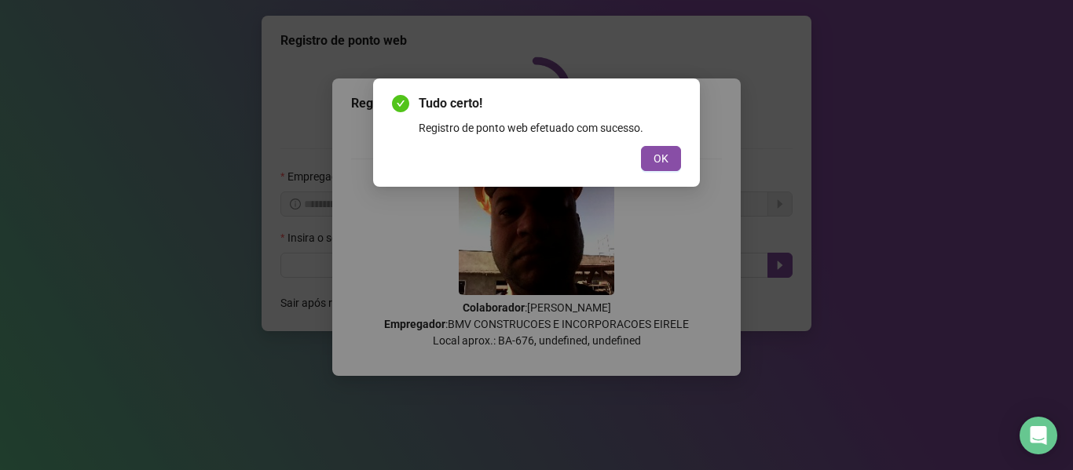
scroll to position [0, 0]
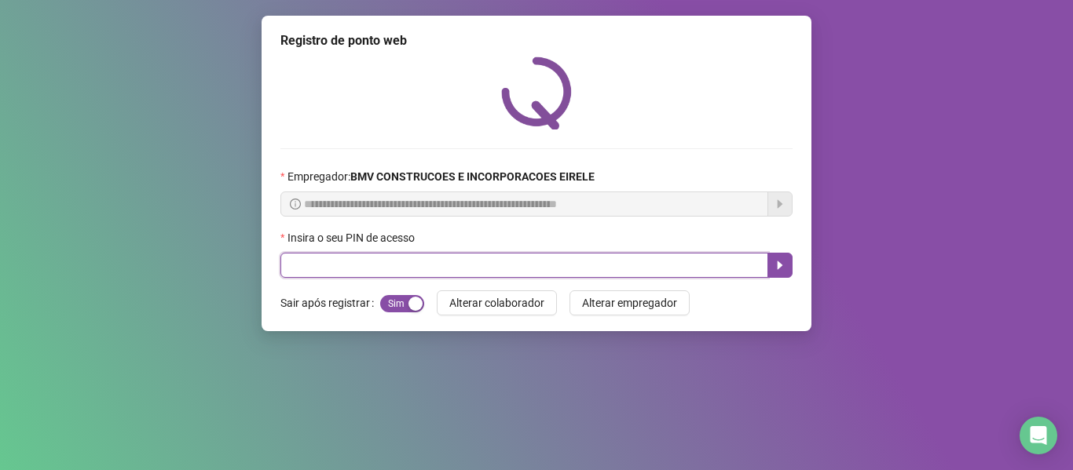
click at [615, 265] on input "text" at bounding box center [524, 265] width 488 height 25
type input "*****"
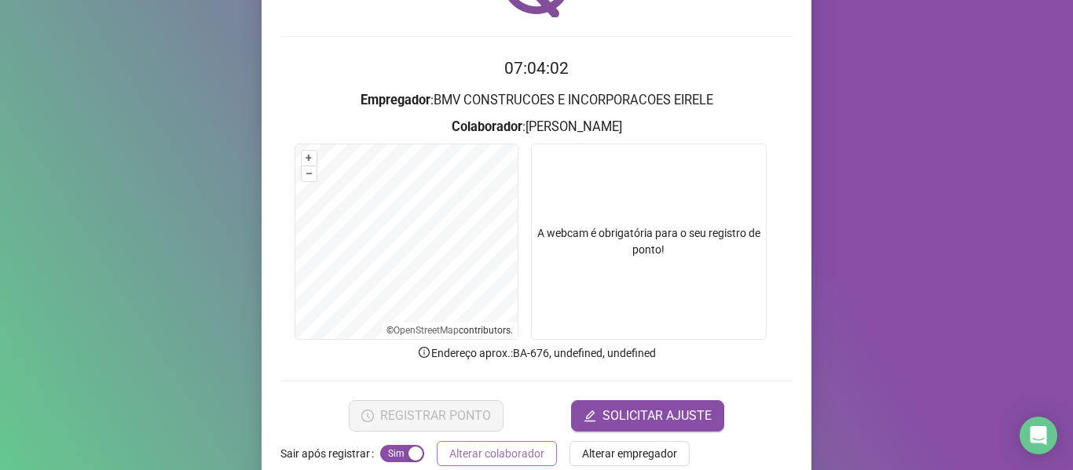
scroll to position [143, 0]
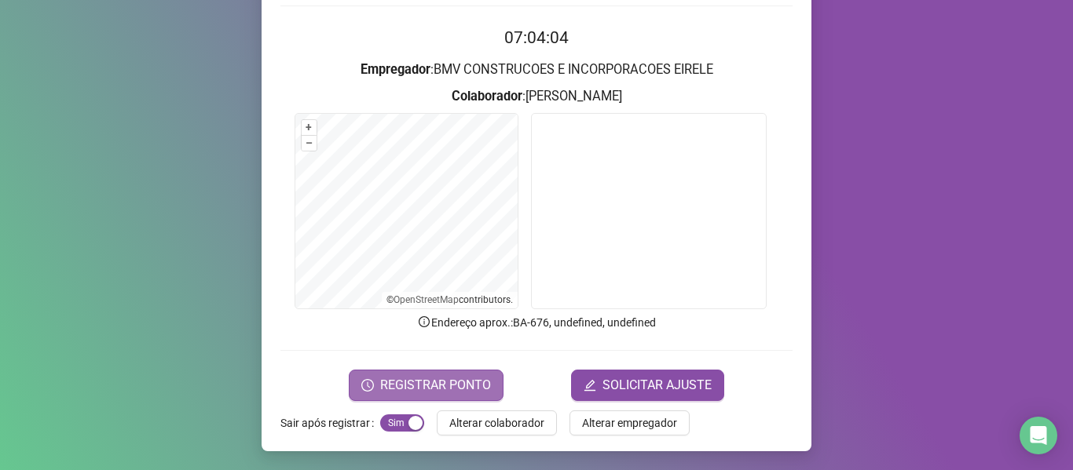
click at [449, 379] on span "REGISTRAR PONTO" at bounding box center [435, 385] width 111 height 19
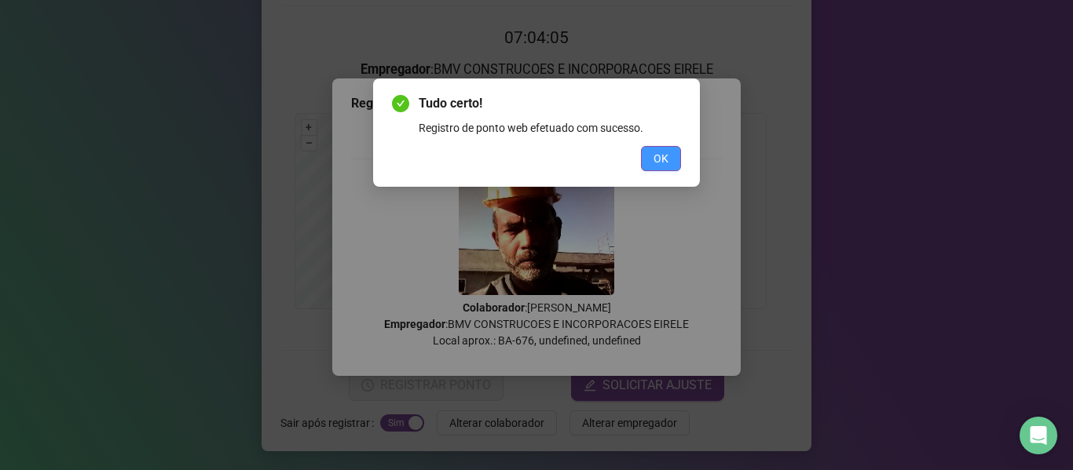
click at [672, 152] on button "OK" at bounding box center [661, 158] width 40 height 25
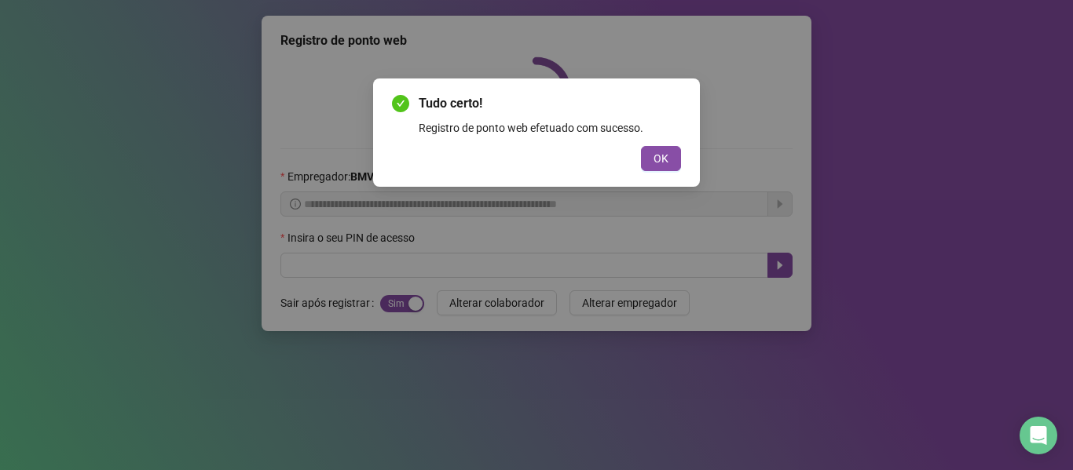
scroll to position [0, 0]
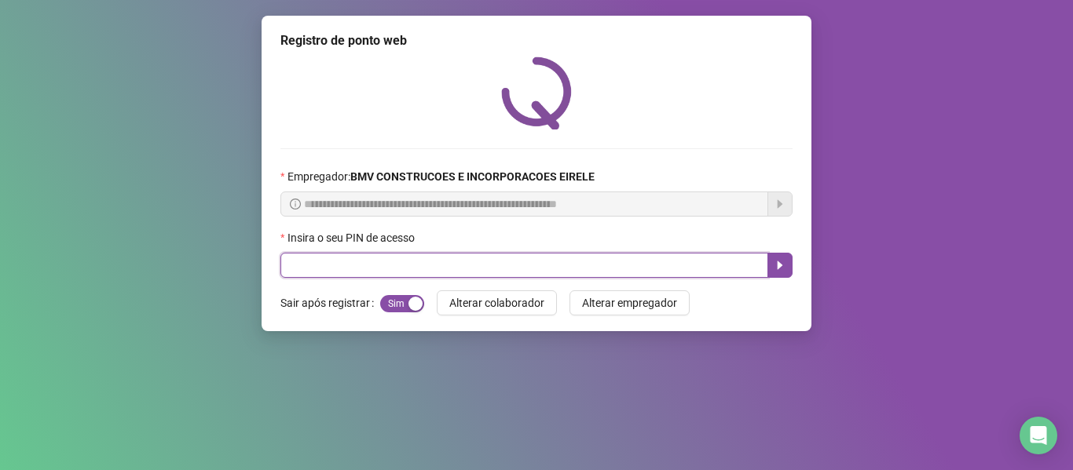
click at [700, 266] on input "text" at bounding box center [524, 265] width 488 height 25
type input "*****"
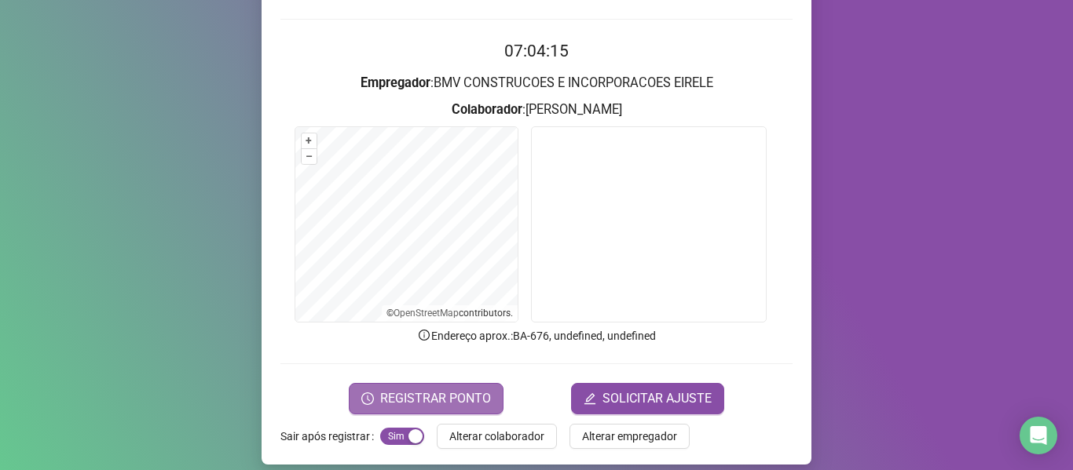
scroll to position [143, 0]
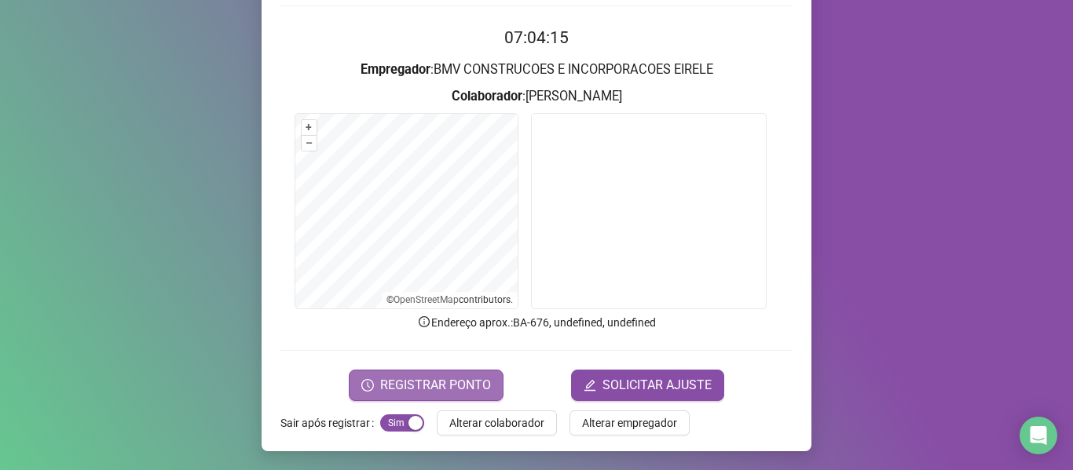
click at [438, 380] on span "REGISTRAR PONTO" at bounding box center [435, 385] width 111 height 19
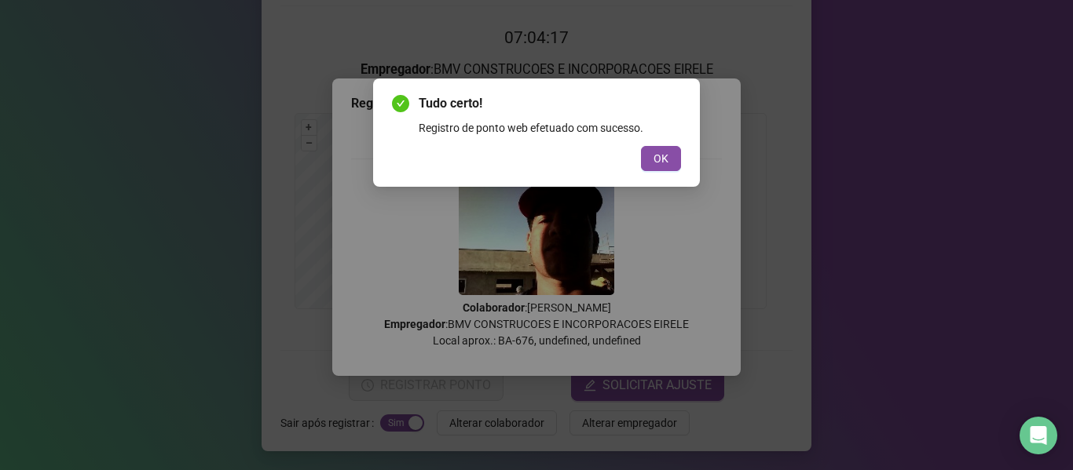
click at [666, 159] on span "OK" at bounding box center [660, 158] width 15 height 17
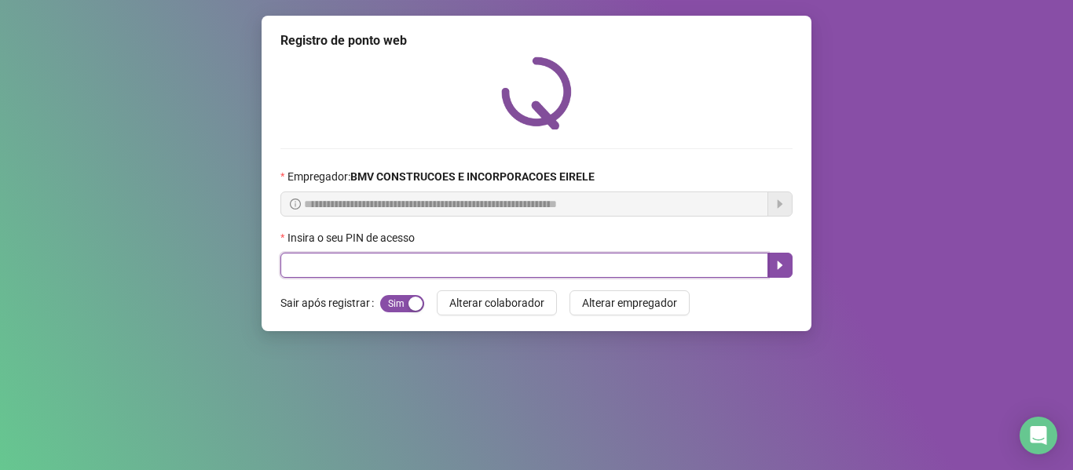
click at [697, 267] on input "text" at bounding box center [524, 265] width 488 height 25
type input "*****"
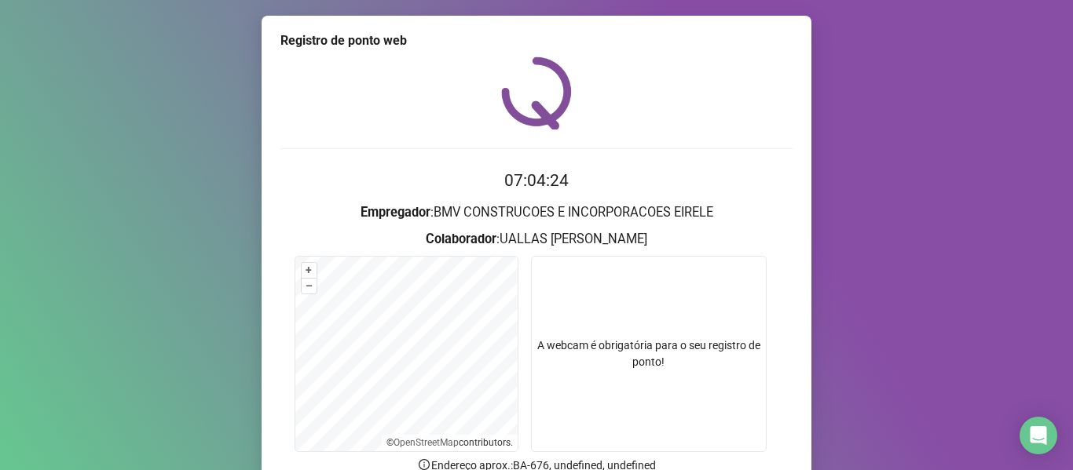
scroll to position [143, 0]
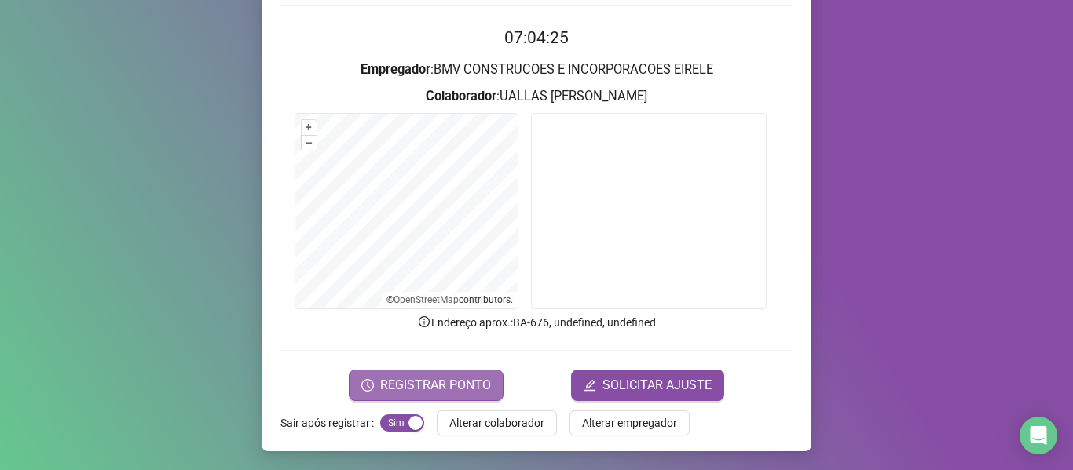
click at [450, 379] on span "REGISTRAR PONTO" at bounding box center [435, 385] width 111 height 19
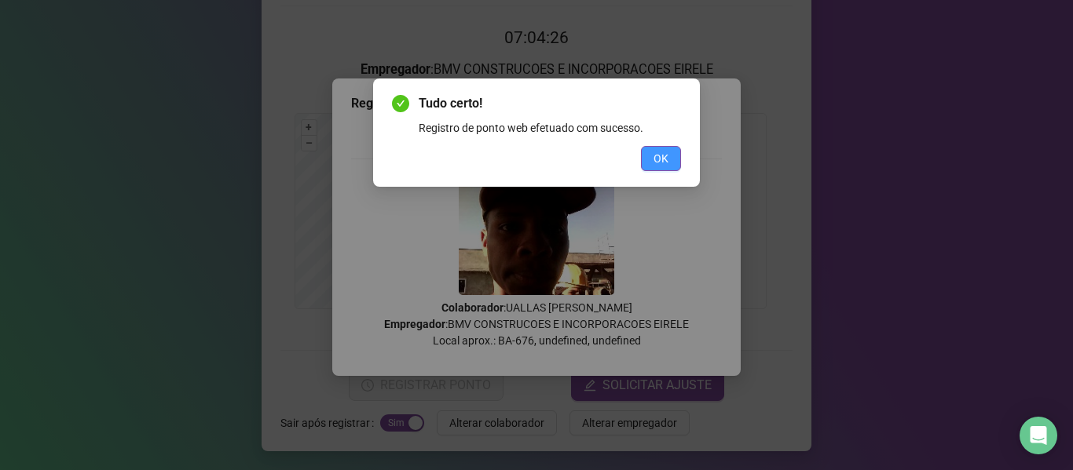
click at [662, 167] on button "OK" at bounding box center [661, 158] width 40 height 25
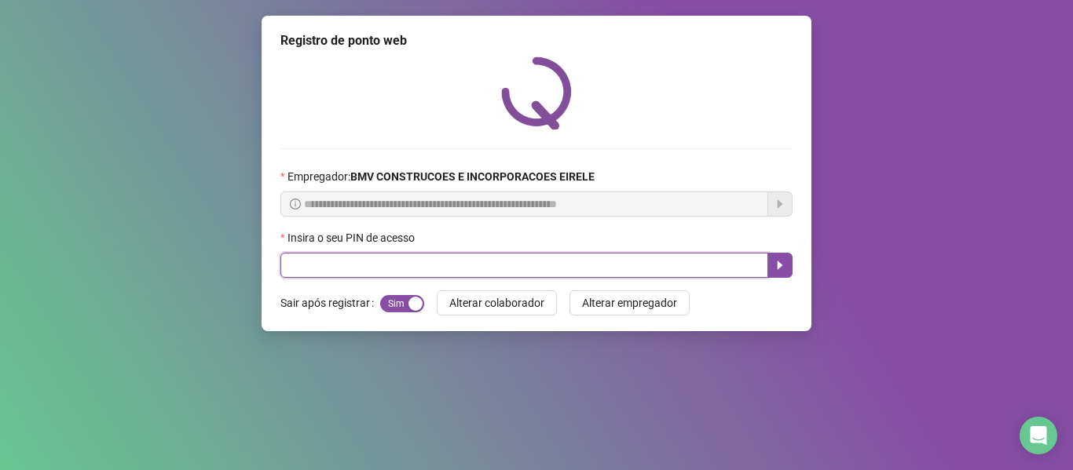
click at [677, 266] on input "text" at bounding box center [524, 265] width 488 height 25
click at [302, 270] on input "text" at bounding box center [524, 265] width 488 height 25
type input "*****"
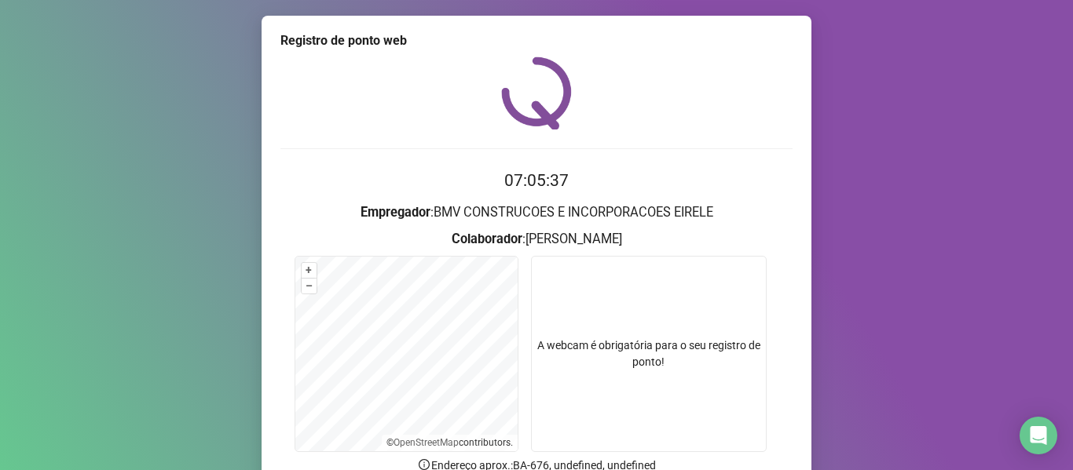
scroll to position [143, 0]
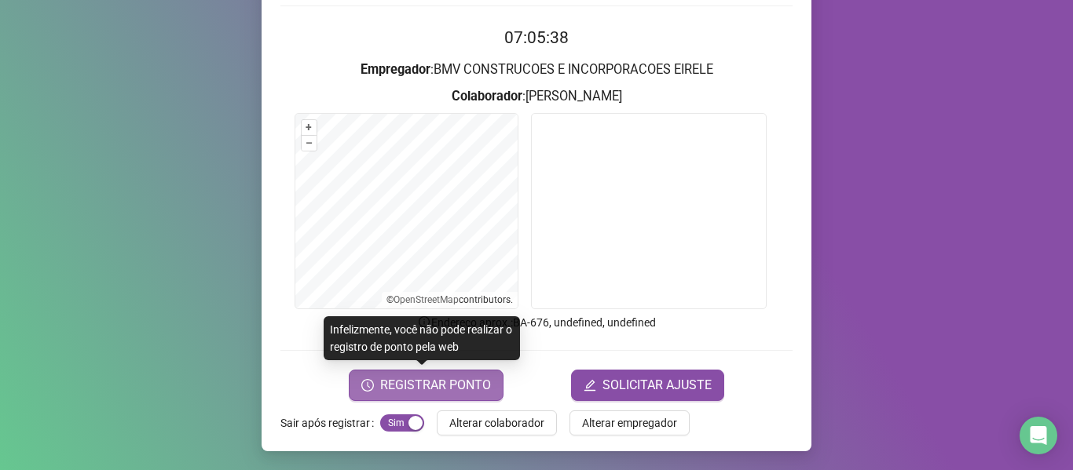
click at [429, 386] on span "REGISTRAR PONTO" at bounding box center [435, 385] width 111 height 19
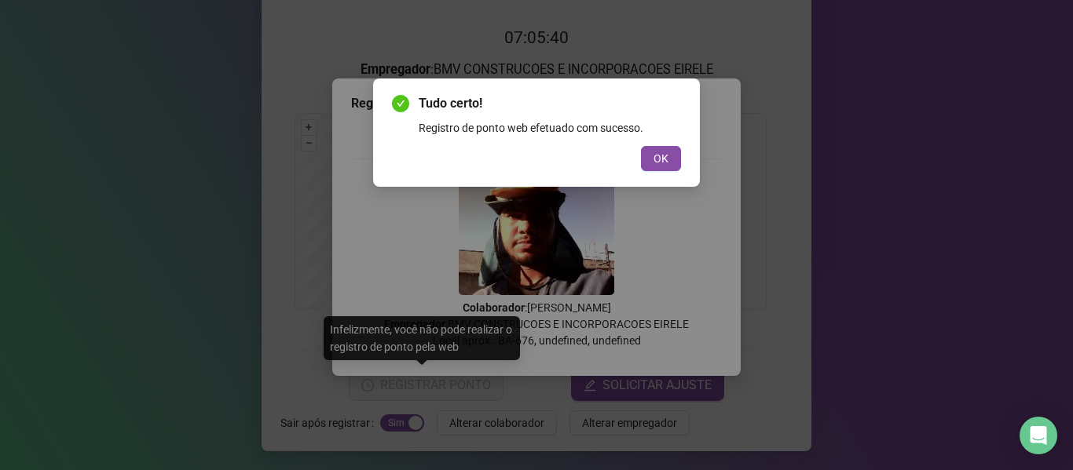
click at [646, 144] on div "Tudo certo! Registro de ponto web efetuado com sucesso. OK" at bounding box center [536, 132] width 289 height 77
click at [651, 161] on button "OK" at bounding box center [661, 158] width 40 height 25
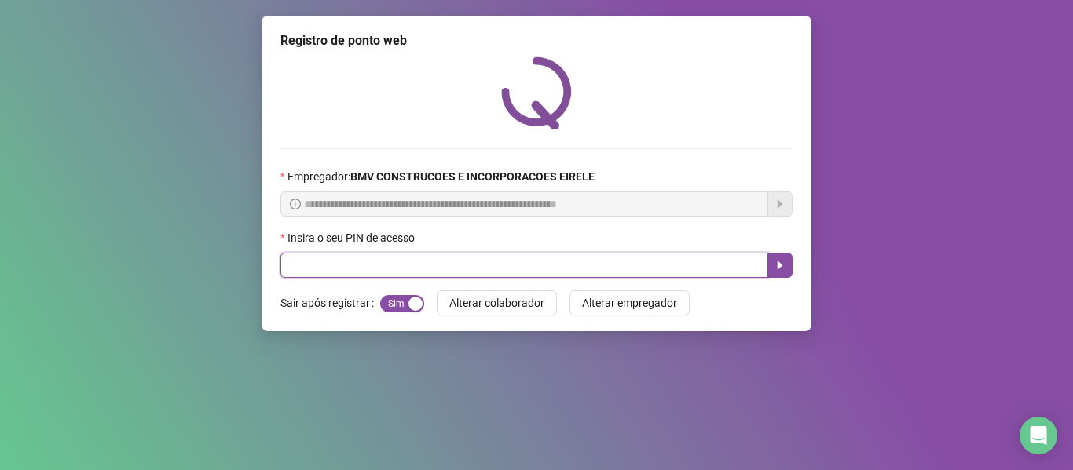
click at [627, 261] on input "text" at bounding box center [524, 265] width 488 height 25
type input "*****"
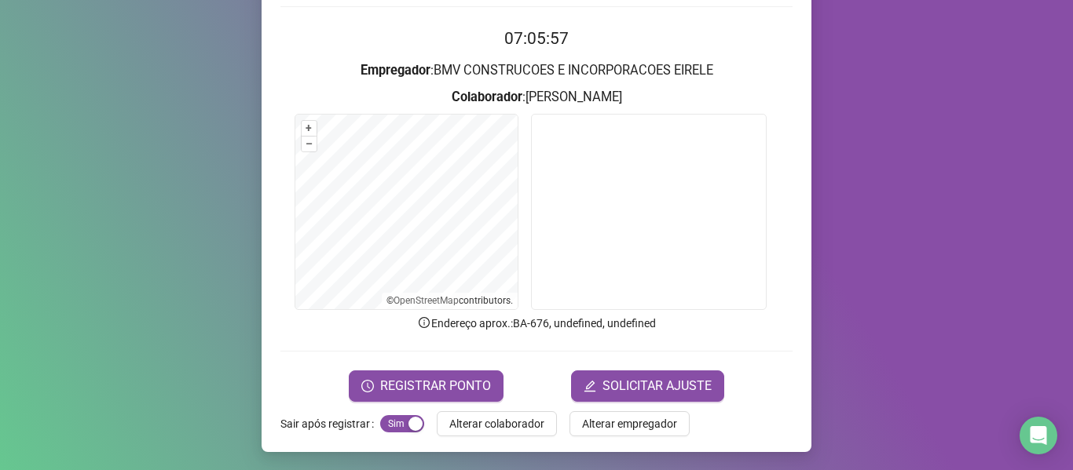
scroll to position [143, 0]
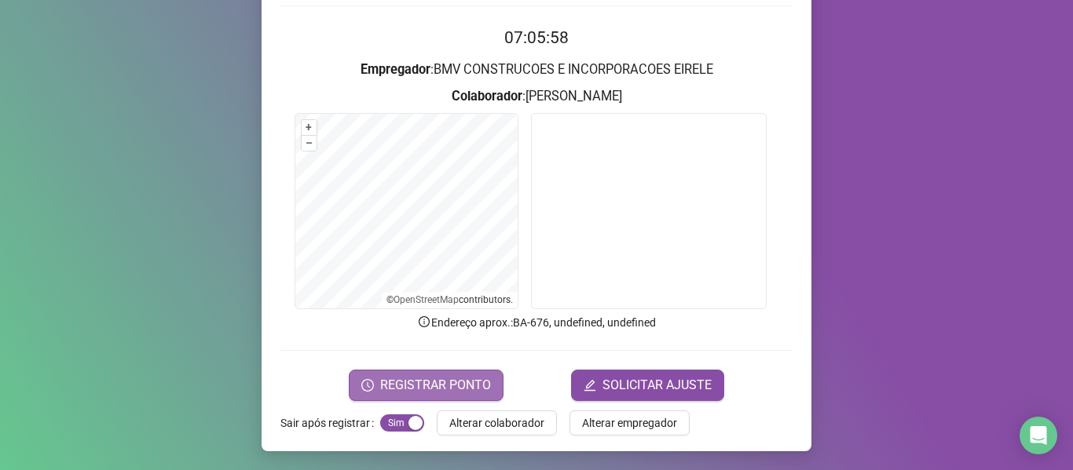
click at [458, 379] on span "REGISTRAR PONTO" at bounding box center [435, 385] width 111 height 19
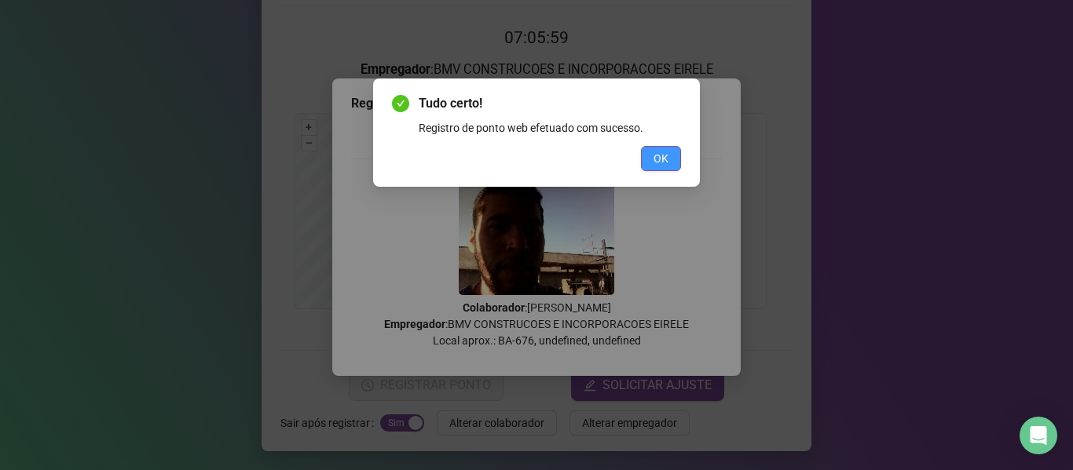
click at [662, 164] on span "OK" at bounding box center [660, 158] width 15 height 17
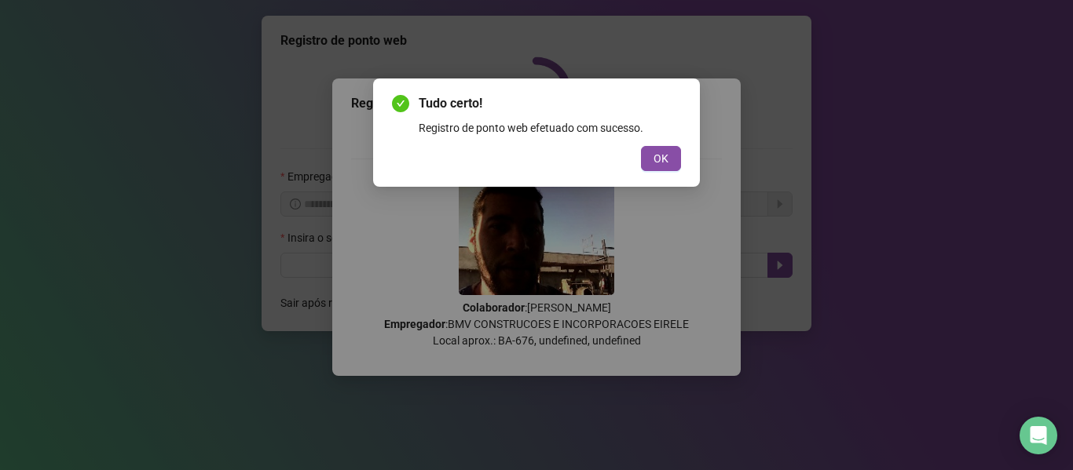
scroll to position [0, 0]
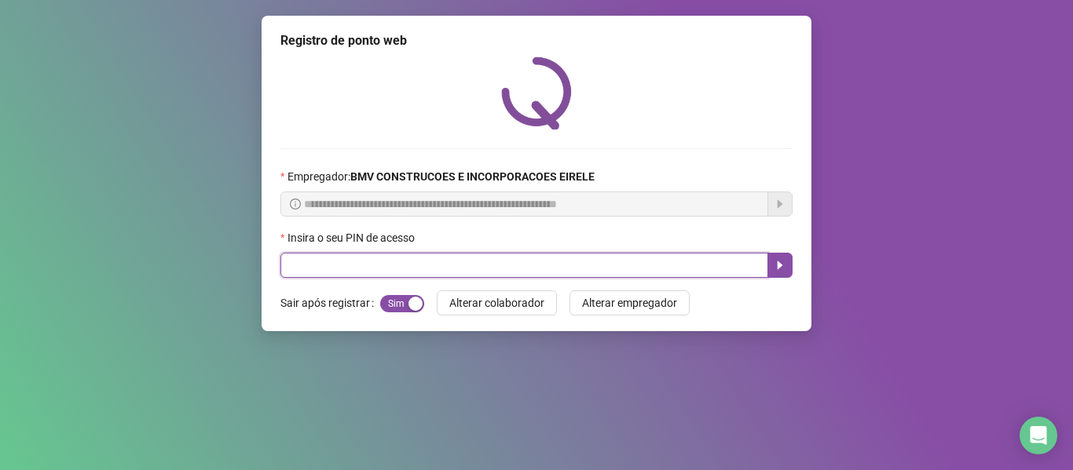
click at [713, 270] on input "text" at bounding box center [524, 265] width 488 height 25
type input "*****"
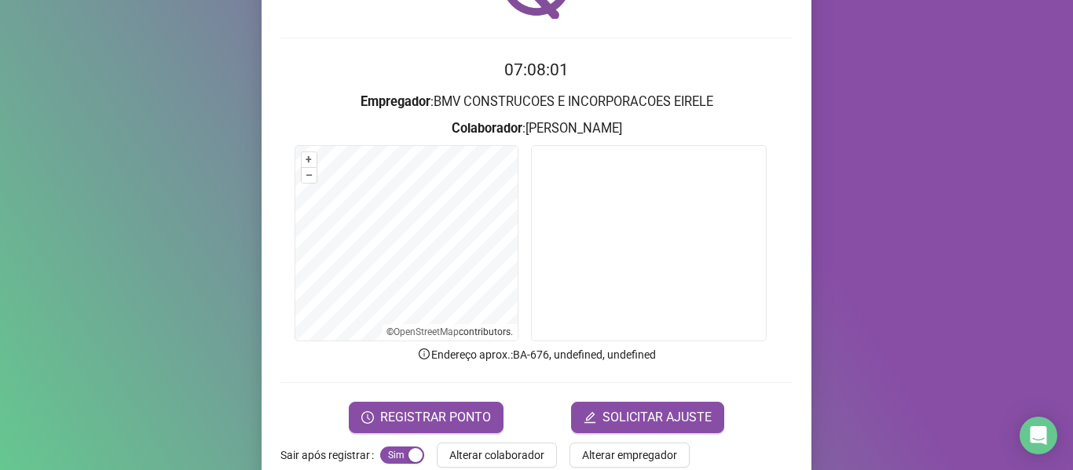
scroll to position [143, 0]
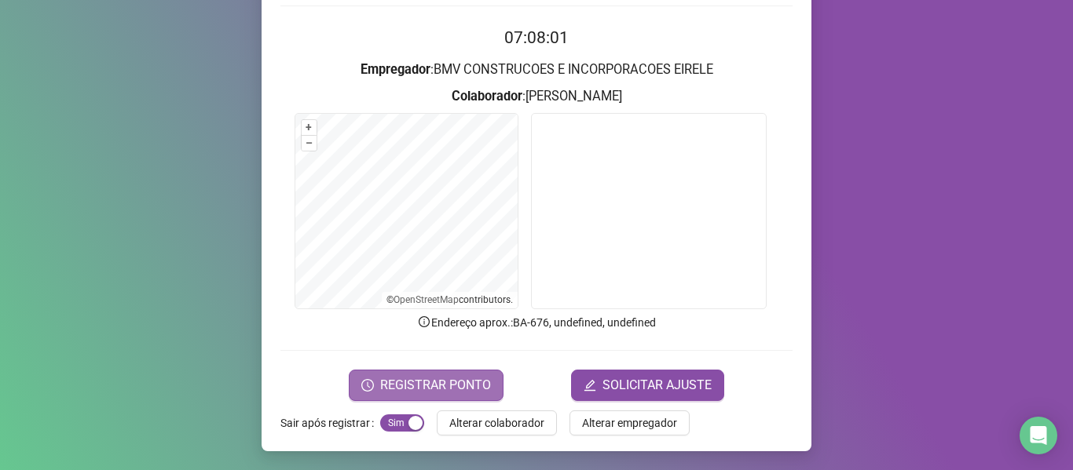
click at [425, 389] on span "REGISTRAR PONTO" at bounding box center [435, 385] width 111 height 19
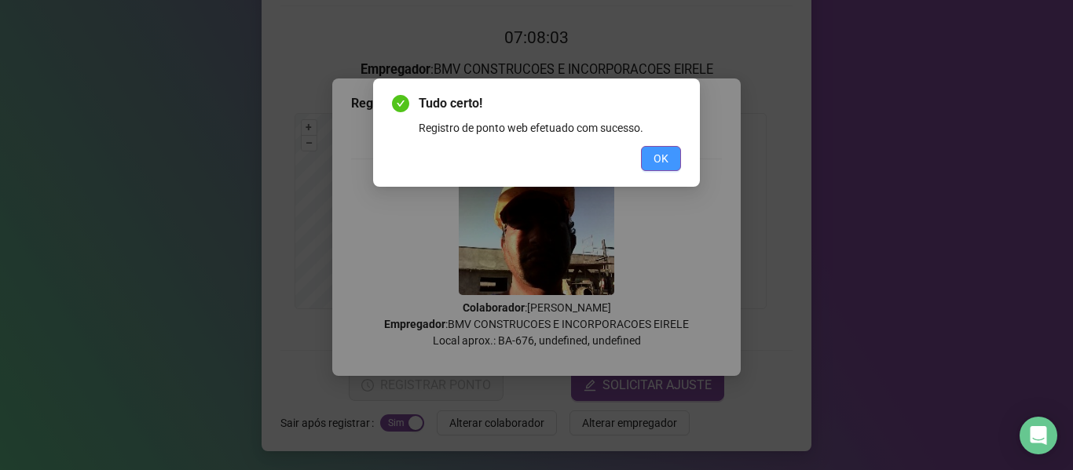
click at [660, 151] on span "OK" at bounding box center [660, 158] width 15 height 17
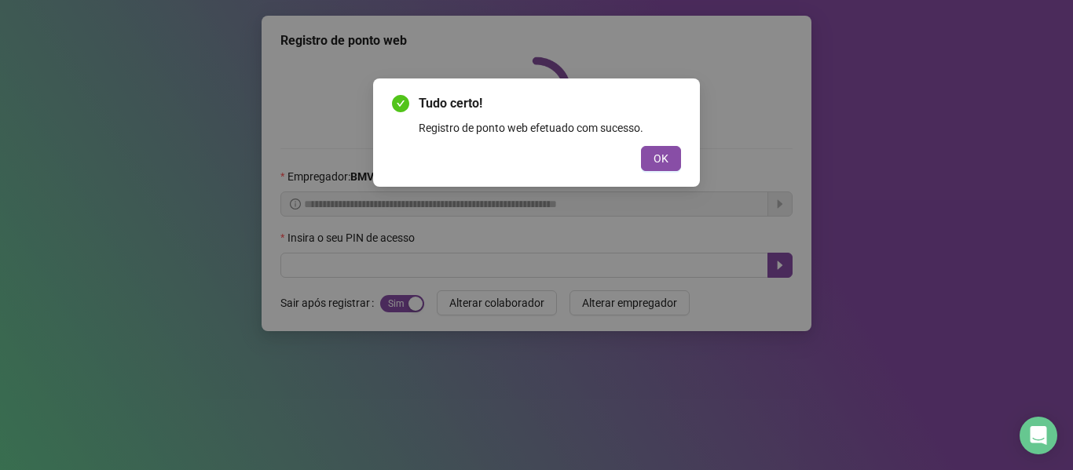
scroll to position [0, 0]
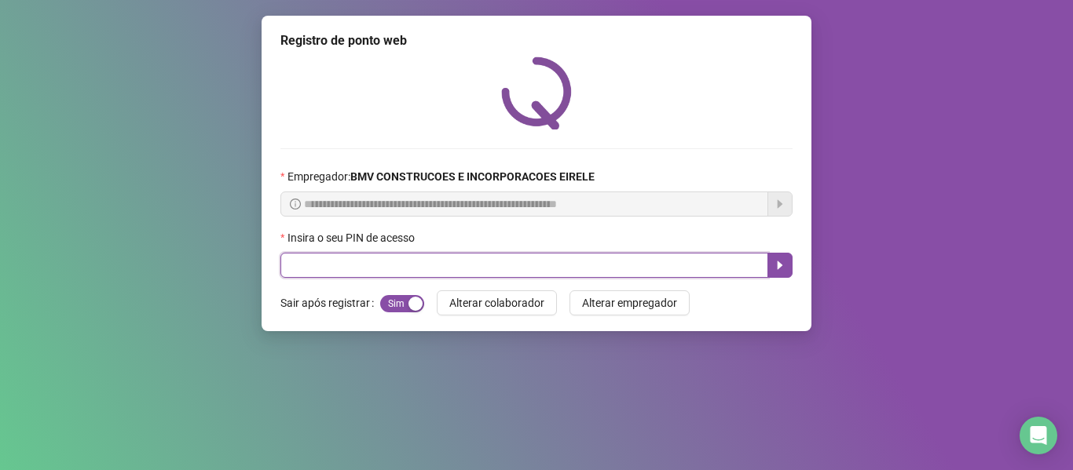
click at [595, 269] on input "text" at bounding box center [524, 265] width 488 height 25
type input "*****"
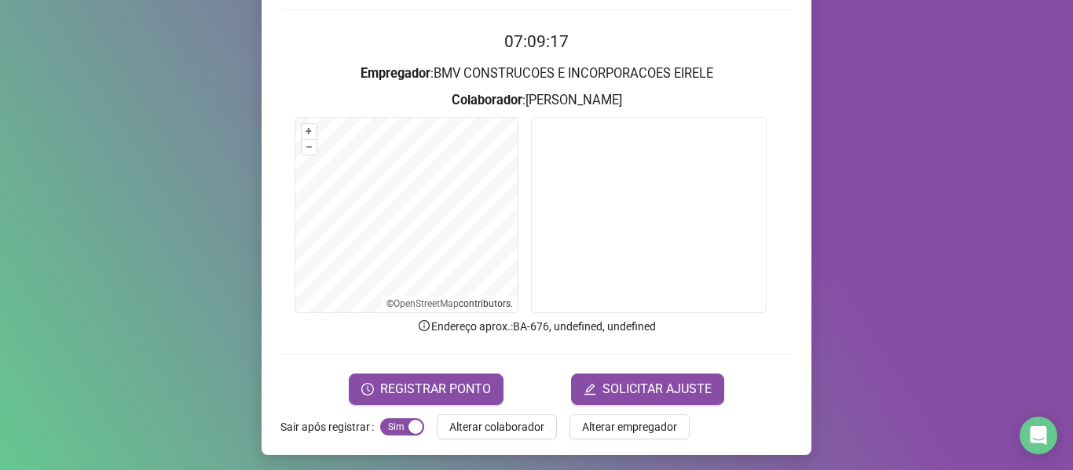
scroll to position [143, 0]
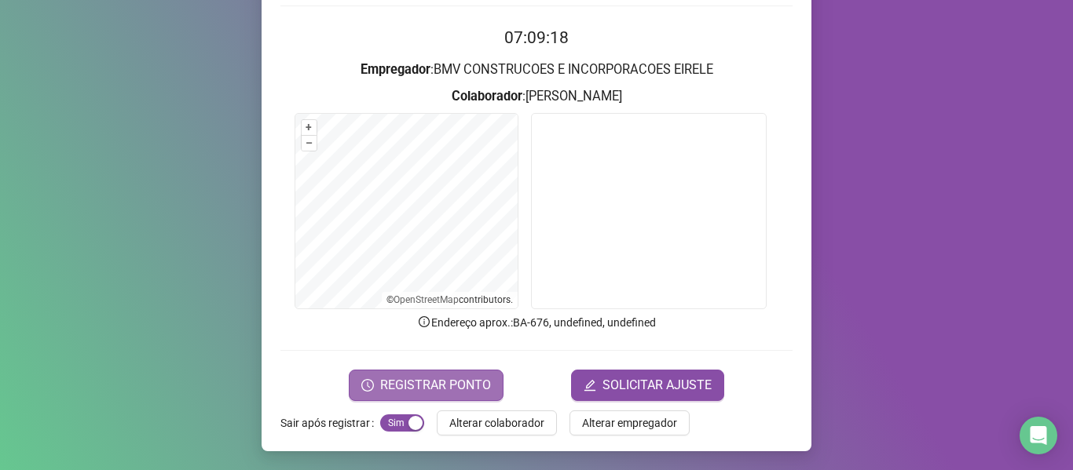
click at [390, 394] on span "REGISTRAR PONTO" at bounding box center [435, 385] width 111 height 19
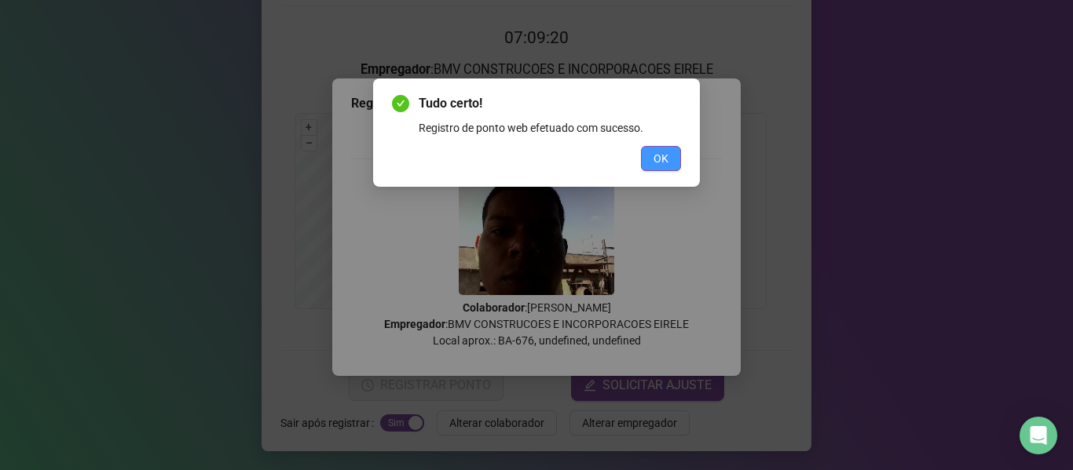
click at [666, 152] on span "OK" at bounding box center [660, 158] width 15 height 17
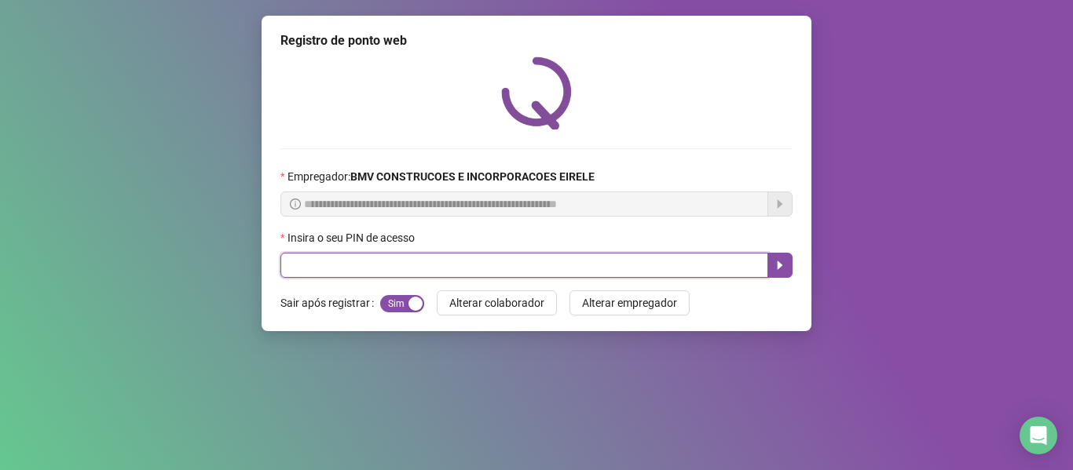
click at [594, 256] on input "text" at bounding box center [524, 265] width 488 height 25
type input "*****"
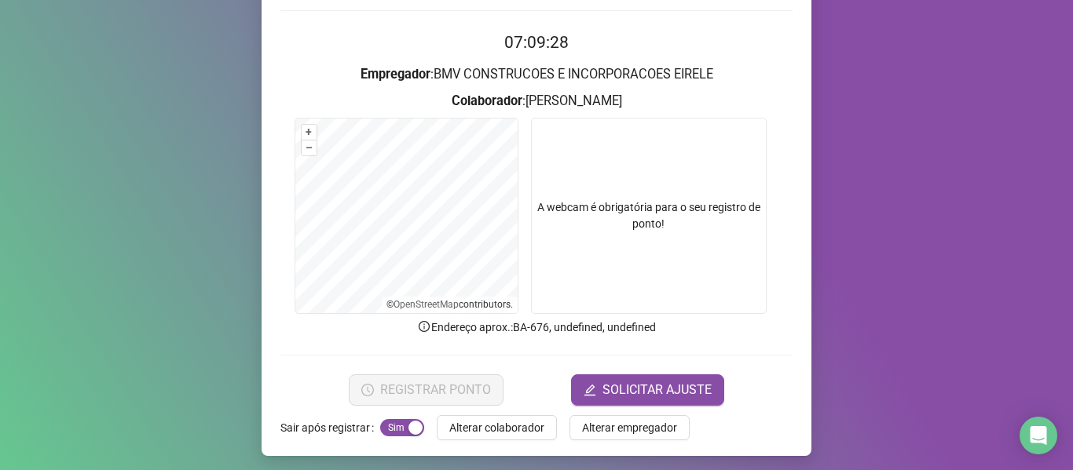
scroll to position [143, 0]
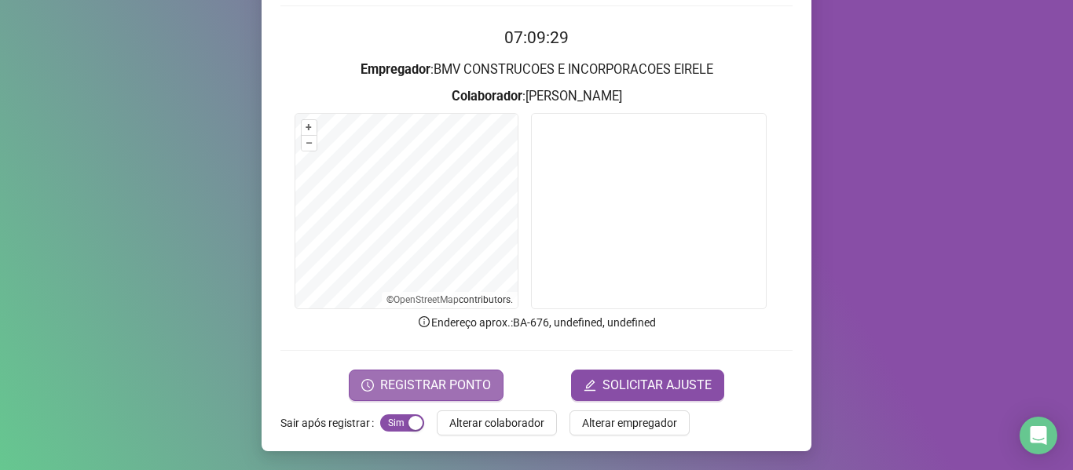
click at [403, 386] on span "REGISTRAR PONTO" at bounding box center [435, 385] width 111 height 19
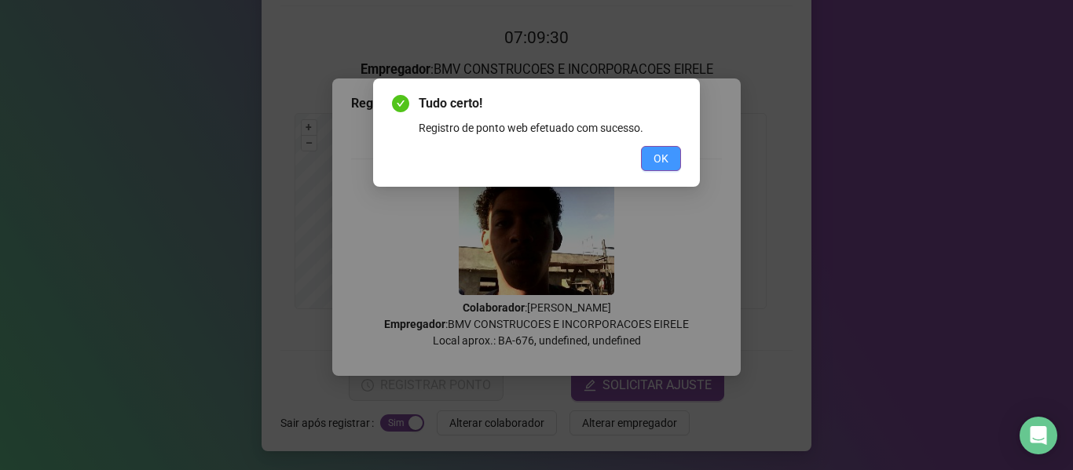
click at [651, 161] on button "OK" at bounding box center [661, 158] width 40 height 25
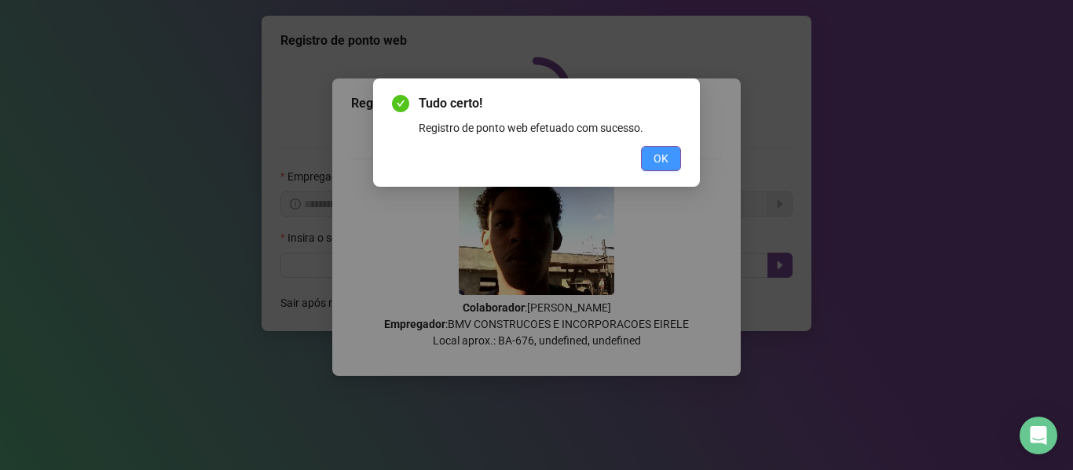
scroll to position [0, 0]
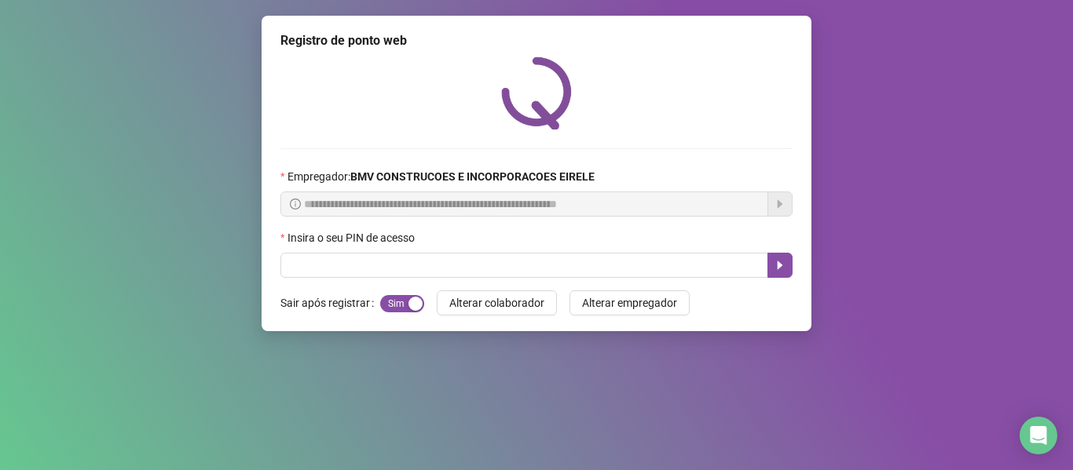
click at [525, 251] on div "Insira o seu PIN de acesso" at bounding box center [536, 241] width 512 height 24
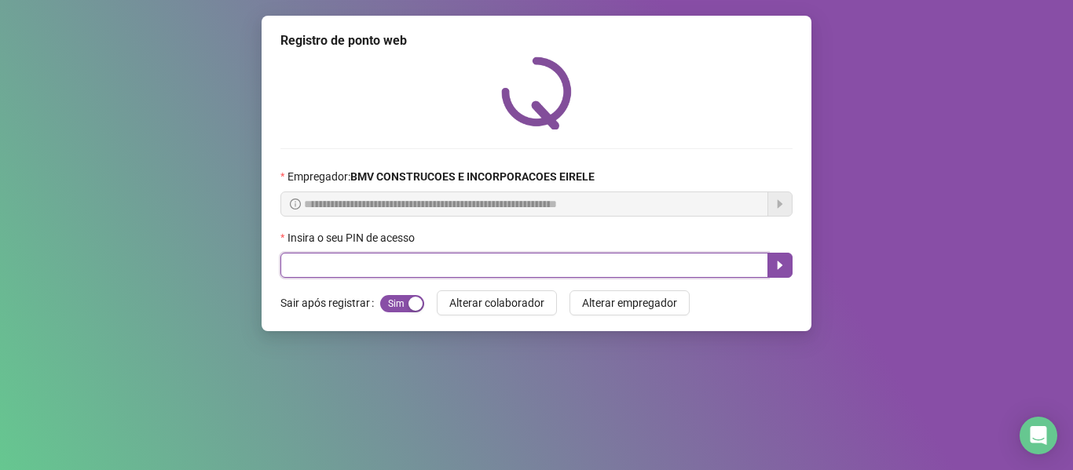
click at [517, 258] on input "text" at bounding box center [524, 265] width 488 height 25
type input "*****"
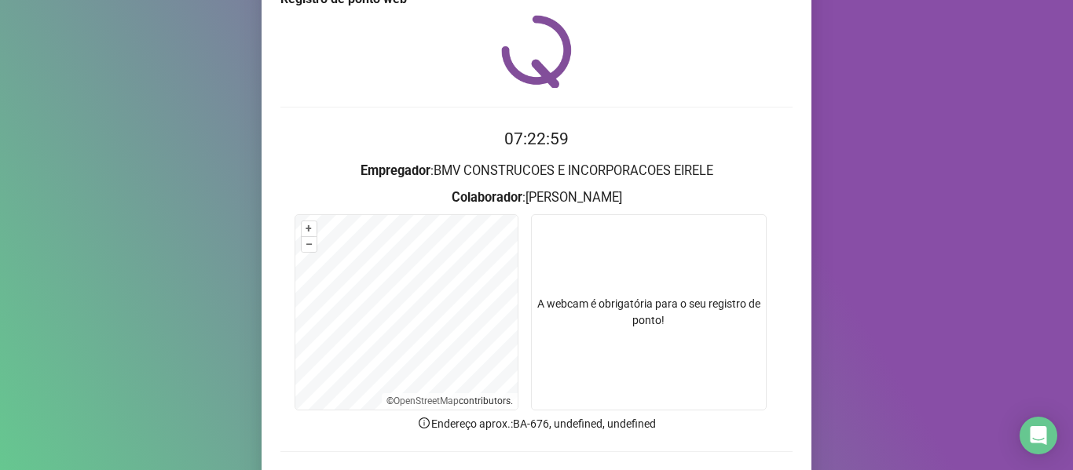
scroll to position [143, 0]
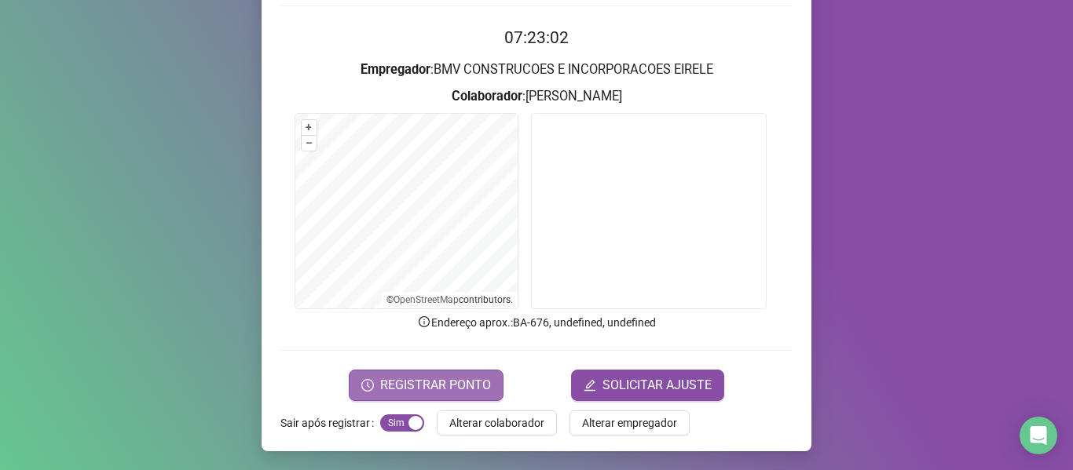
click at [400, 383] on span "REGISTRAR PONTO" at bounding box center [435, 385] width 111 height 19
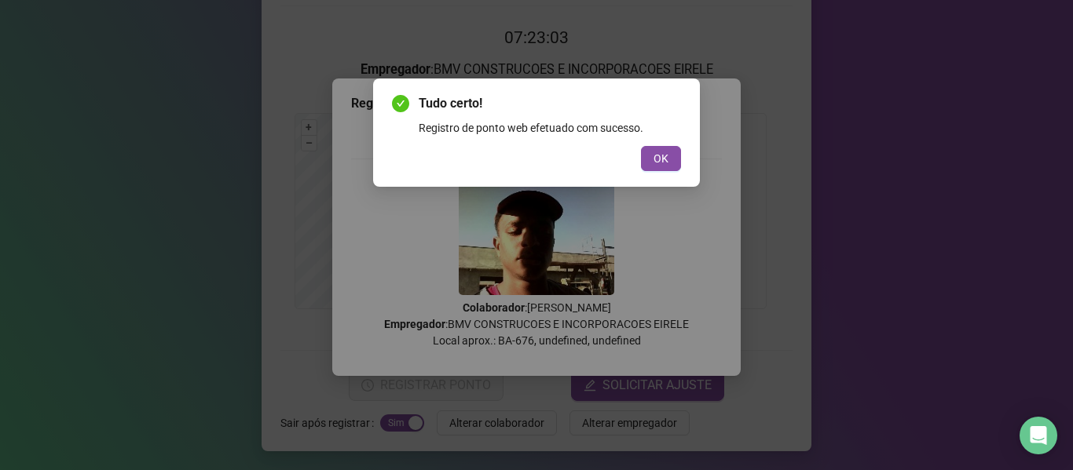
click at [702, 154] on div "Tudo certo! Registro de ponto web efetuado com sucesso. OK" at bounding box center [536, 235] width 1073 height 470
click at [659, 154] on span "OK" at bounding box center [660, 158] width 15 height 17
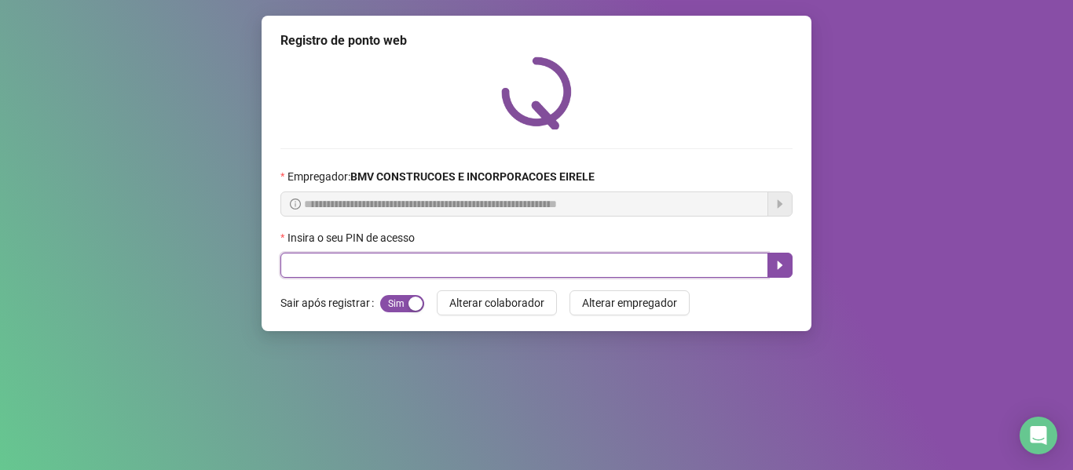
click at [677, 262] on input "text" at bounding box center [524, 265] width 488 height 25
